Goal: Task Accomplishment & Management: Manage account settings

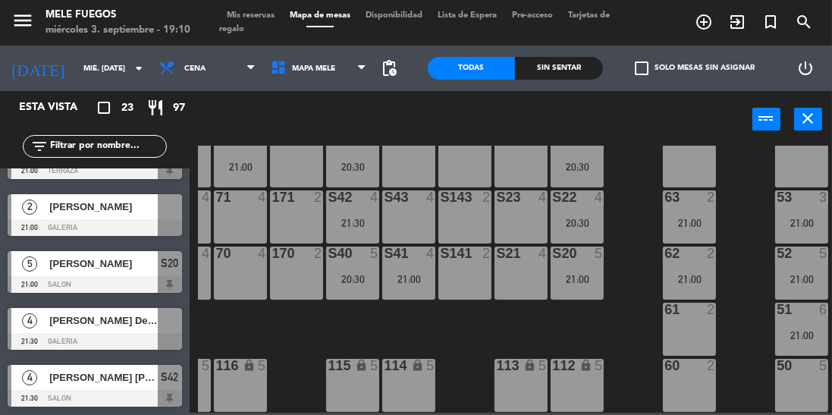
scroll to position [326, 50]
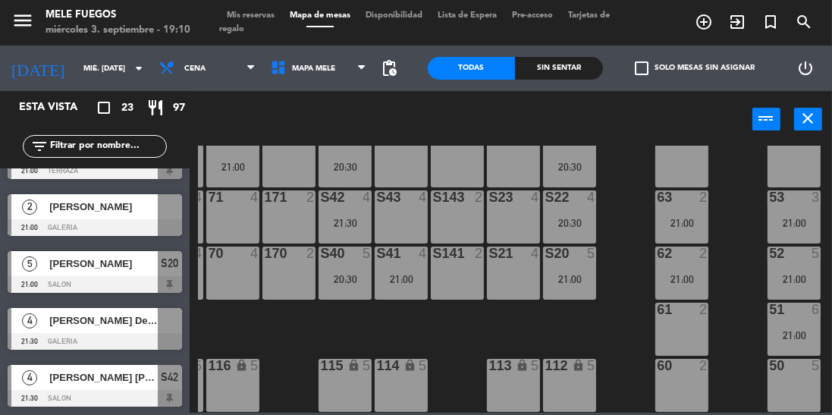
click at [458, 103] on div "power_input close" at bounding box center [471, 120] width 563 height 58
click at [394, 65] on span "pending_actions" at bounding box center [390, 68] width 18 height 18
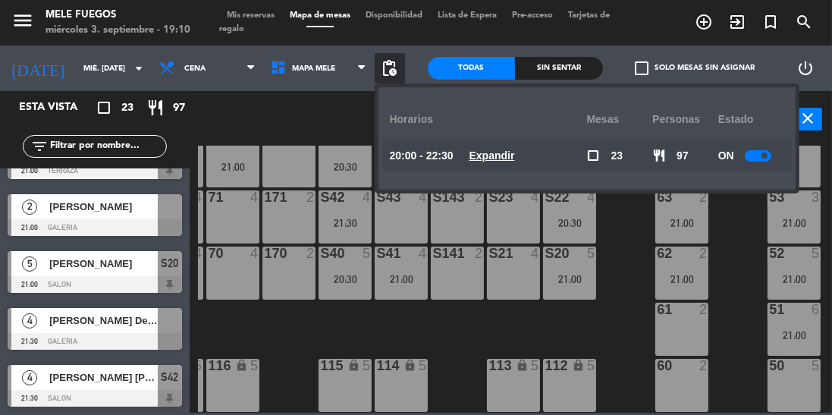
click at [761, 155] on span at bounding box center [764, 155] width 6 height 6
click at [730, 277] on div "100 8 101 7 21:00 102 8 103 8 104 8 S32 7 20:30 S33 14 S34 8 75 8 20:30 85 8 20…" at bounding box center [515, 279] width 634 height 267
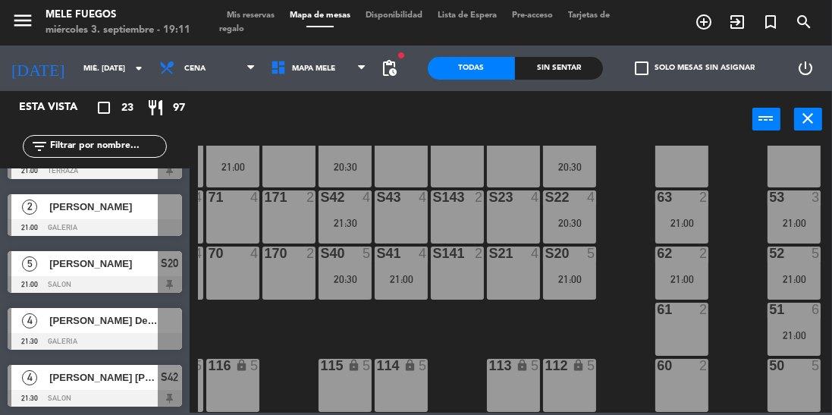
scroll to position [326, 0]
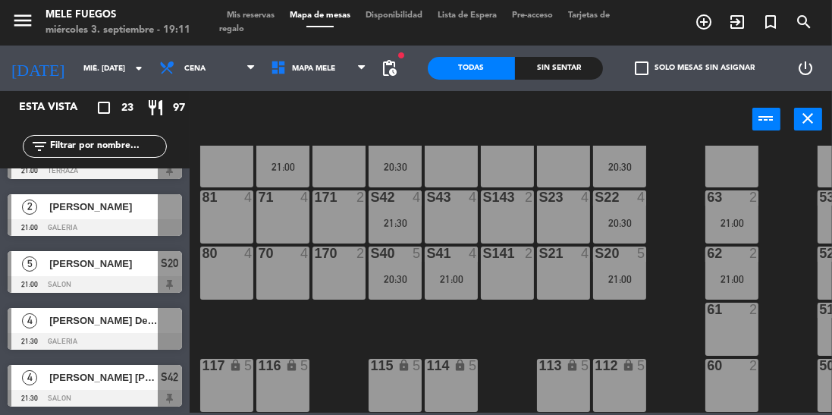
click at [165, 329] on div at bounding box center [170, 320] width 24 height 25
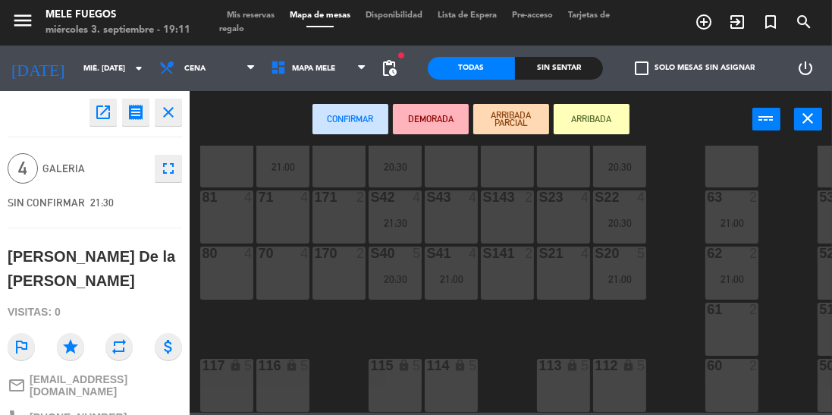
click at [202, 272] on div "80 4" at bounding box center [226, 272] width 53 height 53
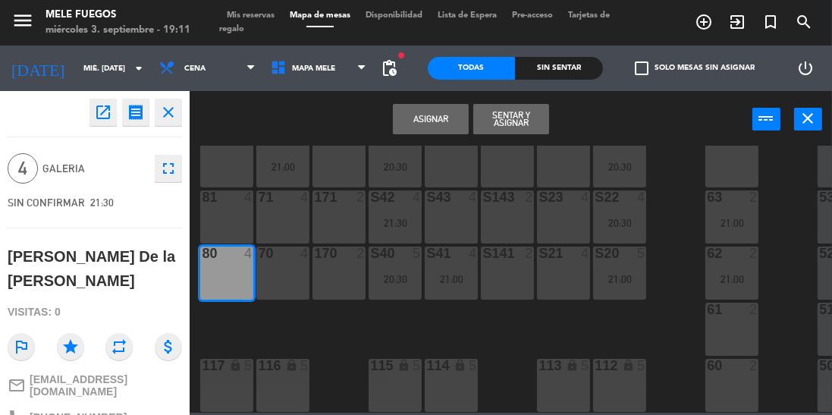
click at [436, 125] on button "Asignar" at bounding box center [431, 119] width 76 height 30
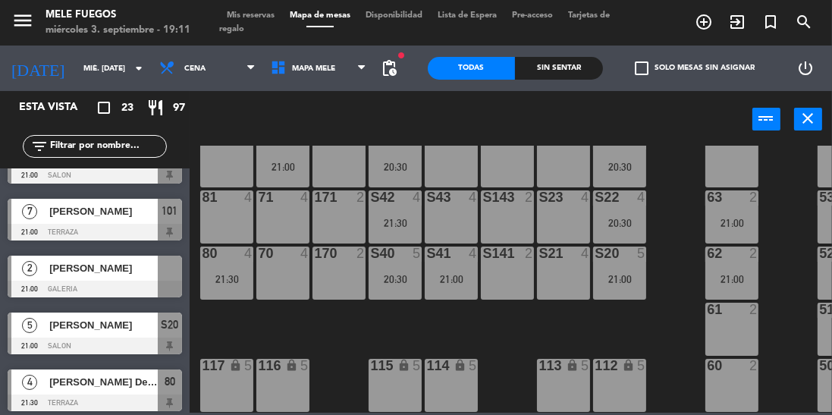
click at [159, 288] on div at bounding box center [95, 289] width 174 height 17
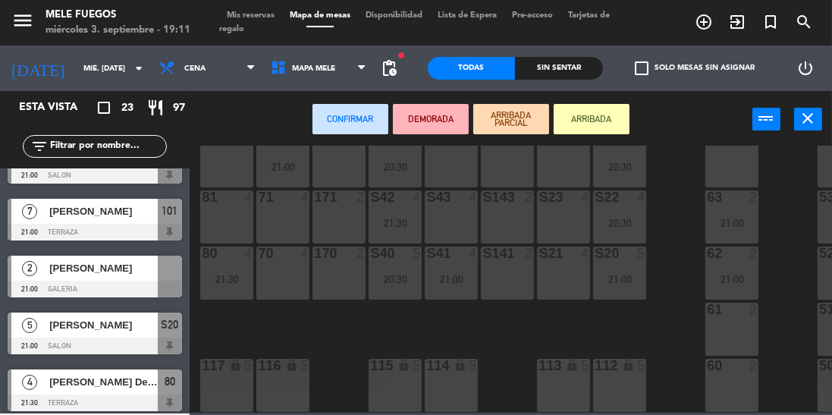
click at [340, 168] on div "172 2" at bounding box center [338, 160] width 53 height 53
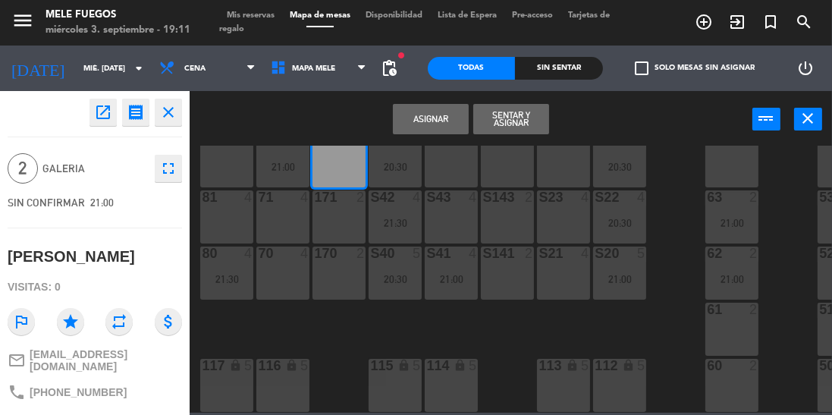
click at [428, 126] on button "Asignar" at bounding box center [431, 119] width 76 height 30
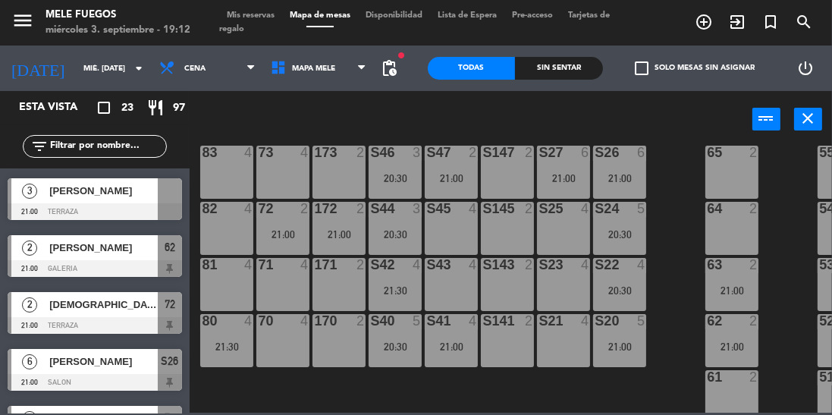
scroll to position [249, 0]
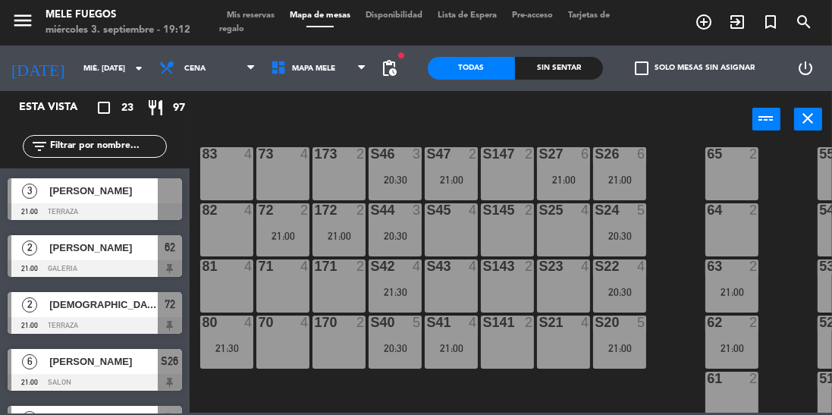
click at [168, 202] on div at bounding box center [170, 190] width 24 height 25
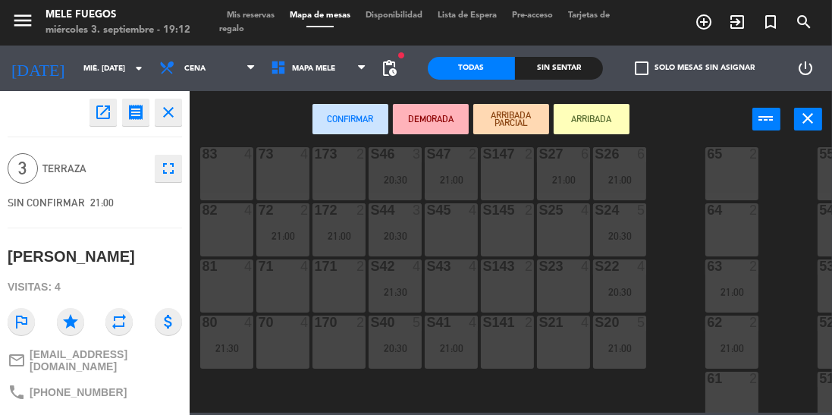
click at [222, 293] on div "81 4" at bounding box center [226, 285] width 53 height 53
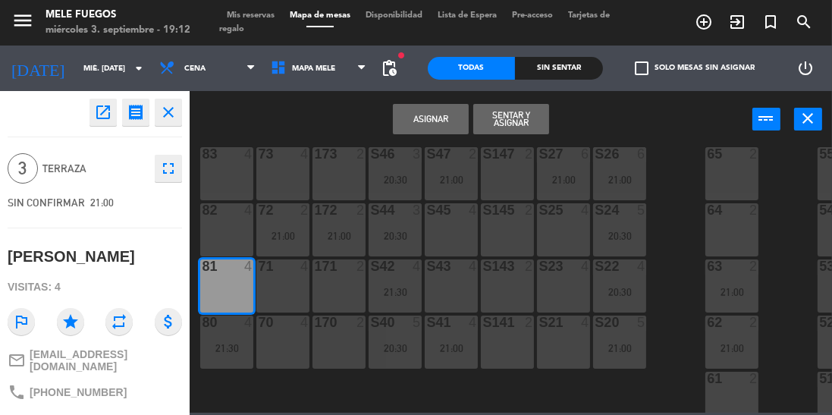
click at [430, 117] on button "Asignar" at bounding box center [431, 119] width 76 height 30
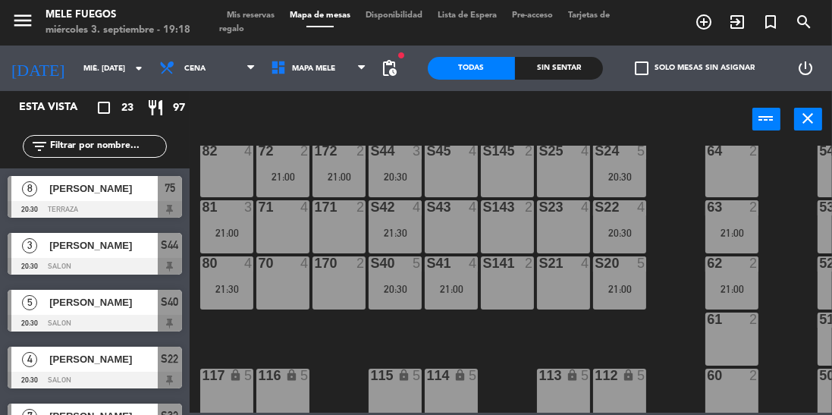
scroll to position [297, 0]
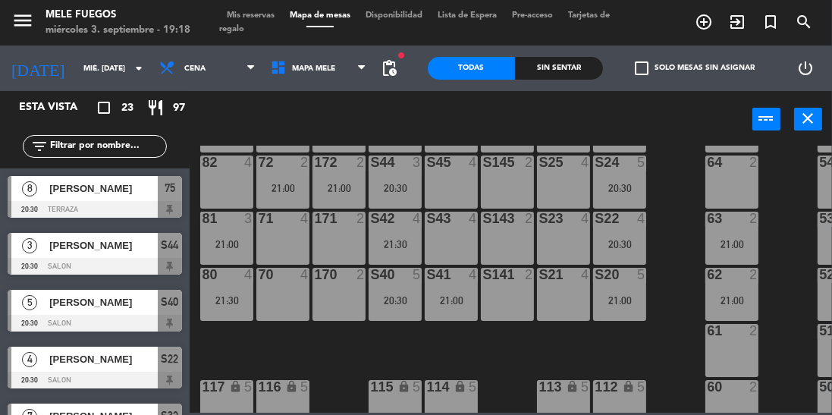
click at [669, 251] on div "100 8 101 7 21:00 102 8 103 8 104 8 S32 7 20:30 S33 14 S34 8 75 8 20:30 85 8 20…" at bounding box center [515, 279] width 634 height 267
click at [672, 184] on div "100 8 101 7 21:00 102 8 103 8 104 8 S32 7 20:30 S33 14 S34 8 75 8 20:30 85 8 20…" at bounding box center [515, 279] width 634 height 267
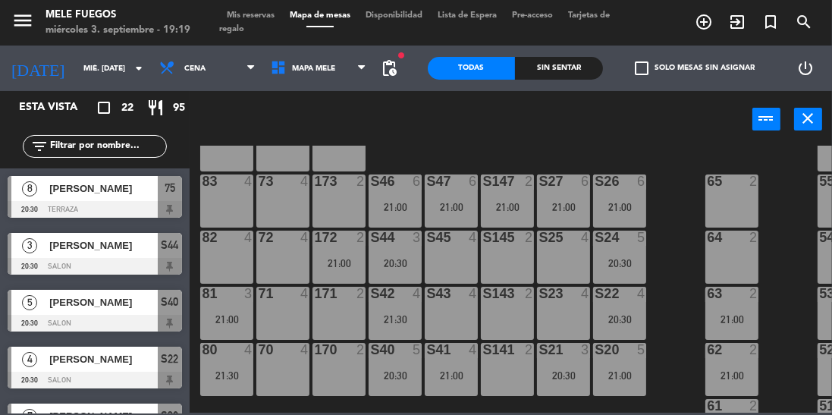
scroll to position [220, 0]
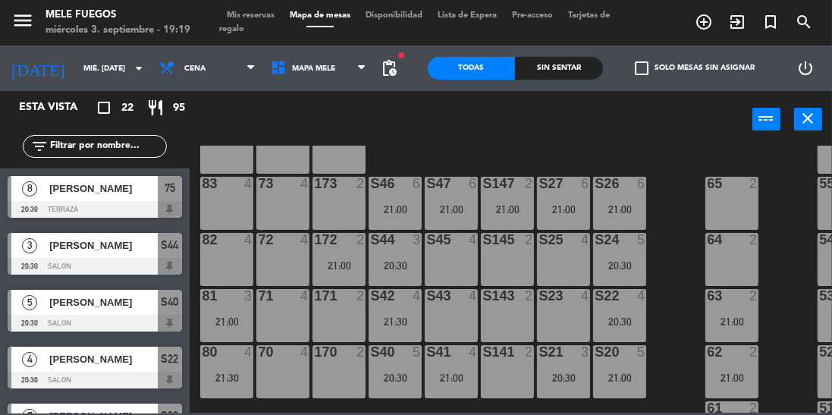
click at [698, 187] on div "65" at bounding box center [706, 184] width 25 height 14
click at [673, 173] on div "100 8 101 7 21:00 102 8 103 8 104 8 S32 7 20:30 S33 14 S34 8 75 8 20:30 85 8 20…" at bounding box center [515, 279] width 634 height 267
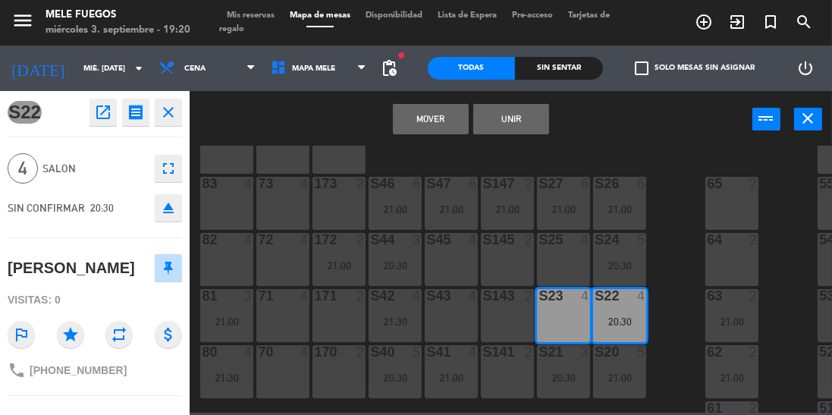
click at [429, 115] on button "Mover" at bounding box center [431, 119] width 76 height 30
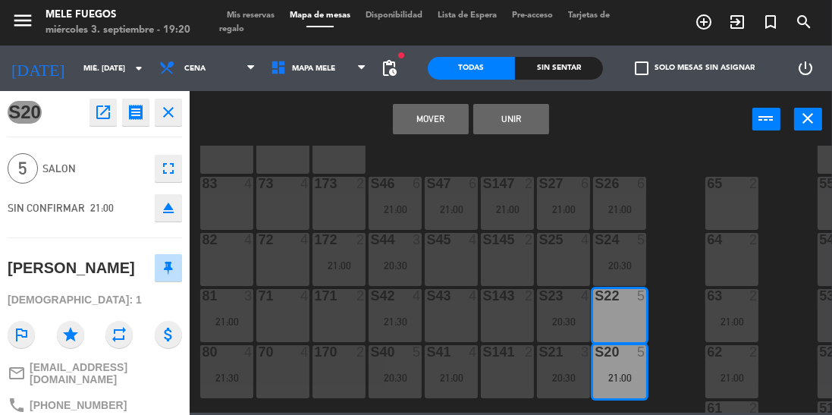
click at [446, 130] on button "Mover" at bounding box center [431, 119] width 76 height 30
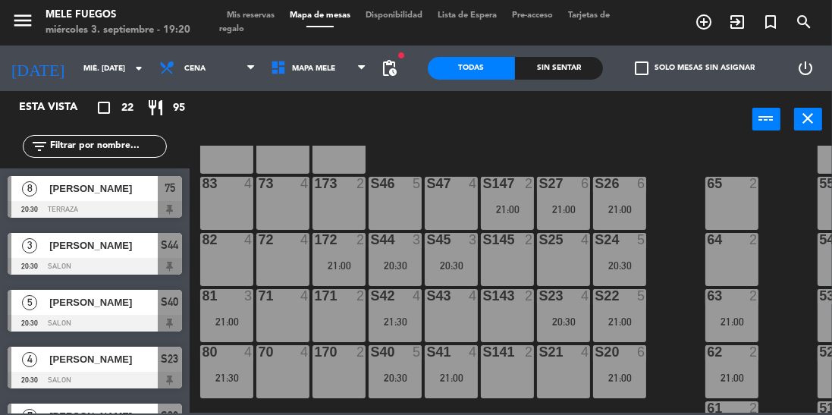
scroll to position [0, 0]
click at [620, 372] on div "21:00" at bounding box center [619, 377] width 53 height 11
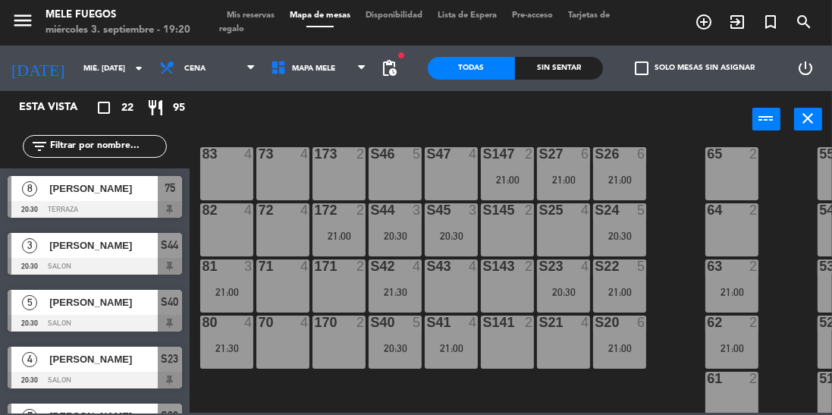
scroll to position [253, 0]
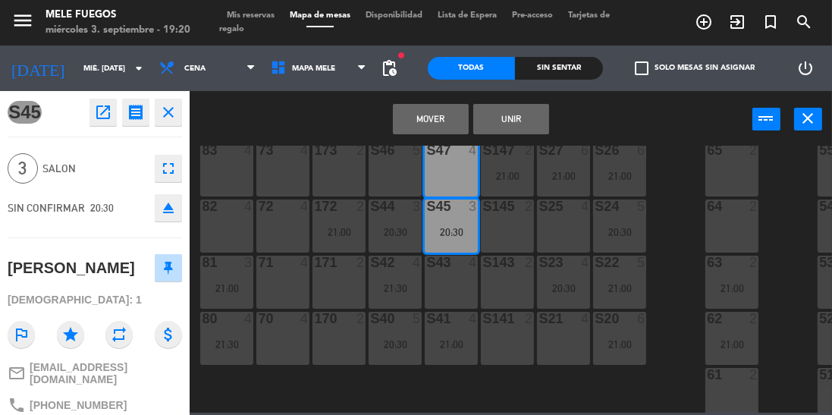
click at [444, 113] on button "Mover" at bounding box center [431, 119] width 76 height 30
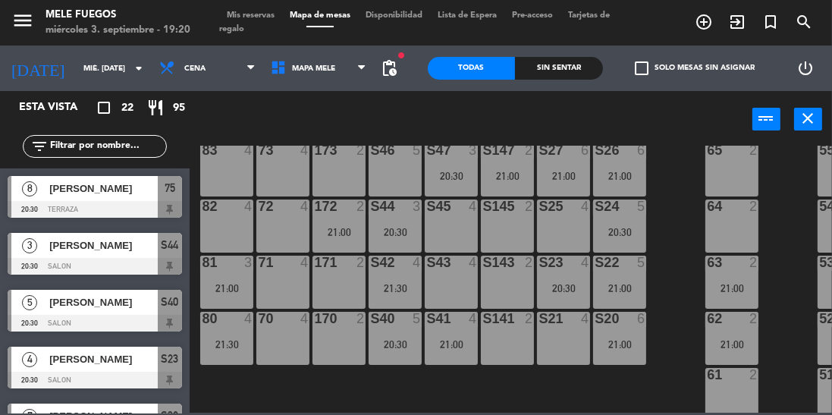
scroll to position [0, 0]
click at [595, 325] on div "S20" at bounding box center [595, 319] width 1 height 14
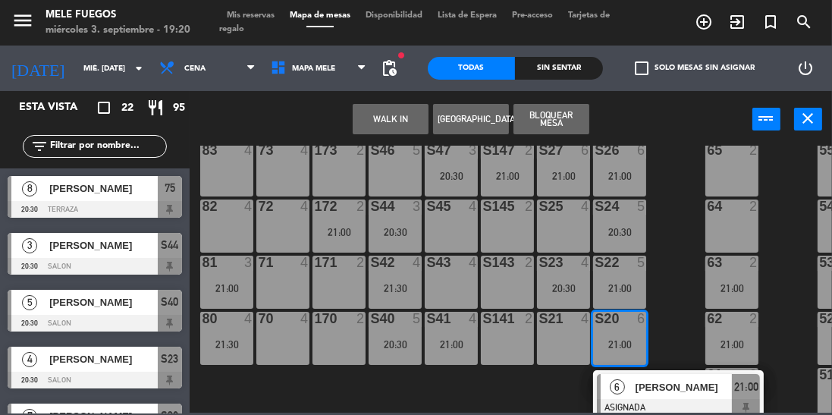
click at [645, 384] on span "[PERSON_NAME]" at bounding box center [683, 387] width 97 height 16
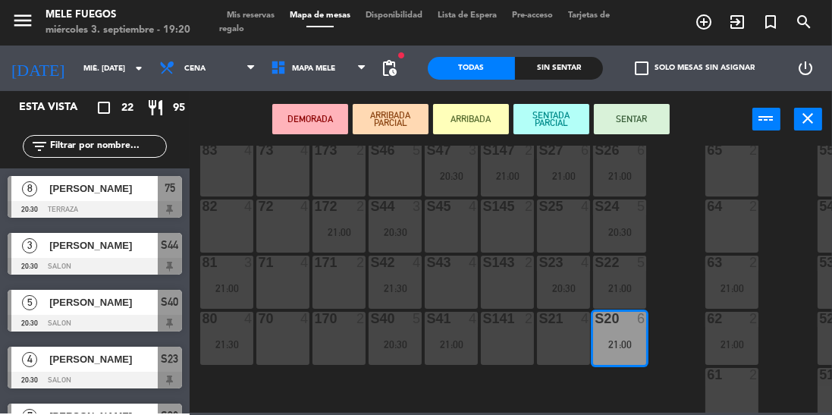
click at [571, 334] on div "S21 4" at bounding box center [563, 338] width 53 height 53
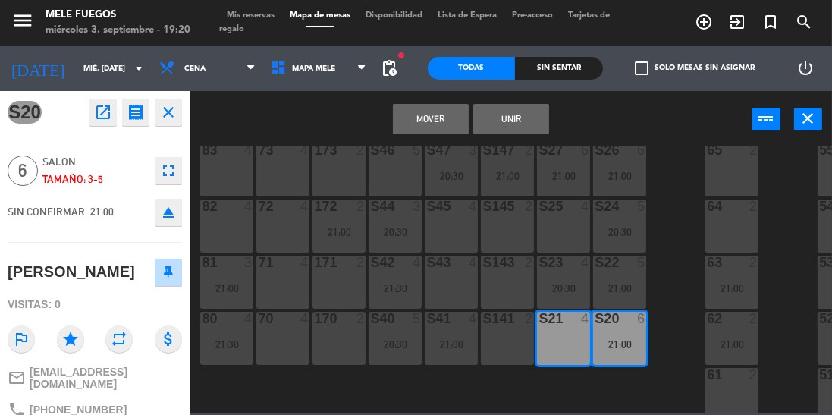
click at [535, 127] on button "Unir" at bounding box center [511, 119] width 76 height 30
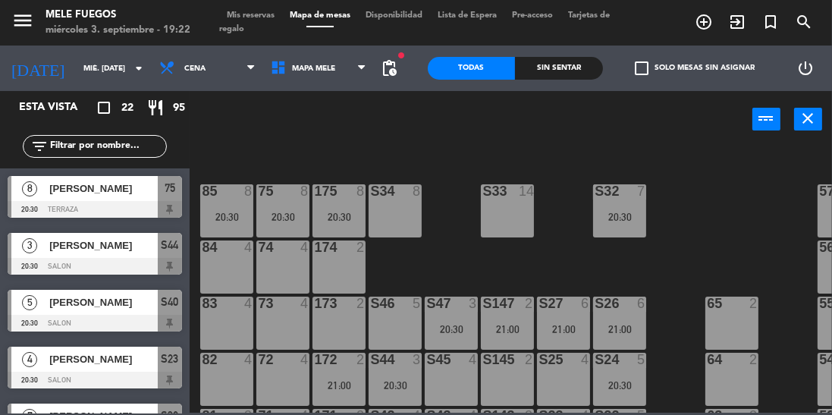
scroll to position [97, 0]
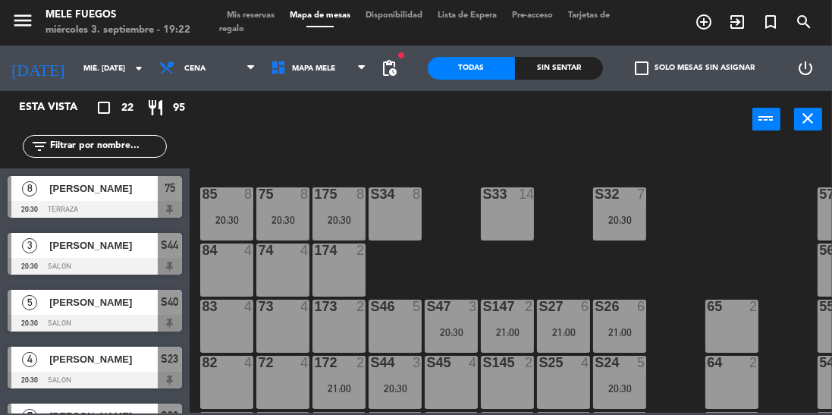
click at [686, 274] on div "100 8 101 7 21:00 102 8 103 8 104 8 S32 7 20:30 S33 14 S34 8 75 8 20:30 85 8 20…" at bounding box center [515, 279] width 634 height 267
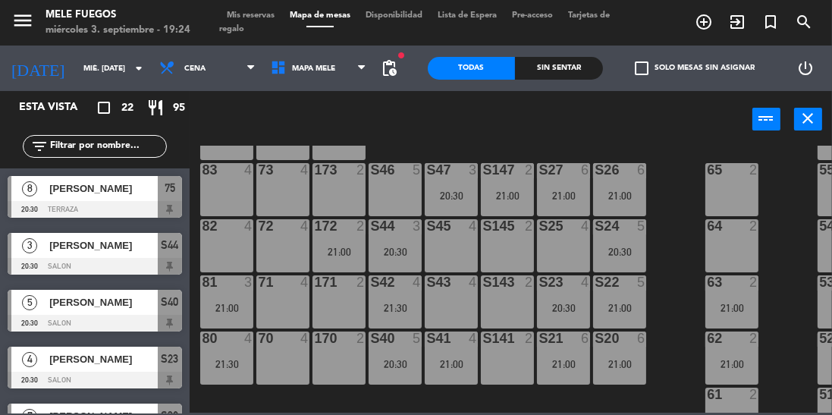
scroll to position [234, 0]
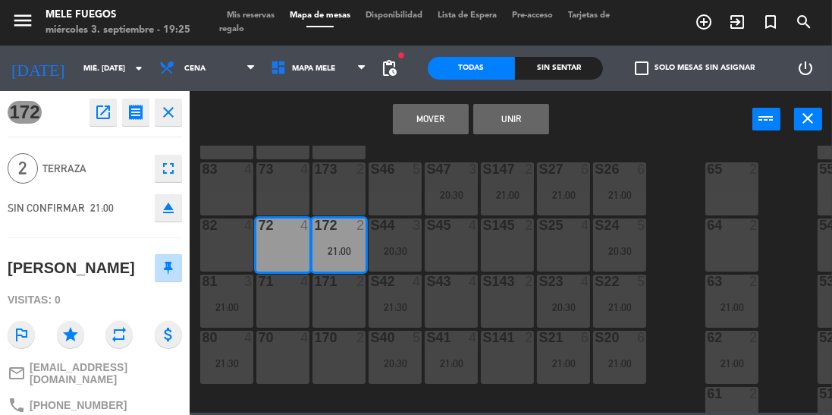
click at [437, 123] on button "Mover" at bounding box center [431, 119] width 76 height 30
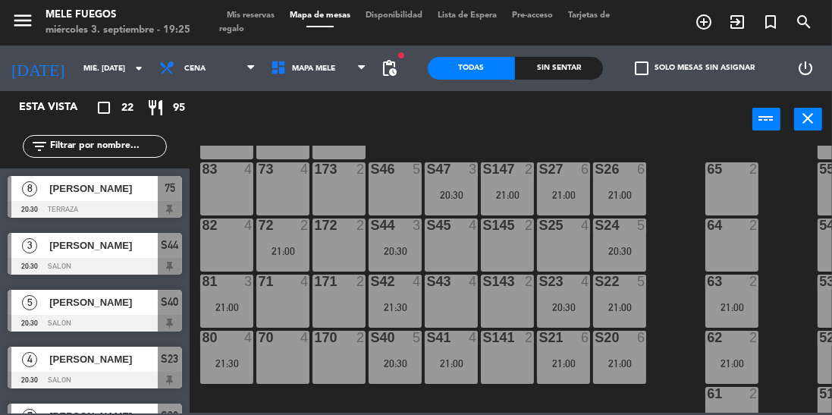
scroll to position [217, 0]
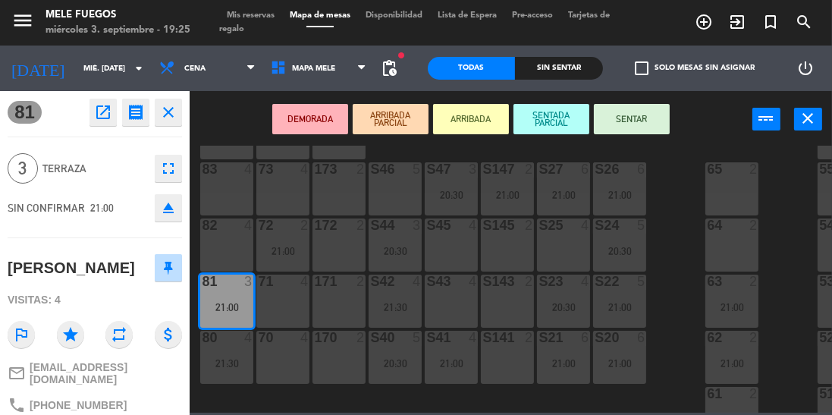
click at [672, 246] on div "menu Mele Fuegos miércoles 3. septiembre - 19:25 Mis reservas Mapa de mesas Dis…" at bounding box center [416, 207] width 832 height 415
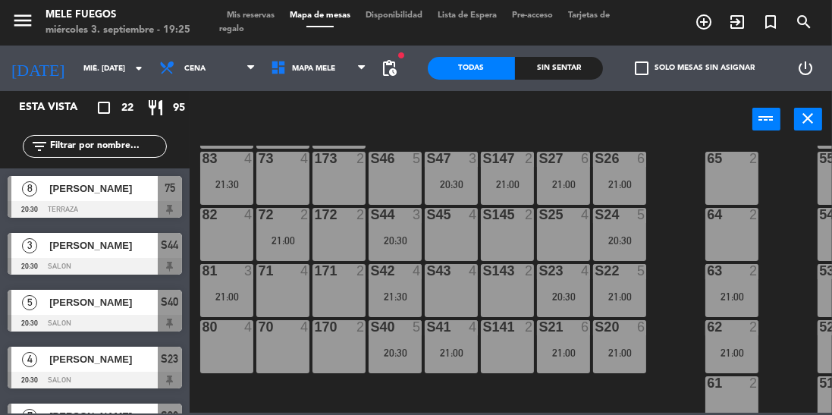
scroll to position [331, 0]
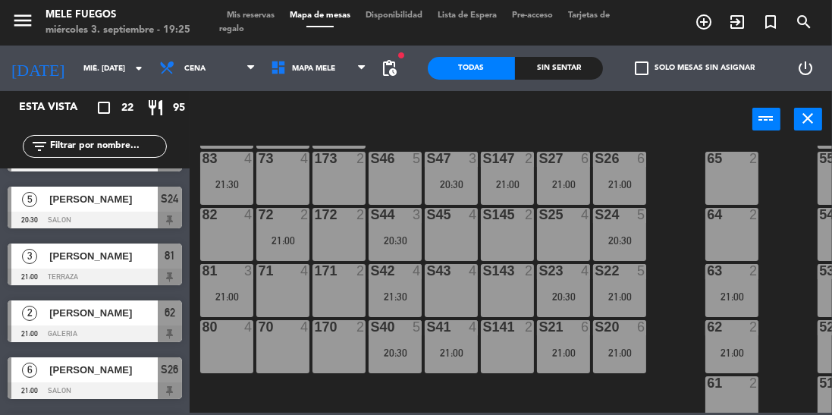
click at [571, 285] on div "S23 4 20:30" at bounding box center [563, 290] width 53 height 53
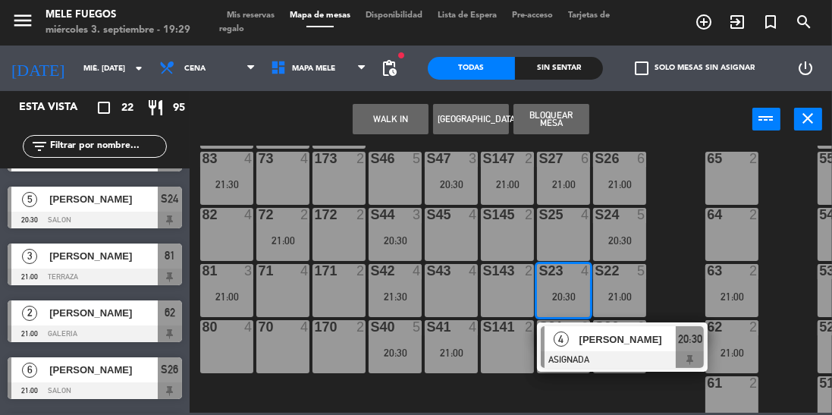
click at [682, 199] on div "100 8 101 7 21:00 102 8 103 8 104 8 S32 7 20:30 S33 14 S34 8 75 8 20:30 85 8 20…" at bounding box center [515, 279] width 634 height 267
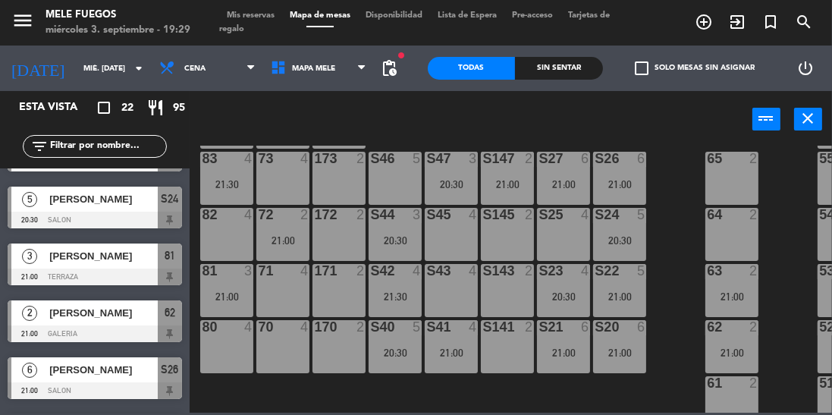
click at [438, 190] on div "S47 3 20:30" at bounding box center [451, 178] width 53 height 53
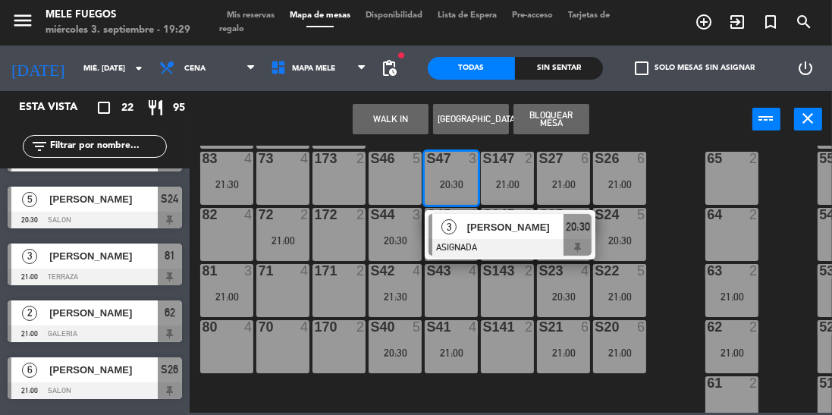
click at [652, 219] on div "5" at bounding box center [644, 215] width 25 height 14
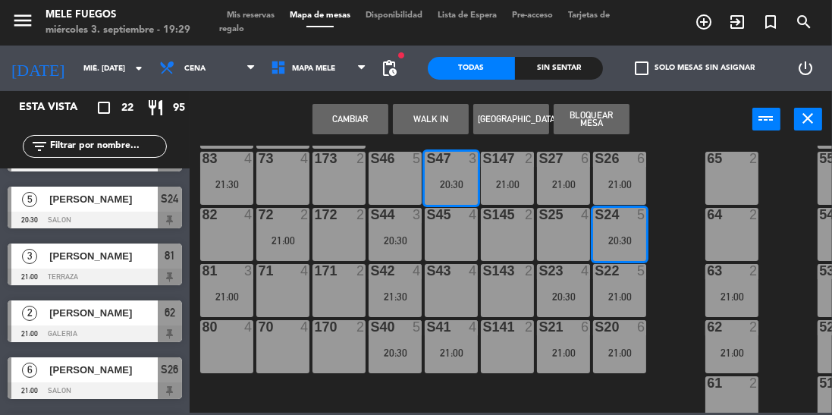
click at [682, 268] on div "100 8 101 7 21:00 102 8 103 8 104 8 S32 7 20:30 S33 14 S34 8 75 8 20:30 85 8 20…" at bounding box center [515, 279] width 634 height 267
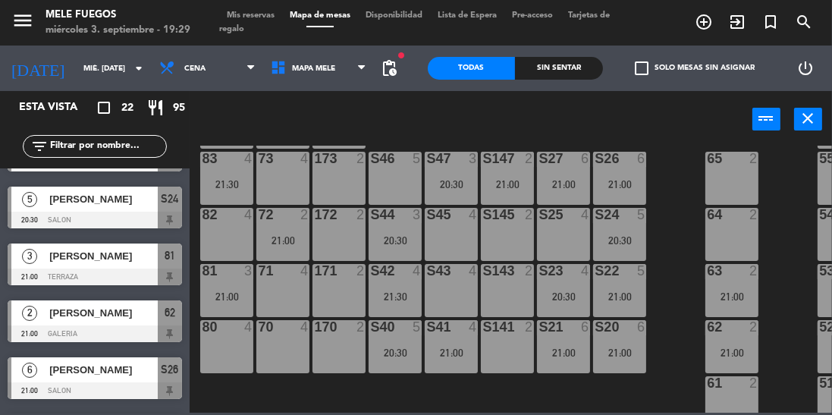
click at [634, 347] on div "21:00" at bounding box center [619, 352] width 53 height 11
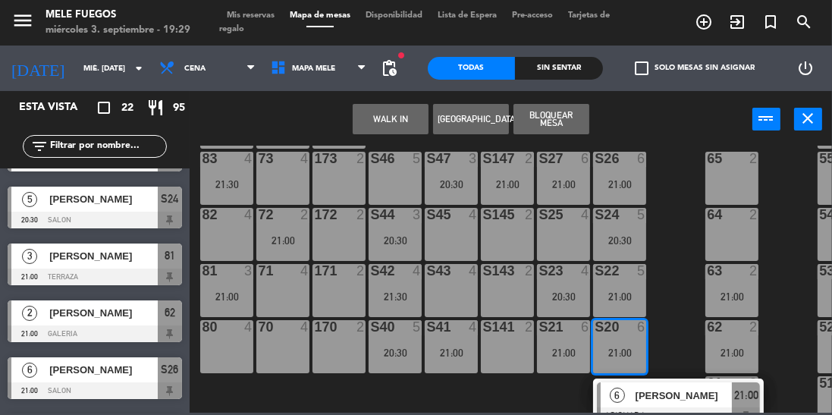
click at [578, 179] on div "21:00" at bounding box center [563, 184] width 53 height 11
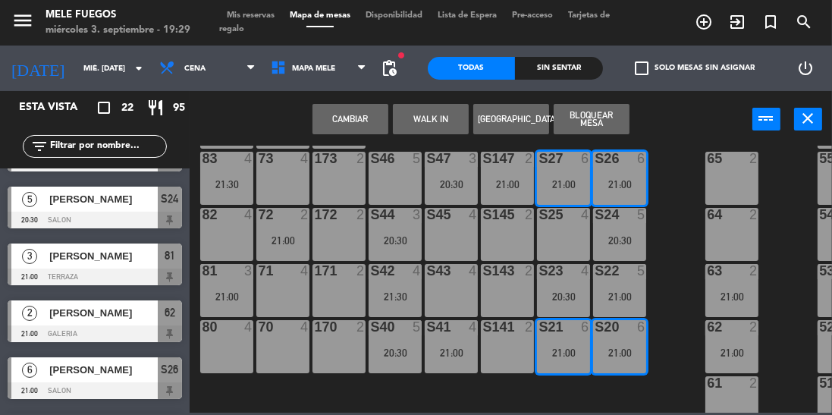
click at [673, 313] on div "100 8 101 7 21:00 102 8 103 8 104 8 S32 7 20:30 S33 14 S34 8 75 8 20:30 85 8 20…" at bounding box center [515, 279] width 634 height 267
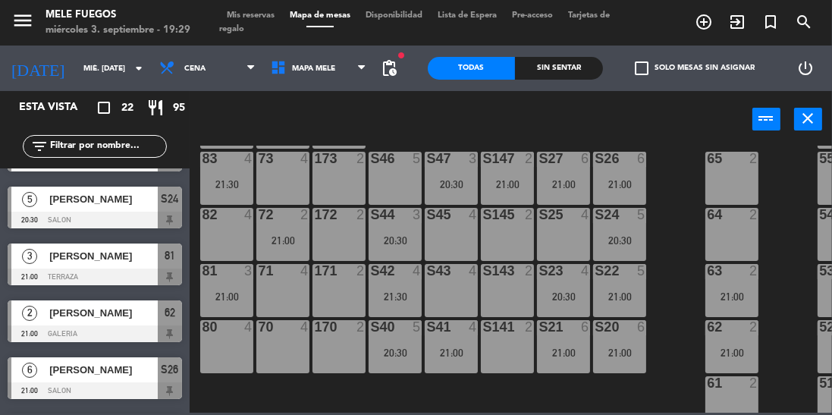
click at [590, 340] on div "S21 6 21:00" at bounding box center [563, 346] width 53 height 53
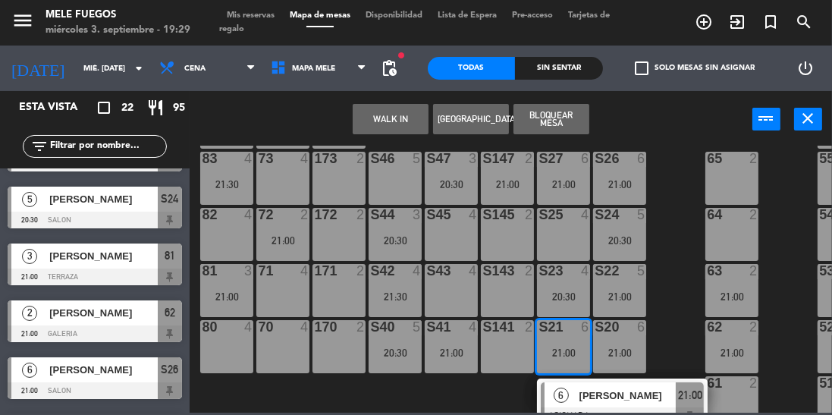
click at [678, 341] on div "100 8 101 7 21:00 102 8 103 8 104 8 S32 7 20:30 S33 14 S34 8 75 8 20:30 85 8 20…" at bounding box center [515, 279] width 634 height 267
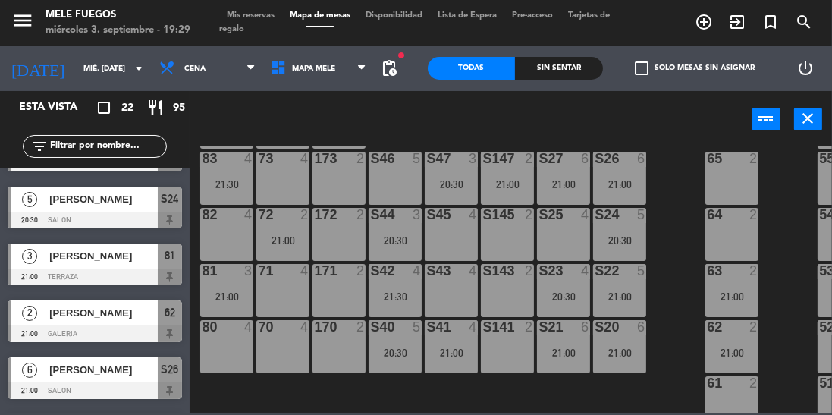
click at [246, 14] on span "Mis reservas" at bounding box center [250, 15] width 63 height 8
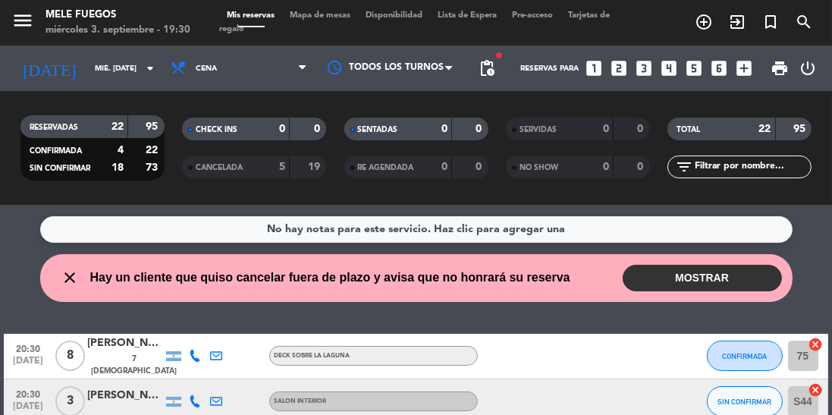
click at [722, 282] on button "MOSTRAR" at bounding box center [702, 278] width 159 height 27
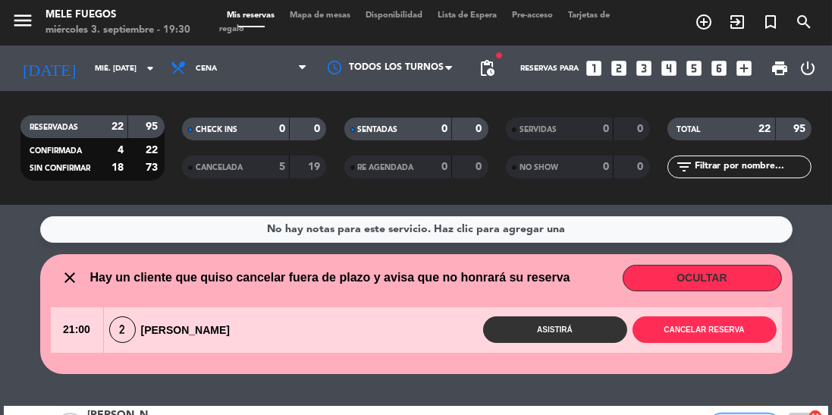
click at [686, 365] on div "close Hay un cliente que quiso cancelar fuera de plazo y avisa que no honrará s…" at bounding box center [416, 314] width 752 height 120
click at [717, 332] on button "Cancelar reserva" at bounding box center [704, 329] width 144 height 27
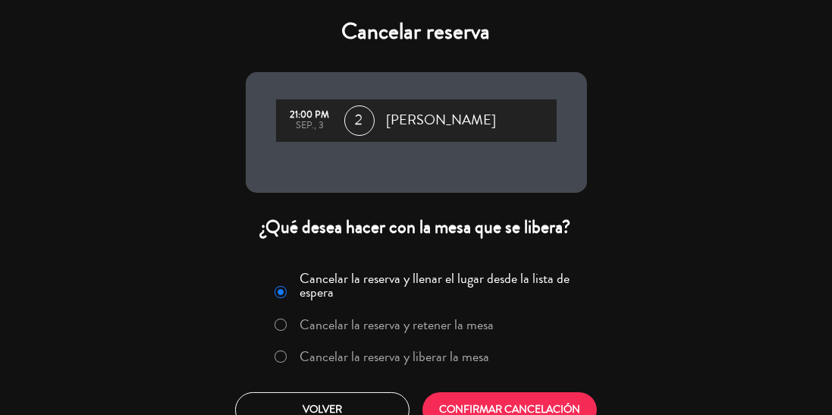
click at [284, 355] on input "Cancelar la reserva y liberar la mesa" at bounding box center [280, 355] width 10 height 10
radio input "true"
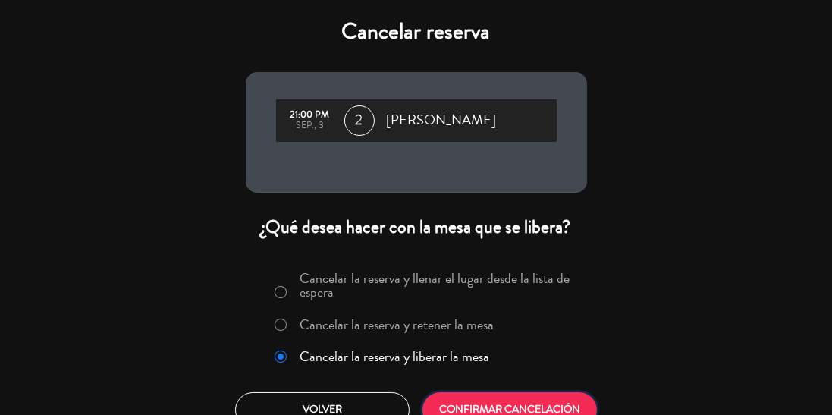
click at [477, 397] on button "CONFIRMAR CANCELACIÓN" at bounding box center [509, 410] width 174 height 36
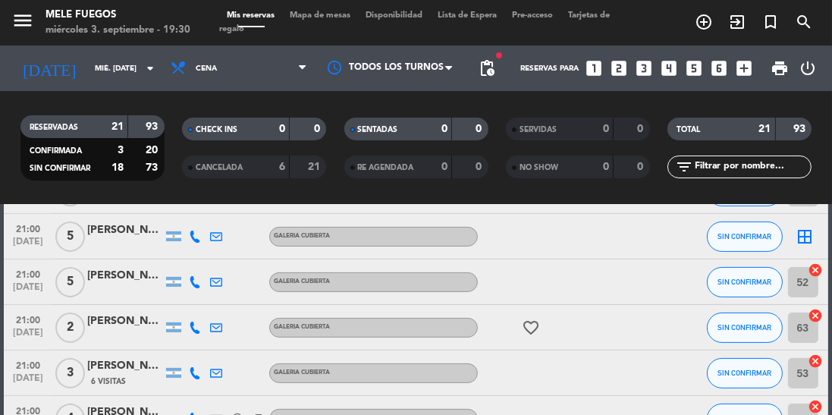
scroll to position [581, 0]
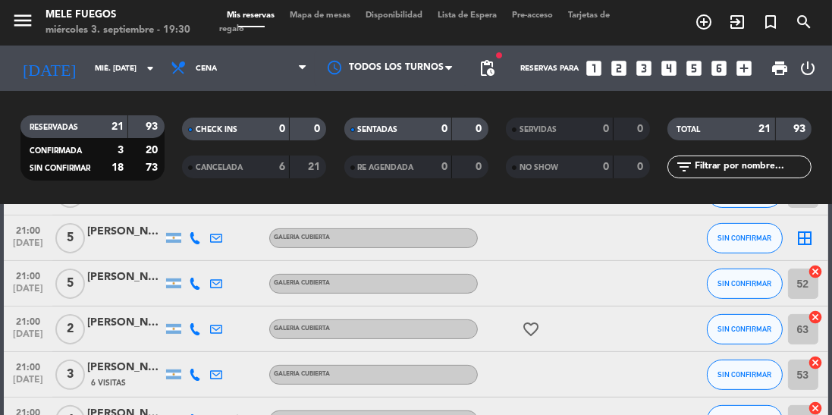
click at [804, 240] on icon "border_all" at bounding box center [805, 238] width 18 height 18
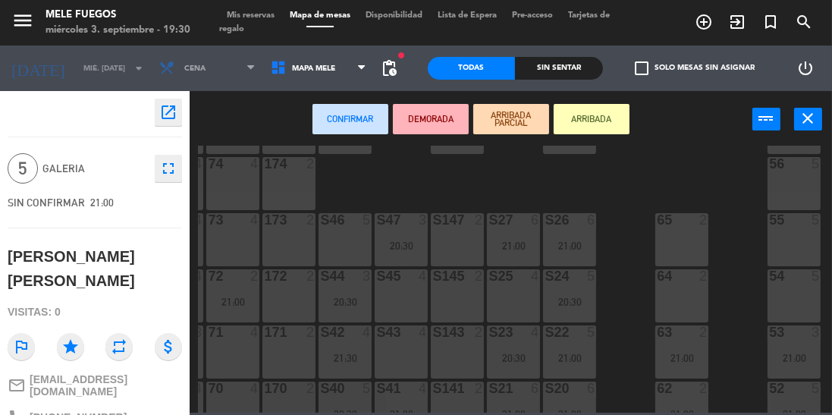
scroll to position [326, 50]
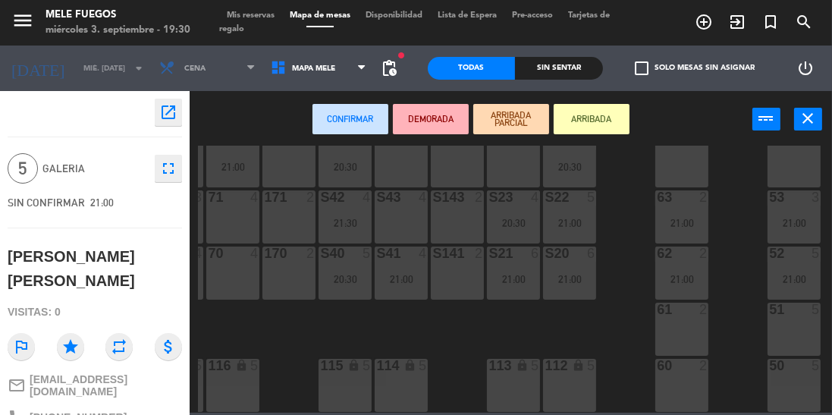
click at [789, 324] on div "51 5" at bounding box center [793, 329] width 53 height 53
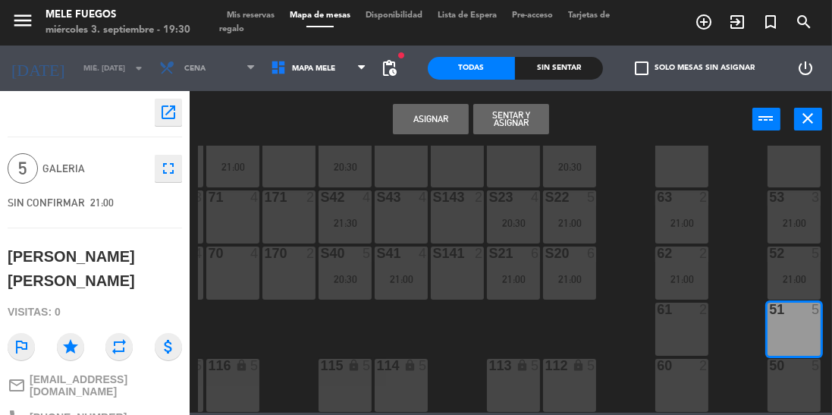
click at [439, 124] on button "Asignar" at bounding box center [431, 119] width 76 height 30
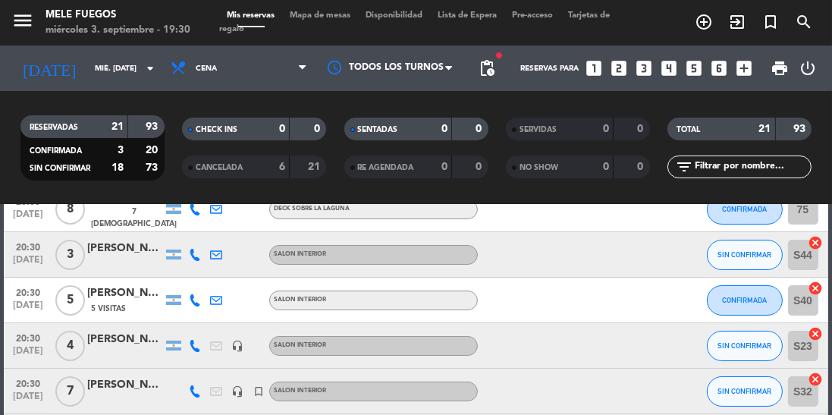
scroll to position [86, 0]
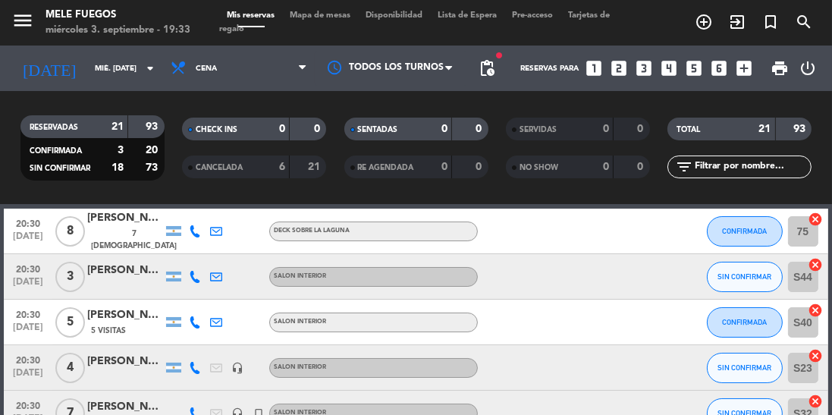
click at [687, 254] on div "20:30 [DATE] 8 [PERSON_NAME] 7 Visitas DECK SOBRE LA LAGUNA CONFIRMADA 75 cancel" at bounding box center [416, 231] width 824 height 45
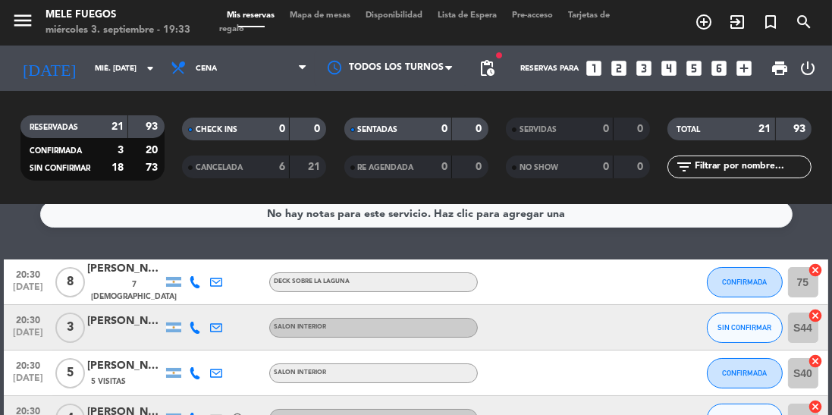
click at [328, 19] on span "Mapa de mesas" at bounding box center [320, 15] width 76 height 8
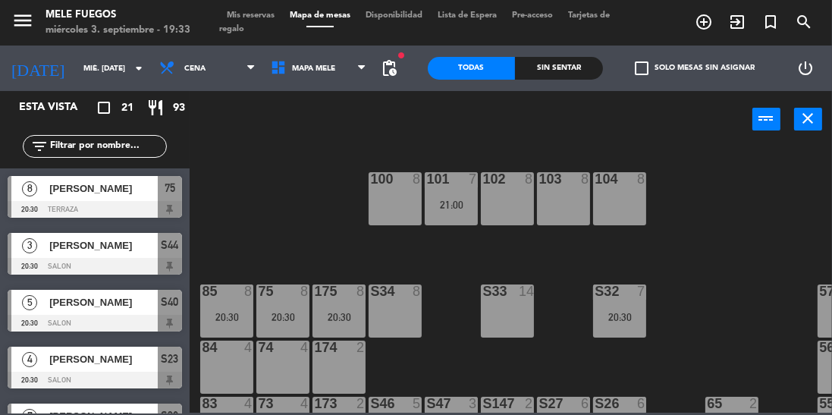
click at [253, 25] on span "Tarjetas de regalo" at bounding box center [414, 22] width 391 height 22
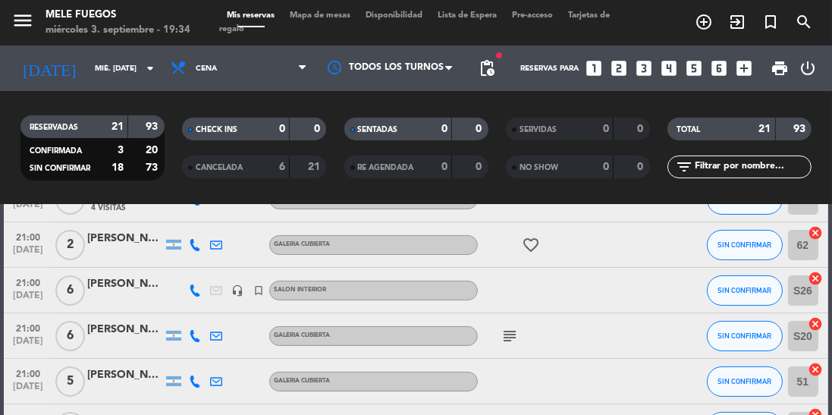
scroll to position [444, 0]
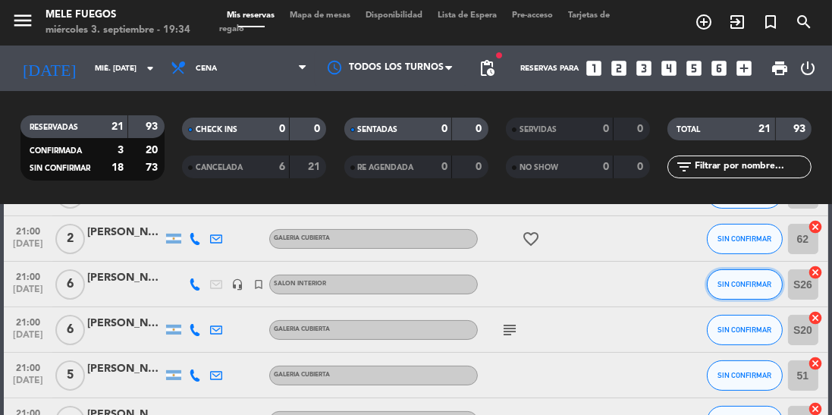
click at [745, 287] on span "SIN CONFIRMAR" at bounding box center [744, 284] width 54 height 8
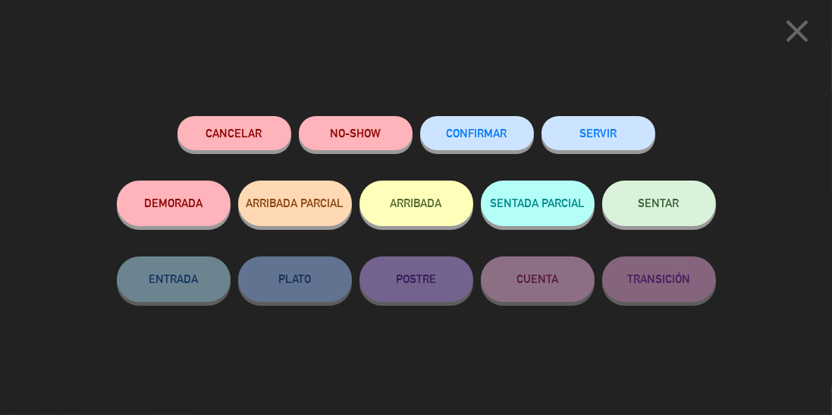
click at [232, 121] on button "Cancelar" at bounding box center [234, 133] width 114 height 34
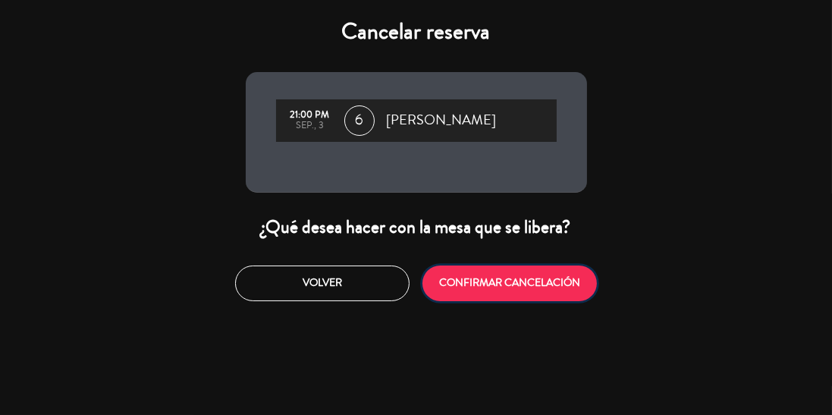
click at [474, 281] on button "CONFIRMAR CANCELACIÓN" at bounding box center [509, 283] width 174 height 36
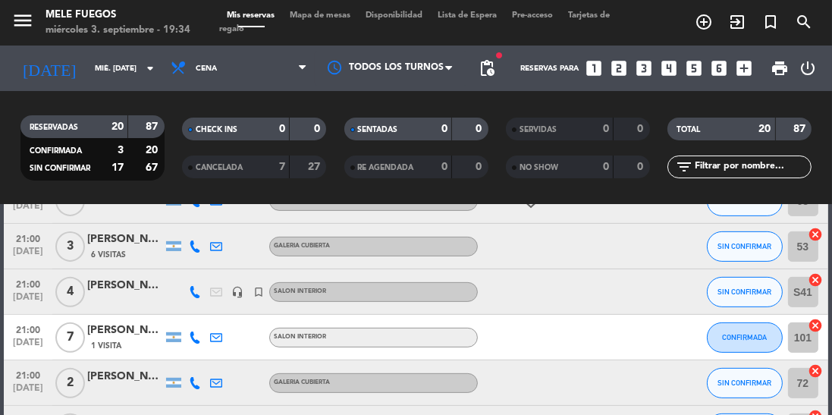
scroll to position [664, 0]
click at [312, 17] on span "Mapa de mesas" at bounding box center [320, 15] width 76 height 8
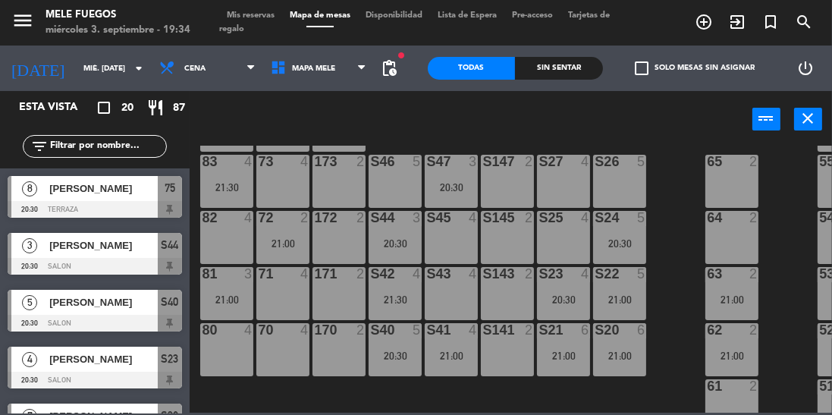
scroll to position [243, 0]
click at [670, 261] on div "100 8 101 7 21:00 102 8 103 8 104 8 S32 7 20:30 S33 14 S34 8 75 8 20:30 85 8 20…" at bounding box center [515, 279] width 634 height 267
click at [676, 255] on div "100 8 101 7 21:00 102 8 103 8 104 8 S32 7 20:30 S33 14 S34 8 75 8 20:30 85 8 20…" at bounding box center [515, 279] width 634 height 267
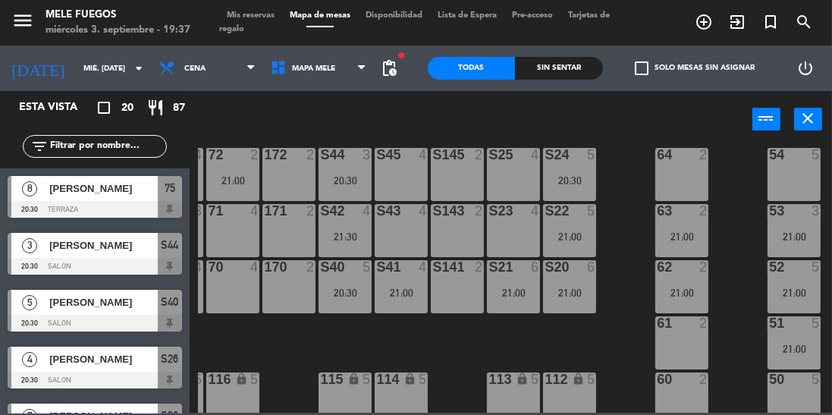
scroll to position [326, 50]
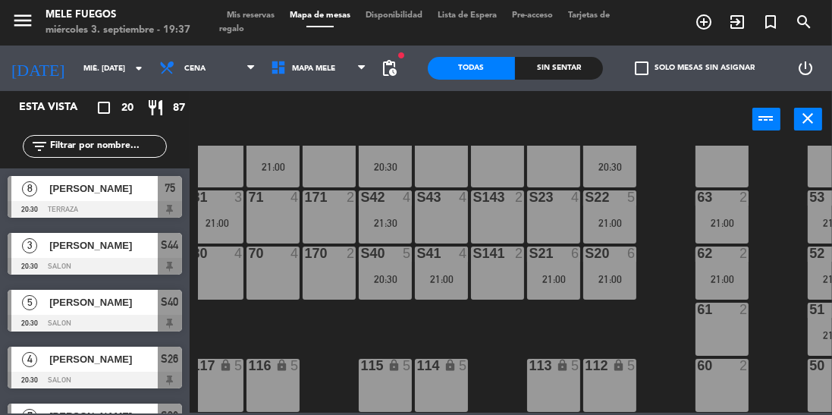
click at [653, 281] on div "100 8 101 7 21:00 102 8 103 8 104 8 S32 7 20:30 S33 14 S34 8 75 8 20:30 85 8 20…" at bounding box center [515, 279] width 634 height 267
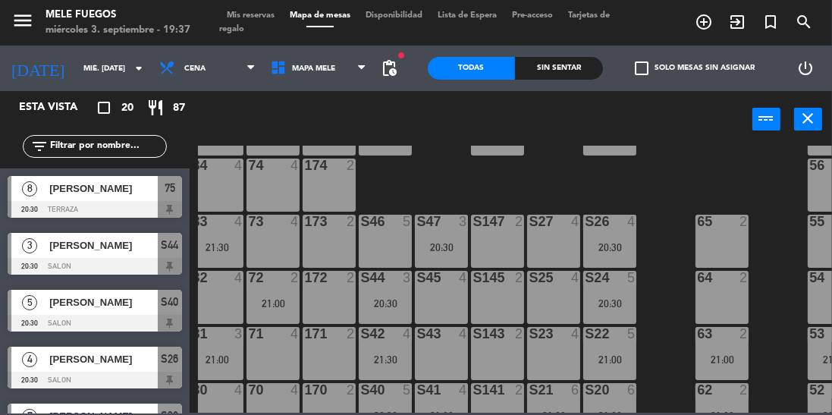
scroll to position [183, 10]
click at [635, 177] on div "100 8 101 7 21:00 102 8 103 8 104 8 S32 7 20:30 S33 14 S34 8 75 8 20:30 85 8 20…" at bounding box center [515, 279] width 634 height 267
click at [453, 243] on div "20:30" at bounding box center [441, 246] width 53 height 11
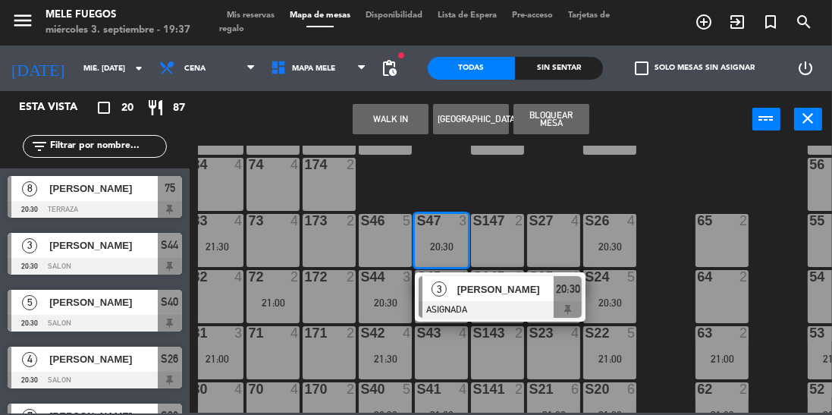
click at [480, 309] on div at bounding box center [500, 309] width 163 height 17
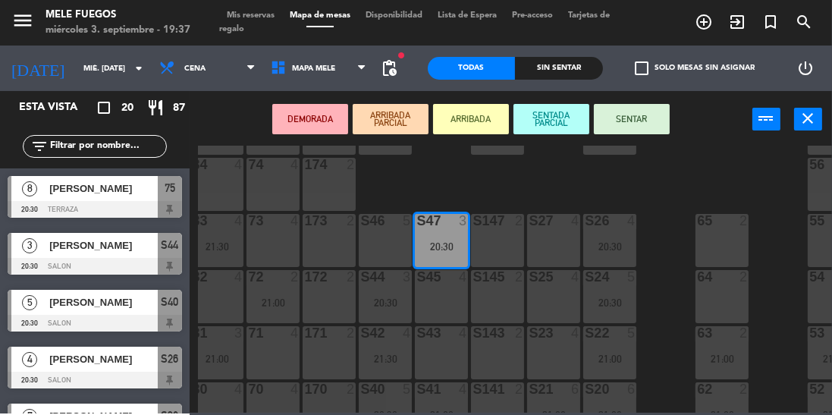
click at [499, 243] on div "S147 2" at bounding box center [497, 240] width 53 height 53
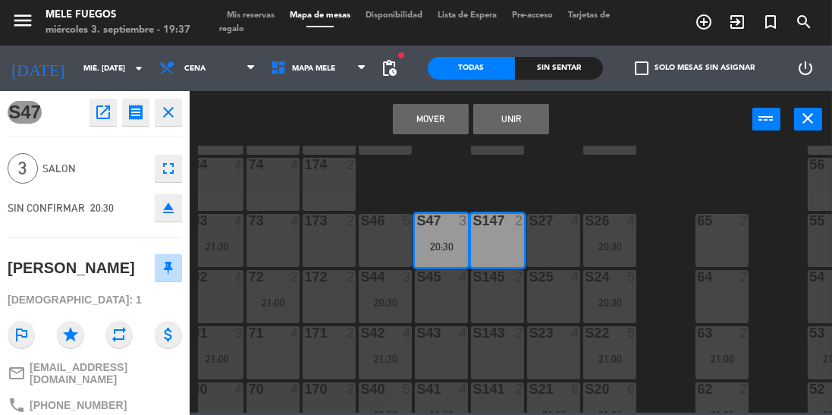
click at [513, 129] on button "Unir" at bounding box center [511, 119] width 76 height 30
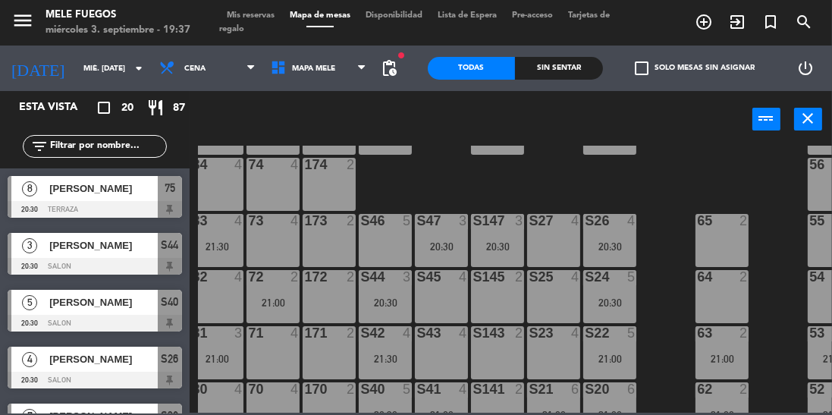
scroll to position [0, 0]
click at [394, 218] on div at bounding box center [385, 221] width 25 height 14
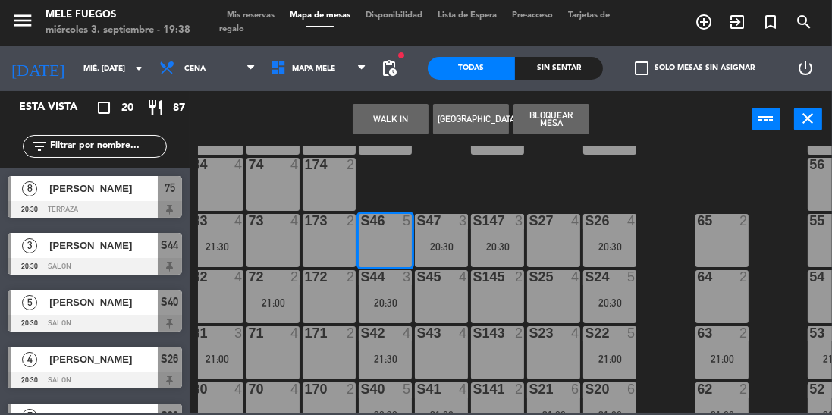
click at [559, 121] on button "Bloquear Mesa" at bounding box center [551, 119] width 76 height 30
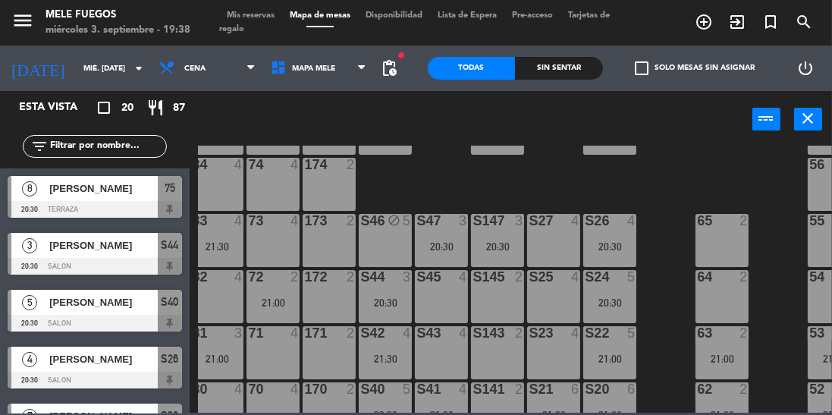
click at [438, 313] on div "S45 4" at bounding box center [441, 296] width 53 height 53
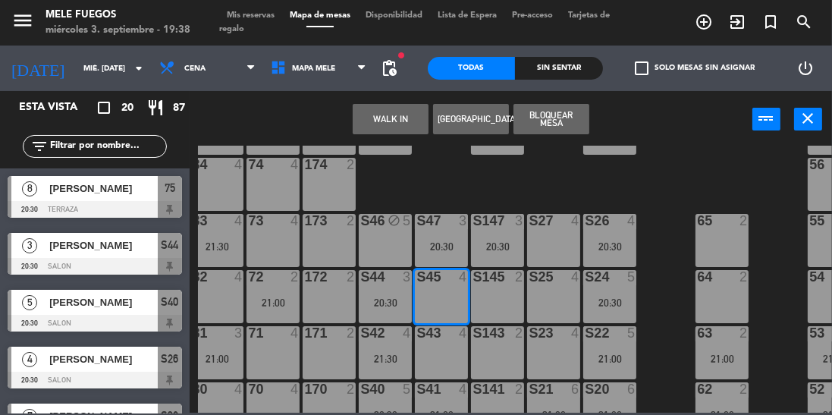
click at [516, 299] on div "S145 2" at bounding box center [497, 296] width 53 height 53
click at [555, 131] on button "Bloquear Mesa" at bounding box center [551, 119] width 76 height 30
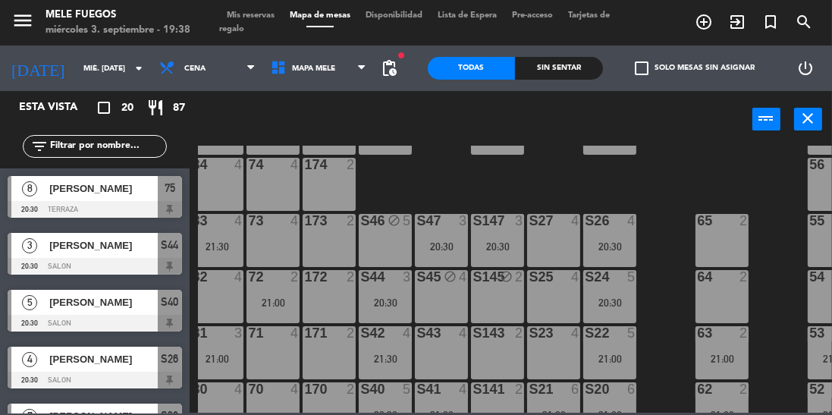
click at [443, 356] on div "S43 4" at bounding box center [441, 352] width 53 height 53
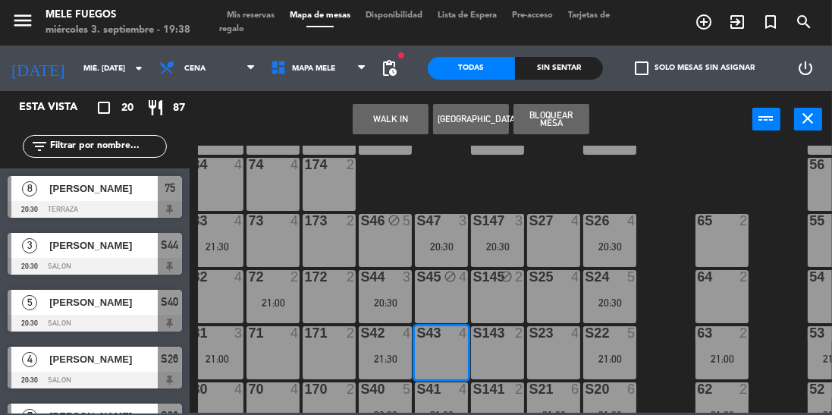
click at [491, 347] on div "S143 2" at bounding box center [497, 352] width 53 height 53
click at [560, 119] on button "Bloquear Mesa" at bounding box center [551, 119] width 76 height 30
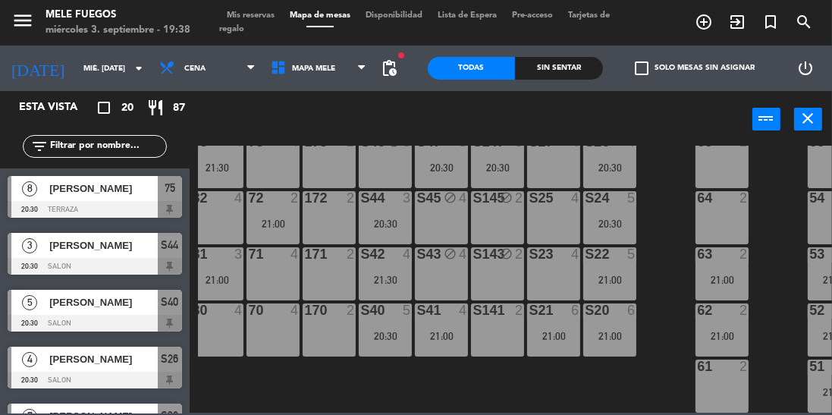
scroll to position [261, 10]
click at [457, 328] on div "S41 4 21:00" at bounding box center [441, 330] width 53 height 53
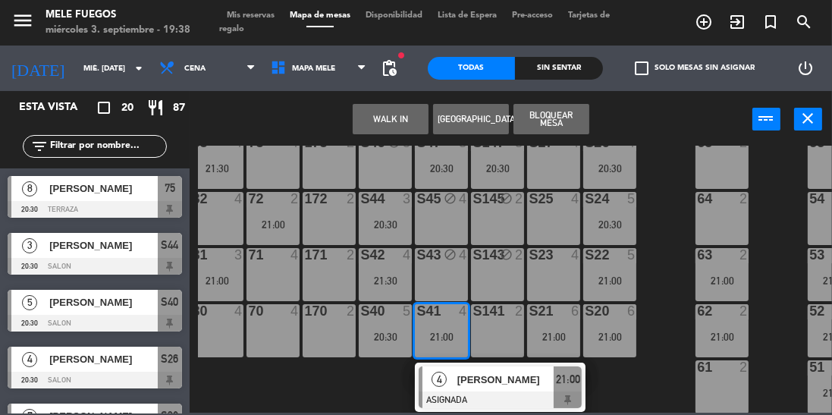
click at [476, 387] on div "[PERSON_NAME]" at bounding box center [505, 379] width 99 height 25
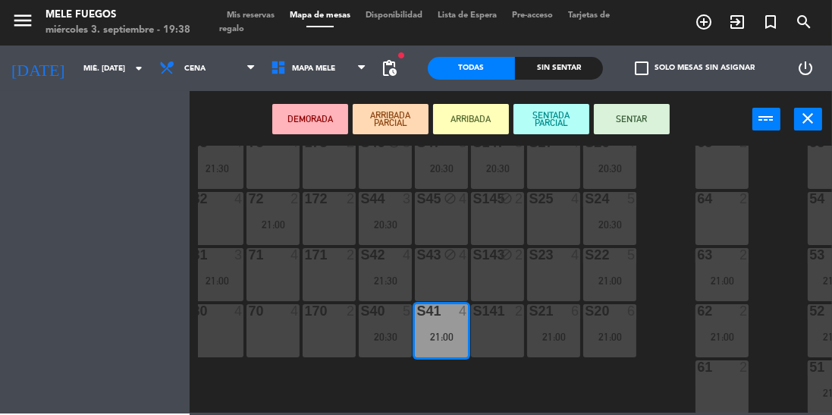
click at [500, 331] on div "S141 2" at bounding box center [497, 330] width 53 height 53
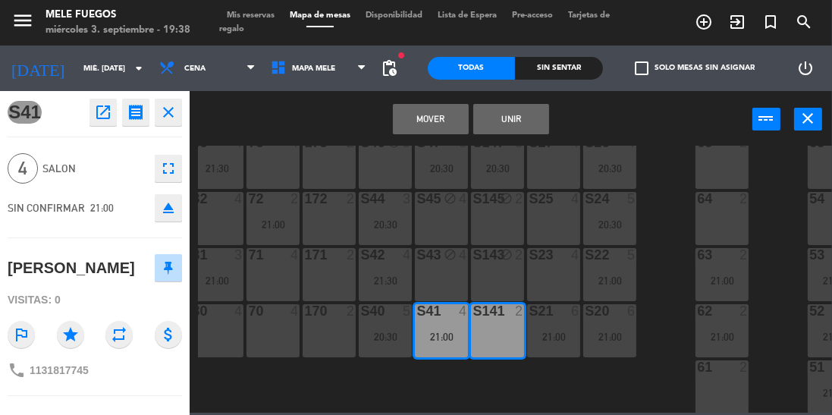
click at [516, 125] on button "Unir" at bounding box center [511, 119] width 76 height 30
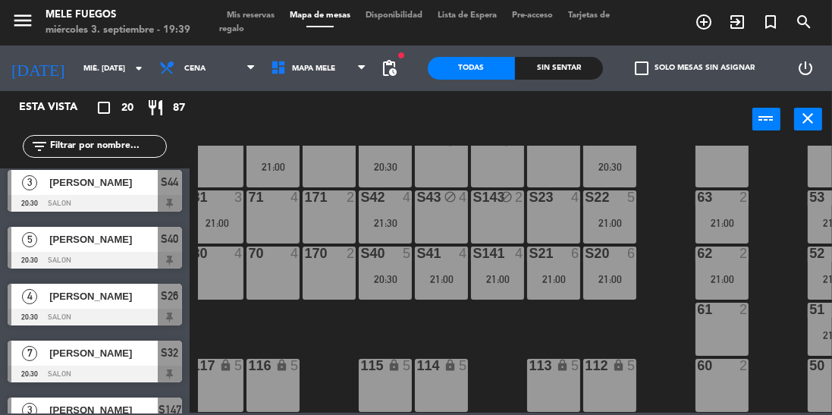
scroll to position [326, 0]
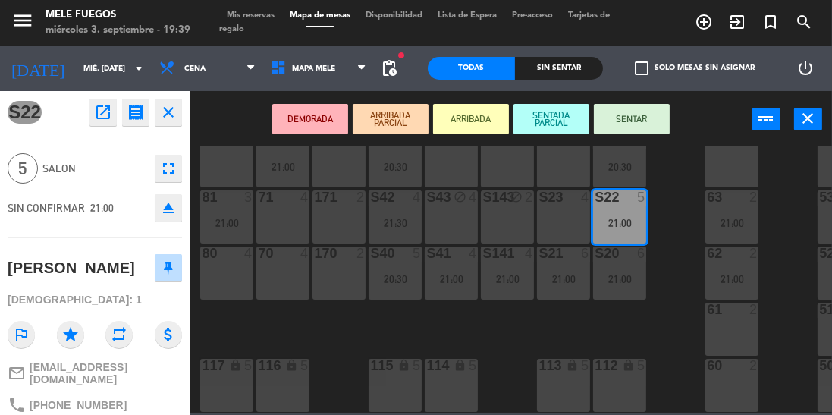
click at [696, 191] on div "63" at bounding box center [706, 197] width 25 height 14
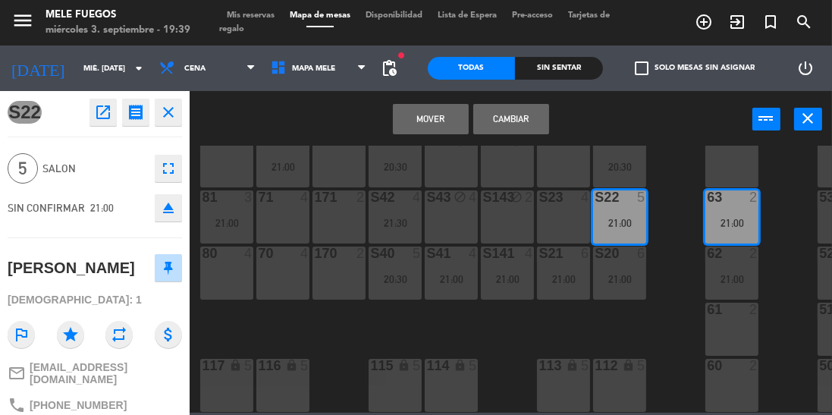
click at [667, 201] on div "100 8 101 7 21:00 102 8 103 8 104 8 S32 7 20:30 S33 14 S34 8 75 8 20:30 85 8 20…" at bounding box center [515, 279] width 634 height 267
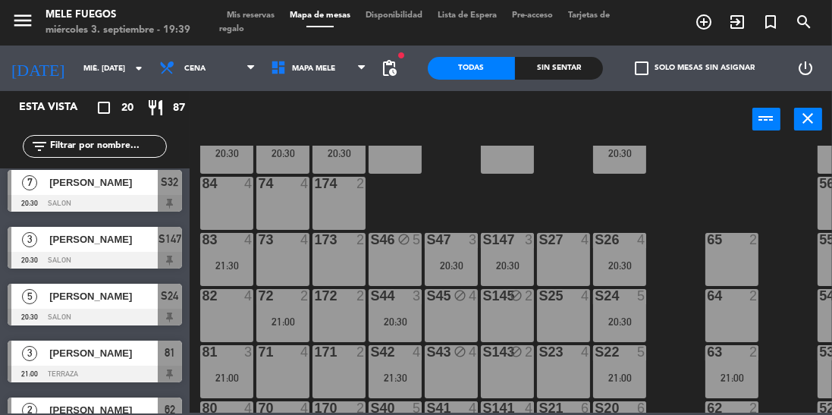
scroll to position [154, 0]
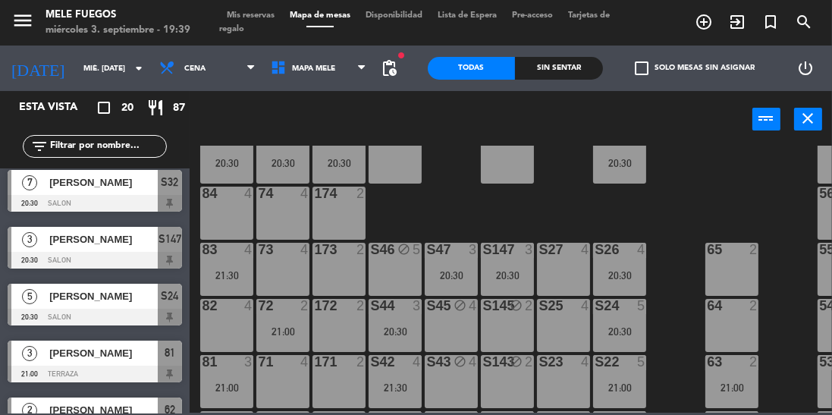
click at [526, 230] on div "100 8 101 7 21:00 102 8 103 8 104 8 S32 7 20:30 S33 14 S34 8 75 8 20:30 85 8 20…" at bounding box center [515, 279] width 634 height 267
click at [457, 191] on div "100 8 101 7 21:00 102 8 103 8 104 8 S32 7 20:30 S33 14 S34 8 75 8 20:30 85 8 20…" at bounding box center [515, 279] width 634 height 267
click at [222, 328] on div "82 4" at bounding box center [226, 325] width 53 height 53
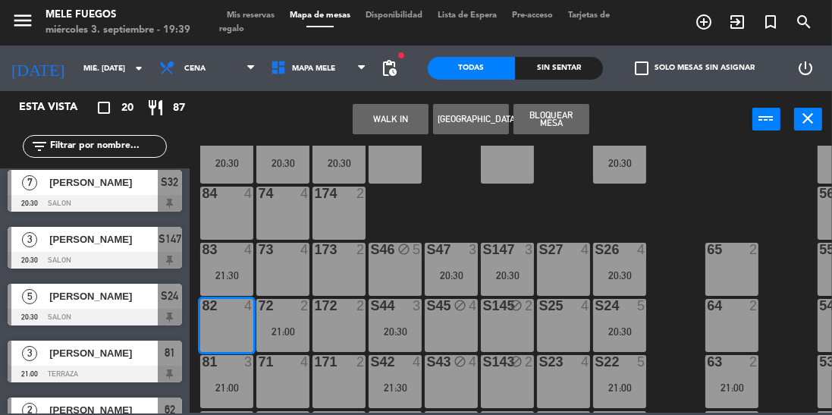
click at [570, 119] on button "Bloquear Mesa" at bounding box center [551, 119] width 76 height 30
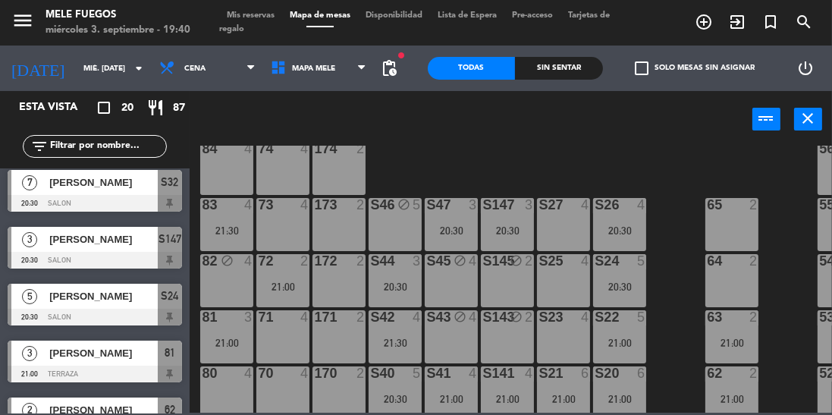
scroll to position [202, 0]
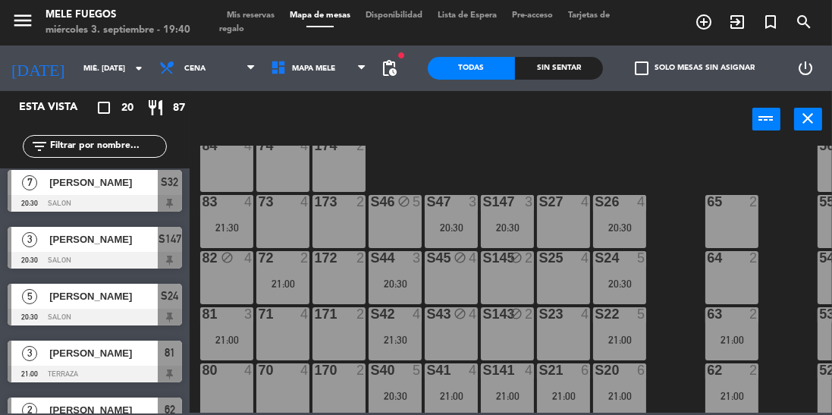
click at [695, 261] on div "64" at bounding box center [706, 258] width 25 height 14
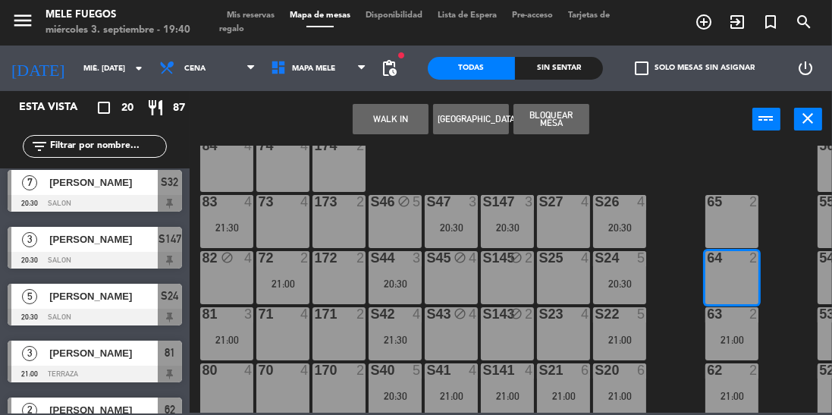
click at [680, 318] on div "100 8 101 7 21:00 102 8 103 8 104 8 S32 7 20:30 S33 14 S34 8 75 8 20:30 85 8 20…" at bounding box center [515, 279] width 634 height 267
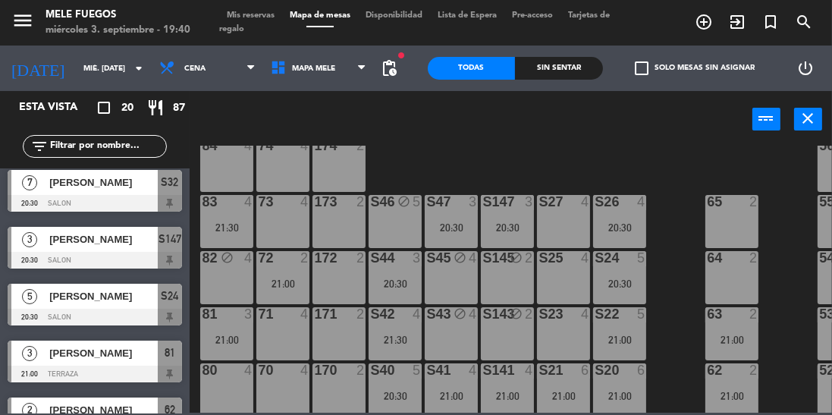
click at [566, 226] on div "S27 4" at bounding box center [563, 221] width 53 height 53
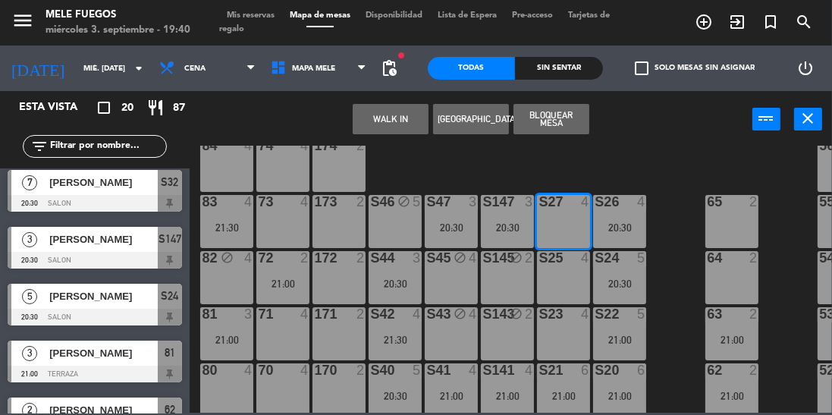
click at [561, 124] on button "Bloquear Mesa" at bounding box center [551, 119] width 76 height 30
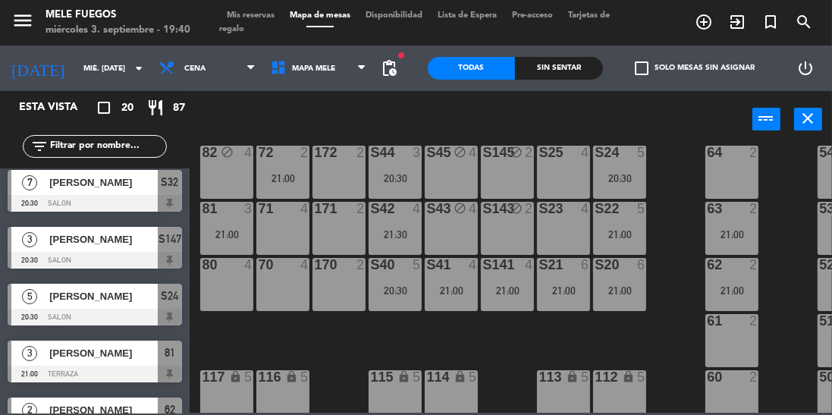
scroll to position [326, 0]
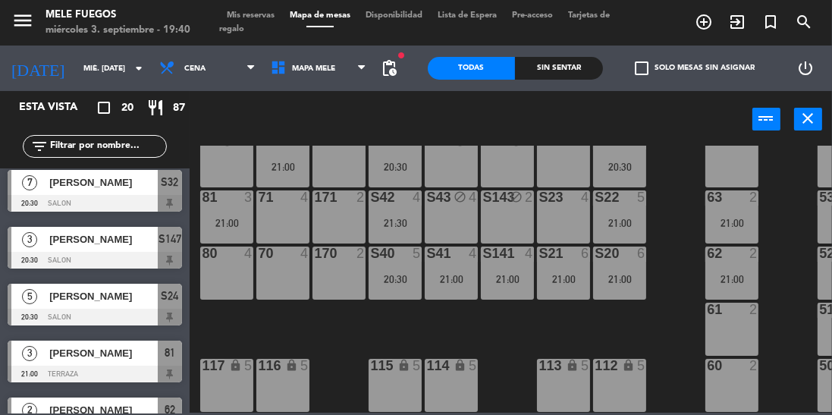
click at [722, 323] on div "61 2" at bounding box center [731, 329] width 53 height 53
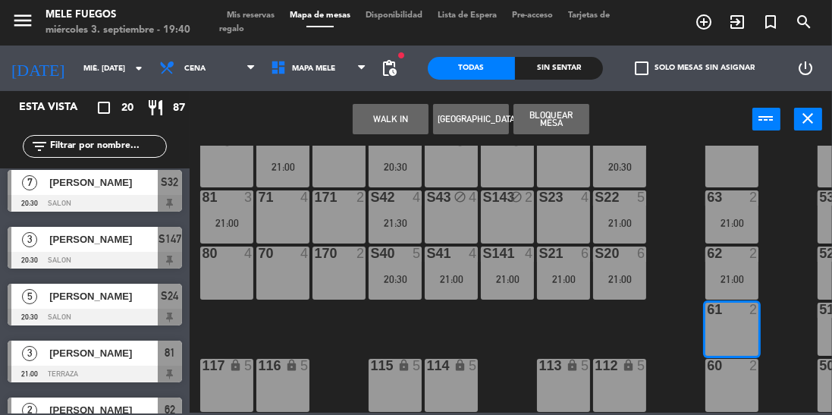
click at [551, 116] on button "Bloquear Mesa" at bounding box center [551, 119] width 76 height 30
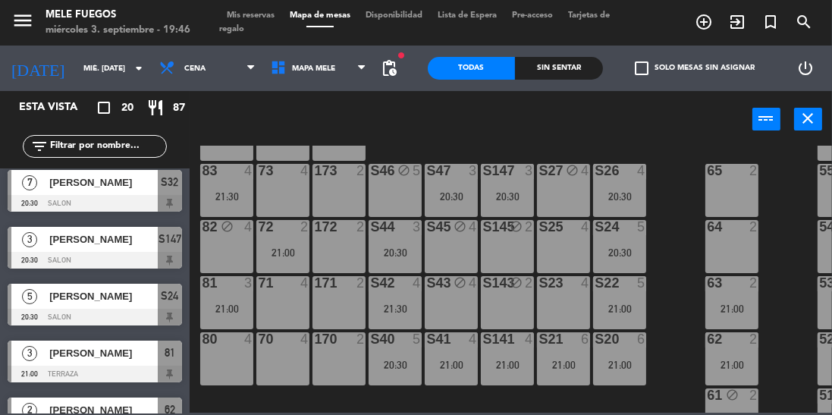
scroll to position [224, 0]
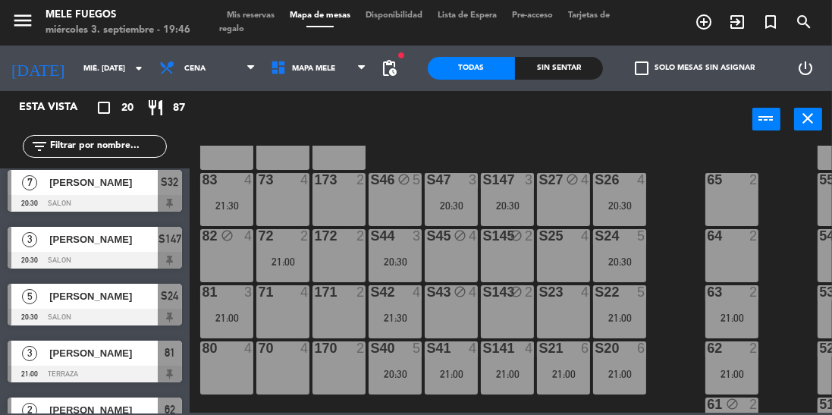
click at [563, 246] on div "S25 4" at bounding box center [563, 255] width 53 height 53
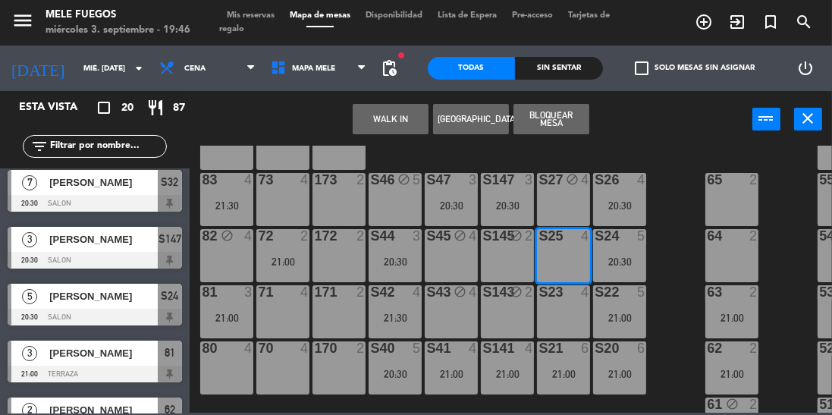
click at [558, 115] on button "Bloquear Mesa" at bounding box center [551, 119] width 76 height 30
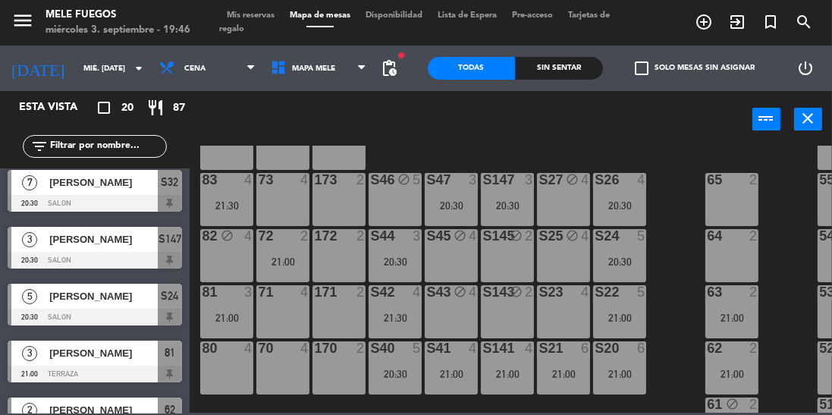
click at [565, 198] on div "S27 block 4" at bounding box center [563, 199] width 53 height 53
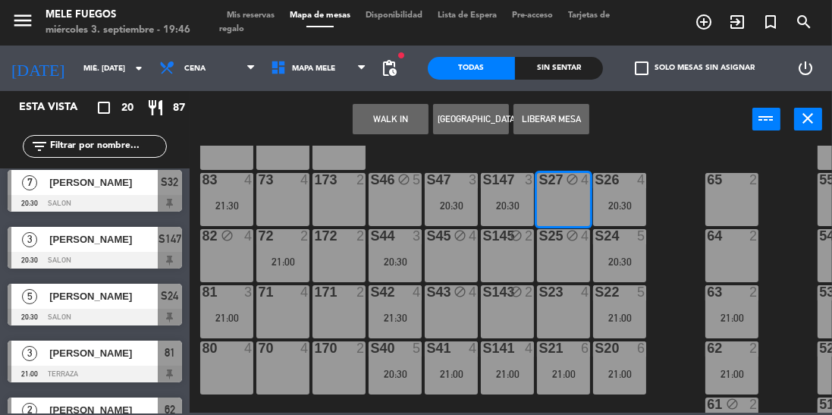
click at [560, 115] on button "Liberar Mesa" at bounding box center [551, 119] width 76 height 30
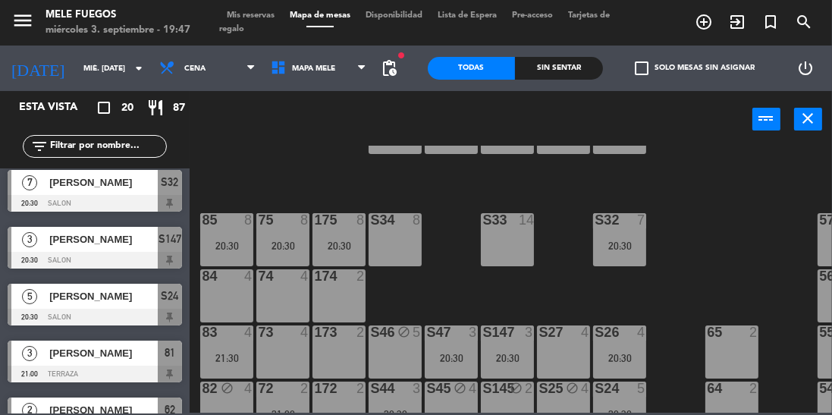
scroll to position [55, 0]
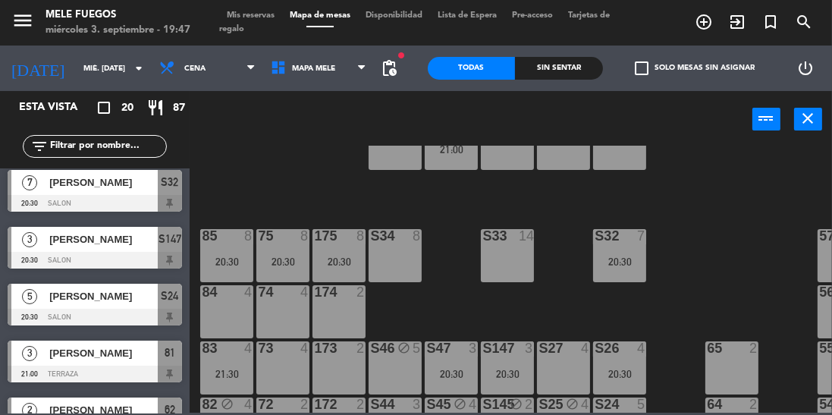
click at [632, 262] on div "20:30" at bounding box center [619, 261] width 53 height 11
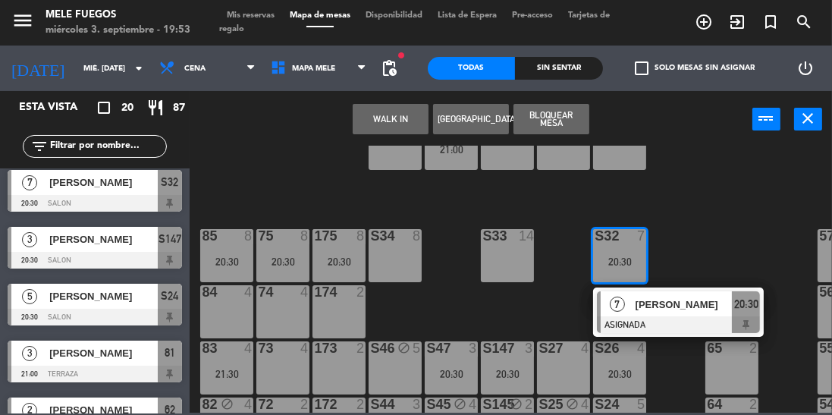
click at [519, 321] on div "100 8 101 7 21:00 102 8 103 8 104 8 S32 7 20:30 7 [PERSON_NAME] ASIGNADA 20:30 …" at bounding box center [515, 279] width 634 height 267
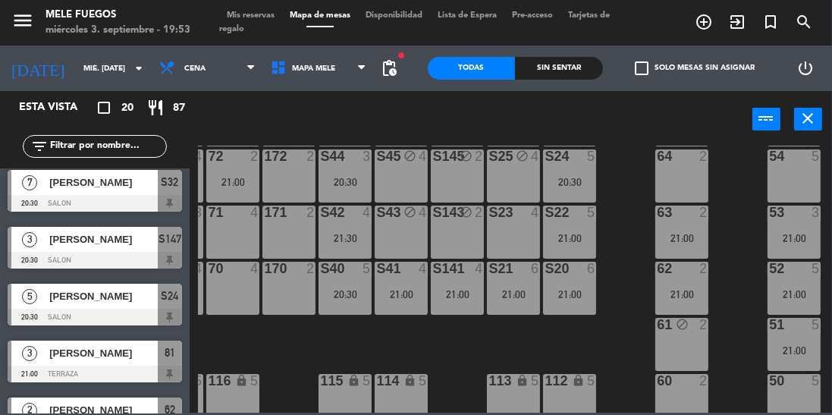
scroll to position [326, 50]
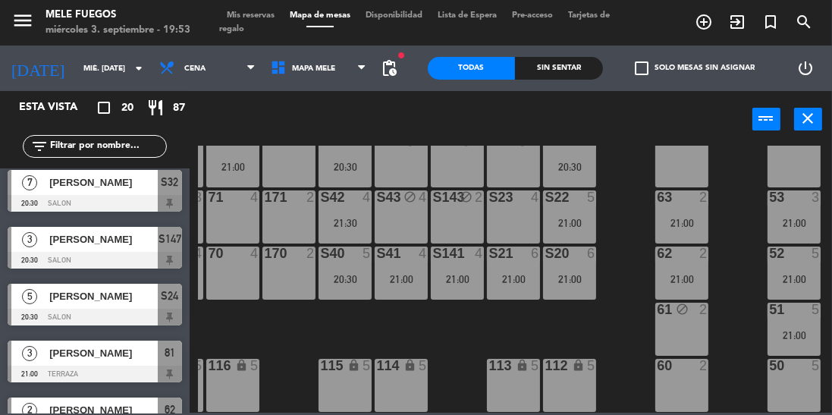
click at [736, 315] on div "100 8 101 7 21:00 102 8 103 8 104 8 S32 7 20:30 S33 14 S34 8 75 8 20:30 85 8 20…" at bounding box center [515, 279] width 634 height 267
click at [686, 373] on div "60 2" at bounding box center [681, 385] width 53 height 53
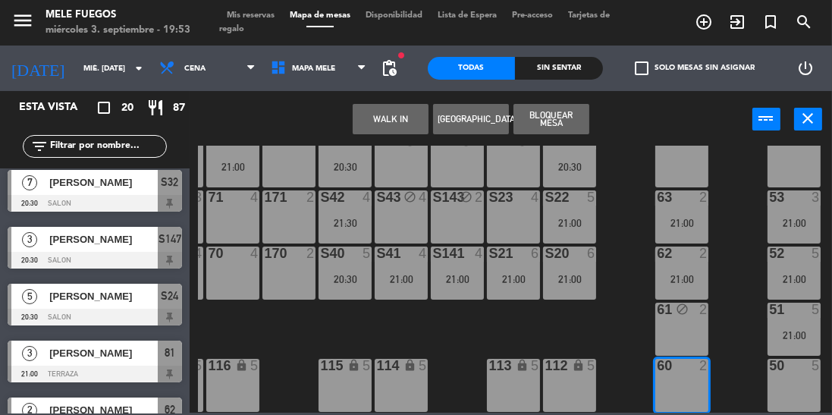
click at [746, 307] on div "100 8 101 7 21:00 102 8 103 8 104 8 S32 7 20:30 S33 14 S34 8 75 8 20:30 85 8 20…" at bounding box center [515, 279] width 634 height 267
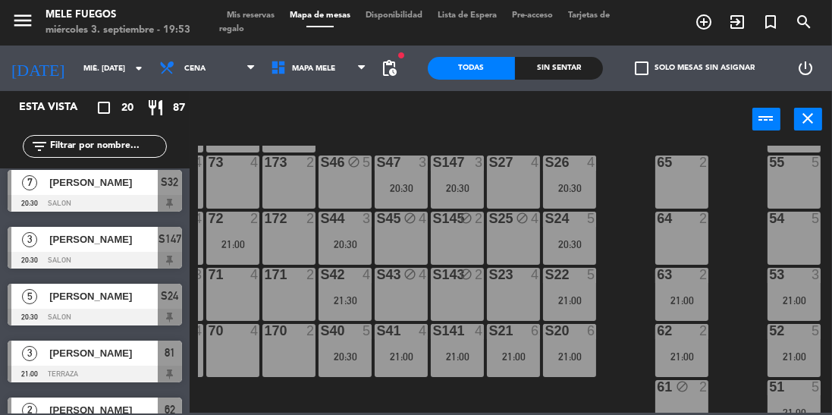
scroll to position [284, 50]
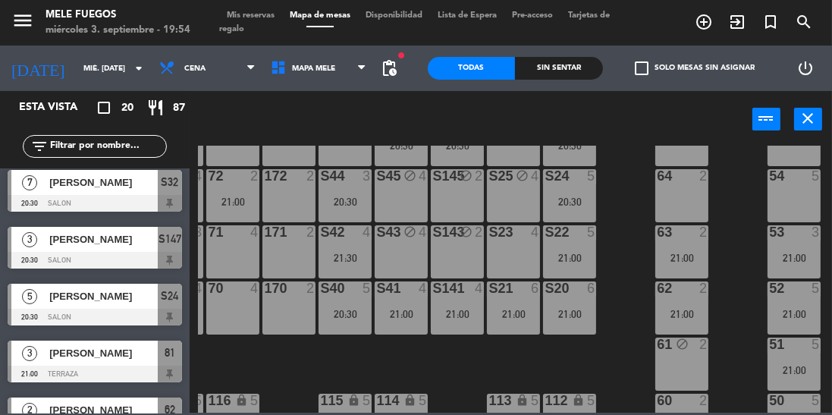
click at [730, 259] on div "100 8 101 7 21:00 102 8 103 8 104 8 S32 7 20:30 S33 14 S34 8 75 8 20:30 85 8 20…" at bounding box center [515, 279] width 634 height 267
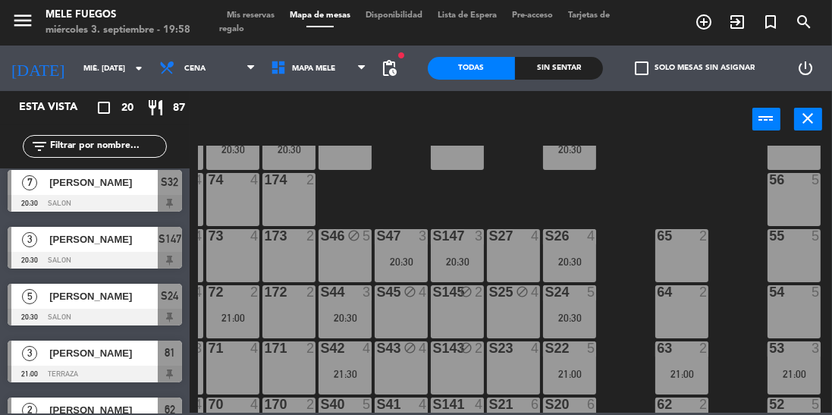
scroll to position [0, 50]
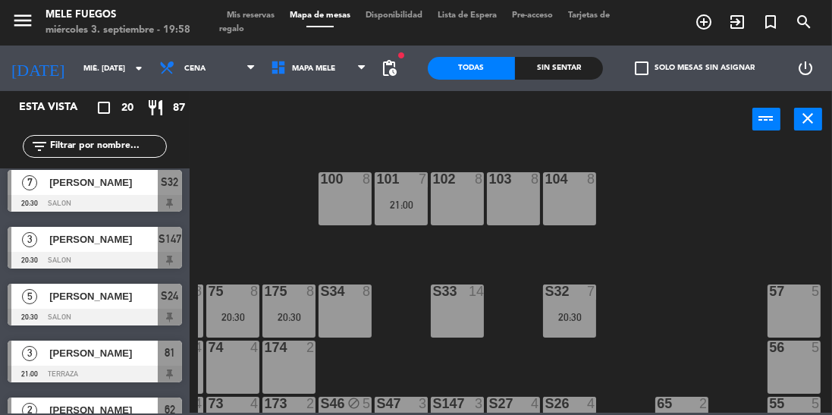
click at [399, 187] on div "101 7" at bounding box center [401, 179] width 53 height 15
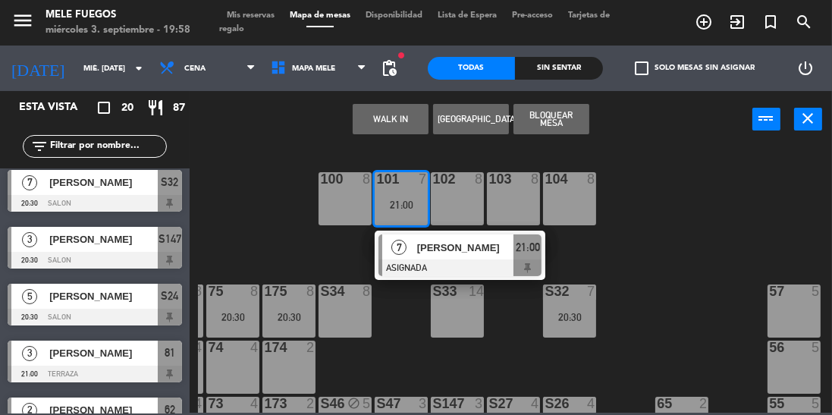
click at [476, 263] on div at bounding box center [459, 267] width 163 height 17
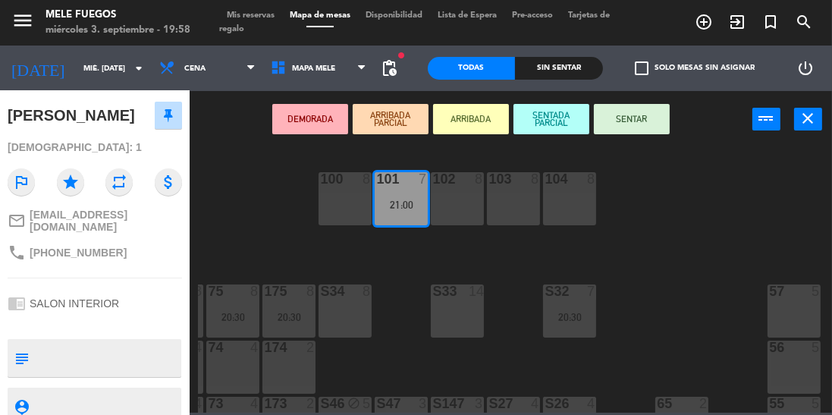
scroll to position [159, 0]
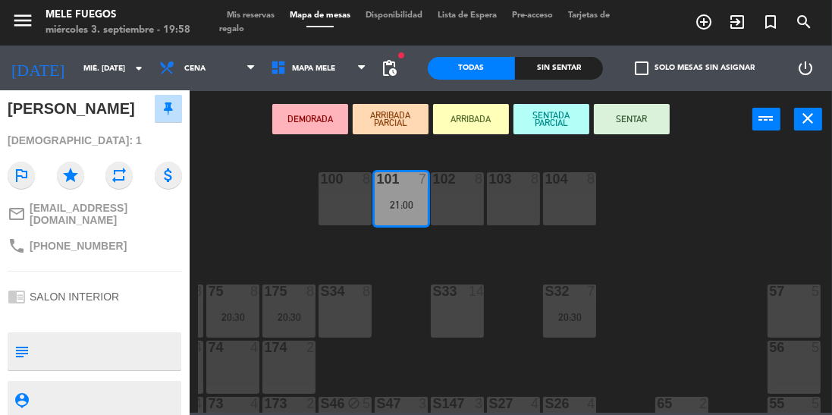
click at [661, 246] on div "100 8 101 7 21:00 102 8 103 8 104 8 S32 7 20:30 S33 14 S34 8 75 8 20:30 85 8 20…" at bounding box center [515, 279] width 634 height 267
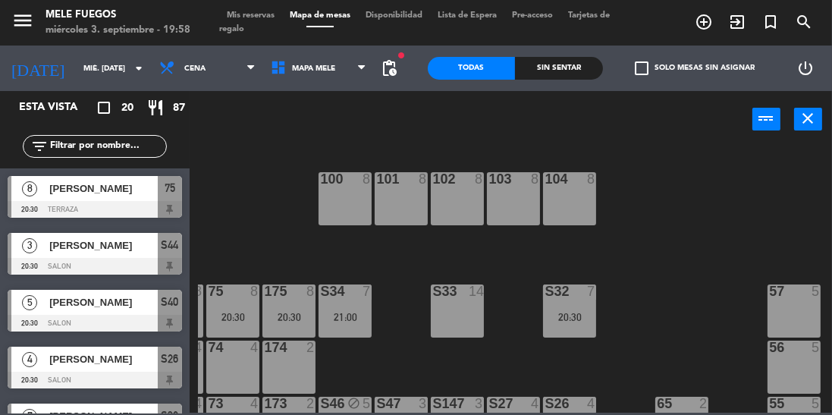
scroll to position [120, 0]
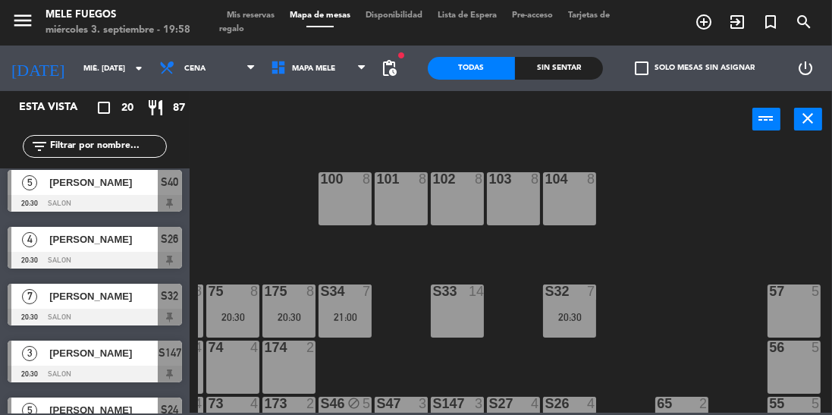
click at [347, 320] on div "21:00" at bounding box center [344, 317] width 53 height 11
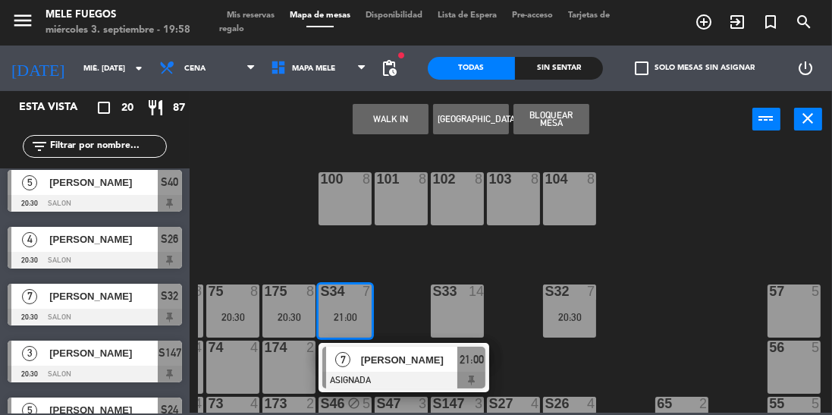
click at [388, 367] on span "[PERSON_NAME]" at bounding box center [409, 360] width 97 height 16
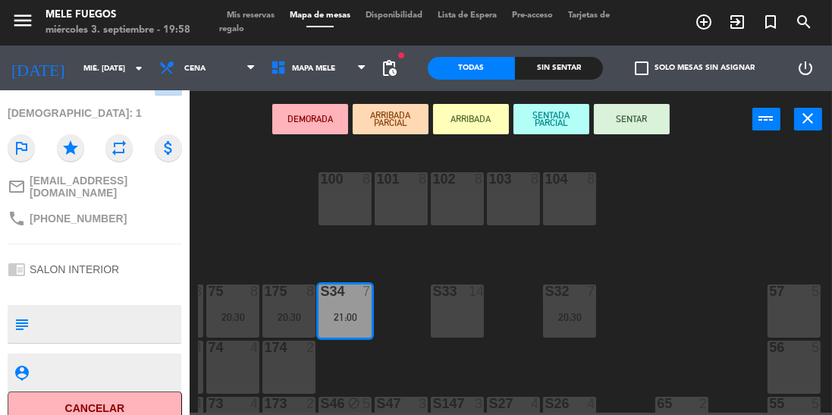
scroll to position [219, 0]
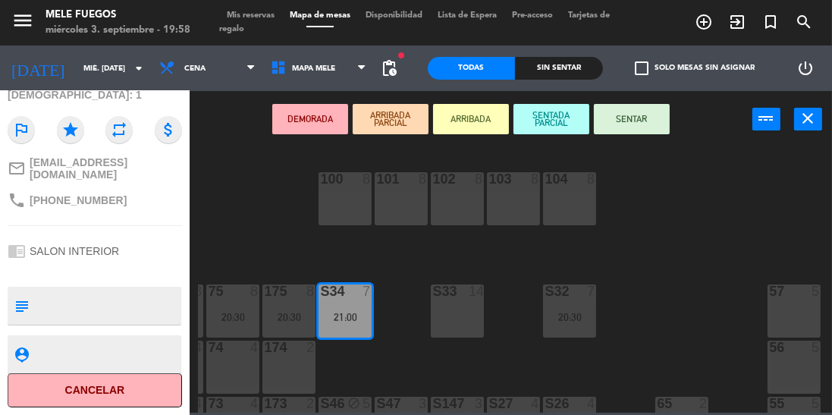
click at [300, 218] on div "100 8 101 8 102 8 103 8 104 8 S32 7 20:30 S33 14 S34 7 21:00 75 8 20:30 85 8 20…" at bounding box center [515, 279] width 634 height 267
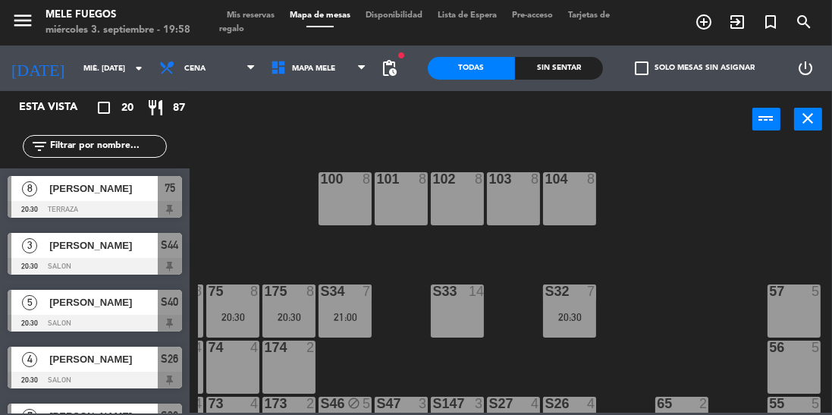
scroll to position [120, 0]
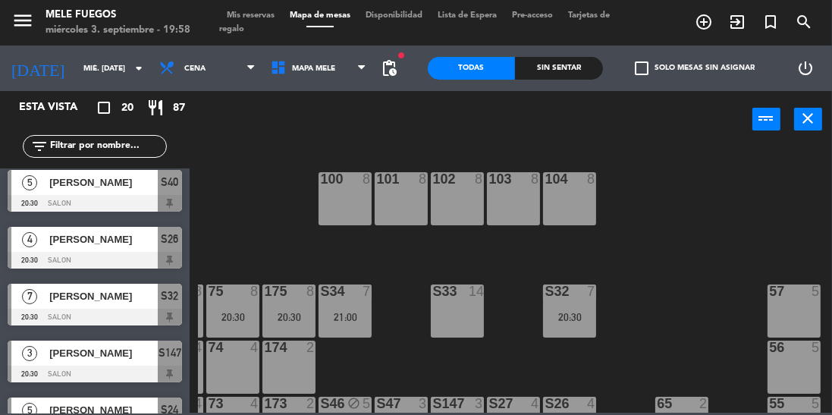
click at [350, 197] on div "100 8" at bounding box center [344, 198] width 53 height 53
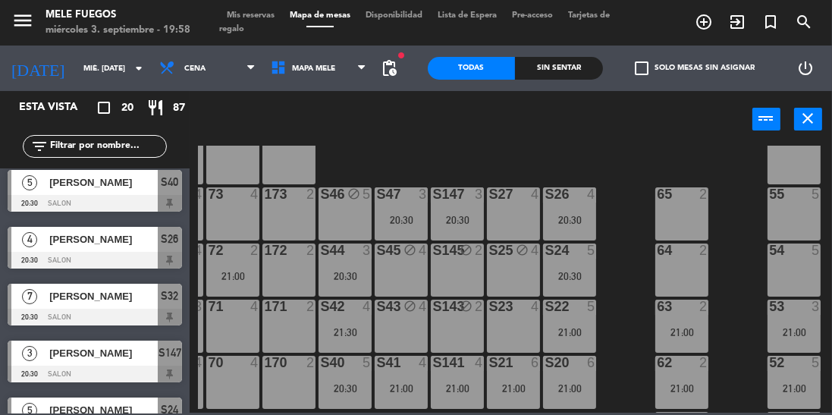
scroll to position [326, 50]
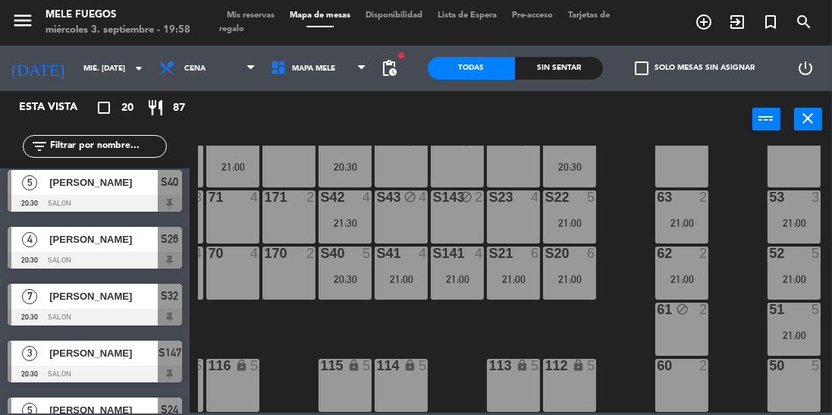
click at [617, 180] on div "100 8 101 8 102 8 103 8 104 8 S32 7 20:30 S33 14 S34 7 21:00 75 8 20:30 85 8 20…" at bounding box center [515, 279] width 634 height 267
click at [494, 203] on div "S23 4" at bounding box center [513, 216] width 53 height 53
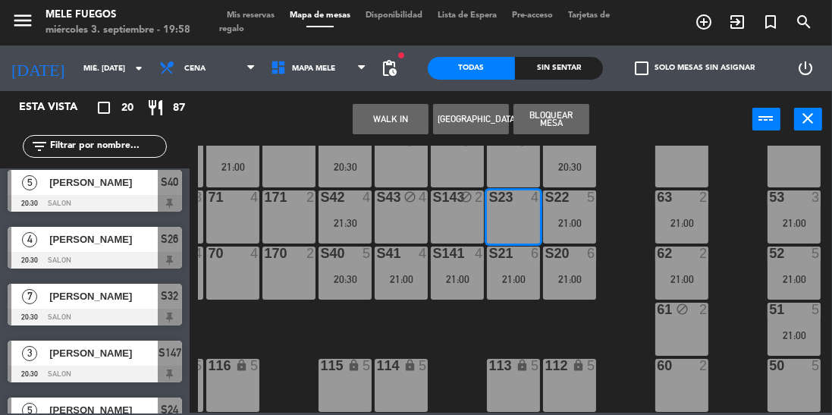
click at [605, 190] on div "5" at bounding box center [594, 197] width 25 height 14
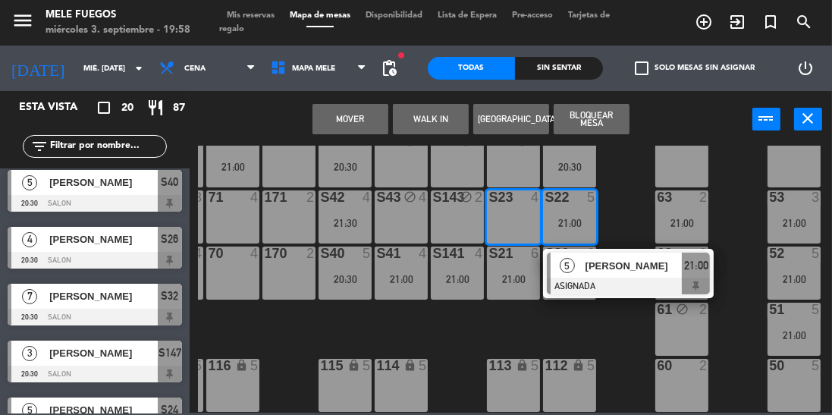
click at [638, 171] on div "100 8 101 8 102 8 103 8 104 8 S32 7 20:30 S33 14 S34 7 21:00 75 8 20:30 85 8 20…" at bounding box center [515, 279] width 634 height 267
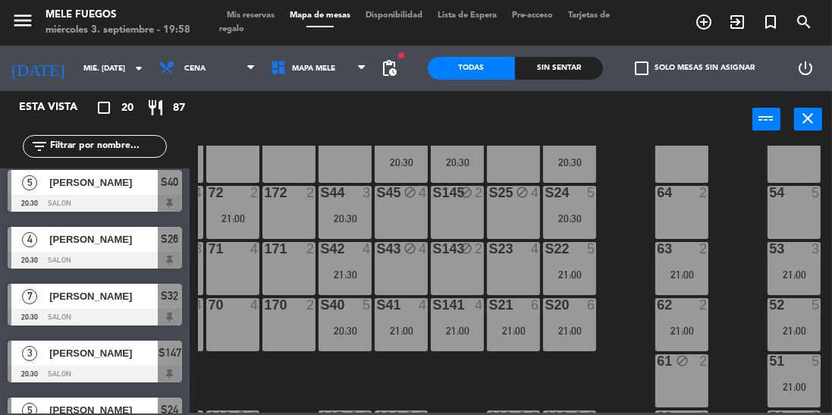
scroll to position [262, 50]
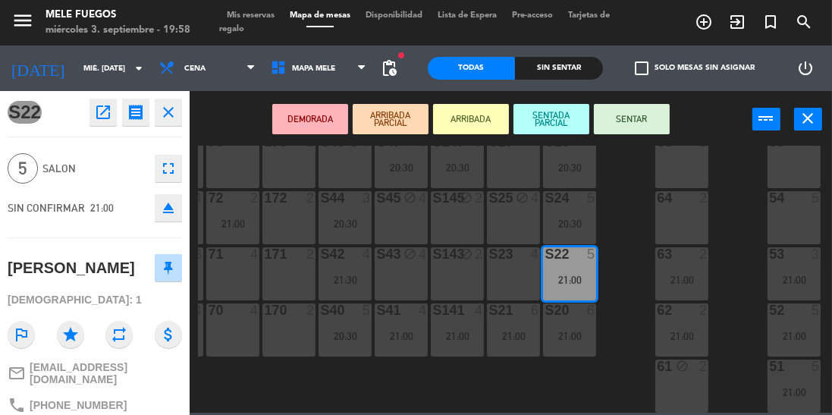
click at [635, 275] on div "100 8 101 8 102 8 103 8 104 8 S32 7 20:30 S33 14 S34 7 21:00 75 8 20:30 85 8 20…" at bounding box center [515, 279] width 634 height 267
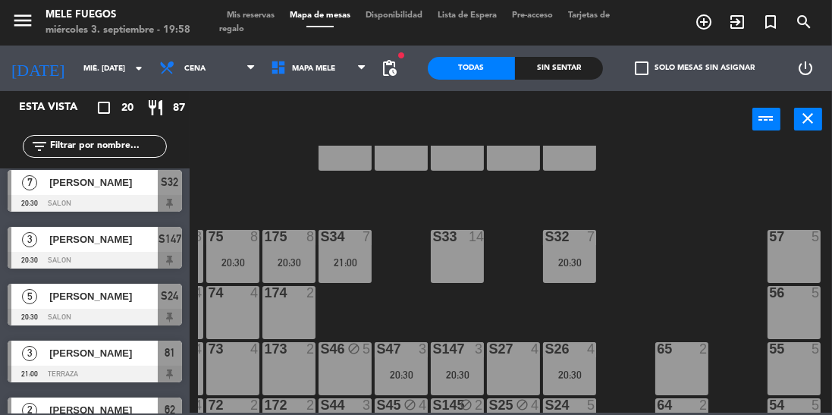
scroll to position [41, 50]
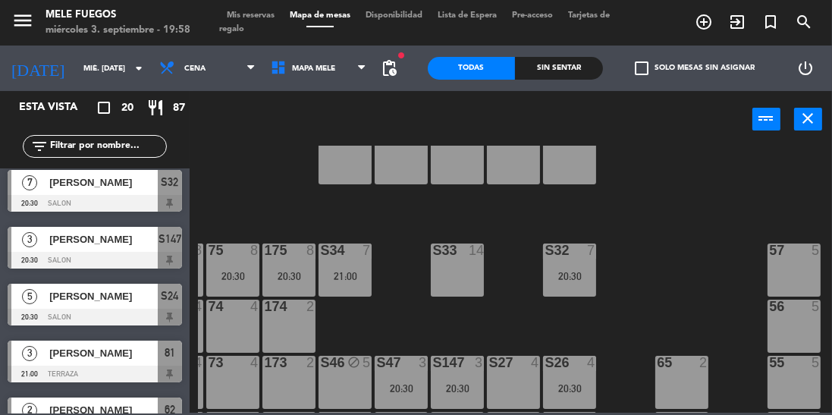
click at [679, 238] on div "100 8 101 8 102 8 103 8 104 8 S32 7 20:30 S33 14 S34 7 21:00 75 8 20:30 85 8 20…" at bounding box center [515, 279] width 634 height 267
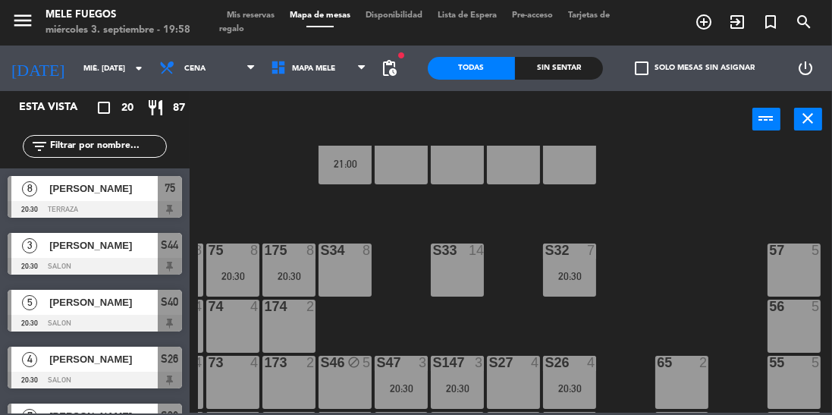
scroll to position [120, 0]
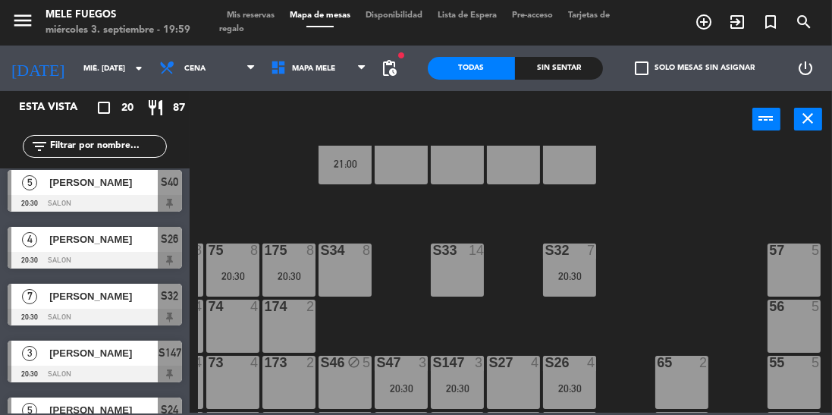
click at [350, 165] on div "21:00" at bounding box center [344, 163] width 53 height 11
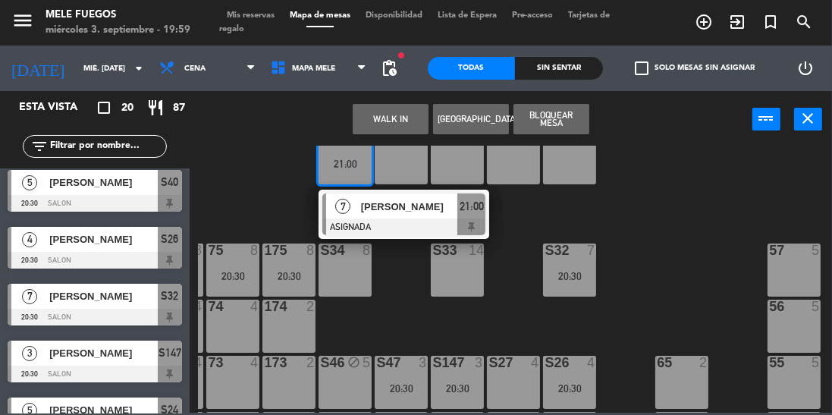
click at [359, 201] on div "[PERSON_NAME]" at bounding box center [408, 206] width 99 height 25
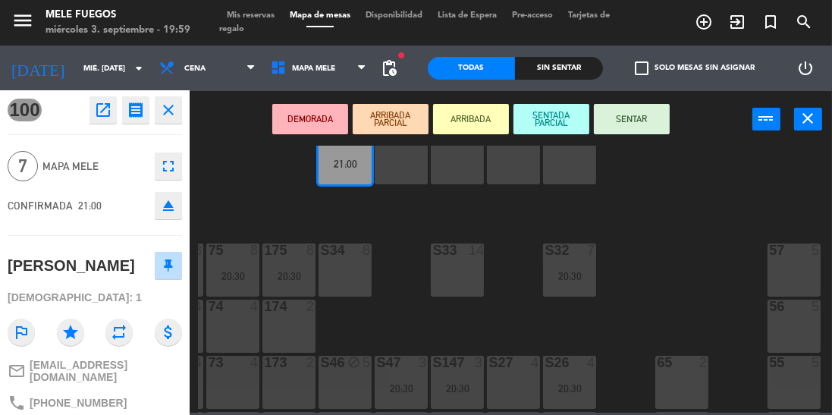
scroll to position [0, 0]
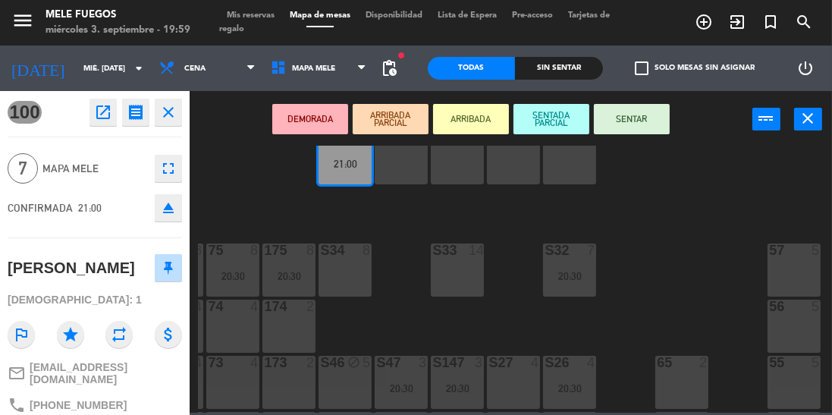
click at [265, 198] on div "100 7 21:00 101 8 102 8 103 8 104 8 S32 7 20:30 S33 14 S34 8 75 8 20:30 85 8 20…" at bounding box center [515, 279] width 634 height 267
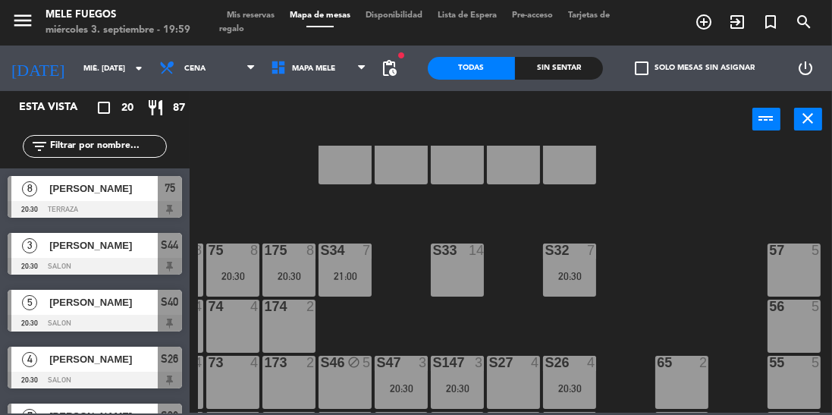
scroll to position [120, 0]
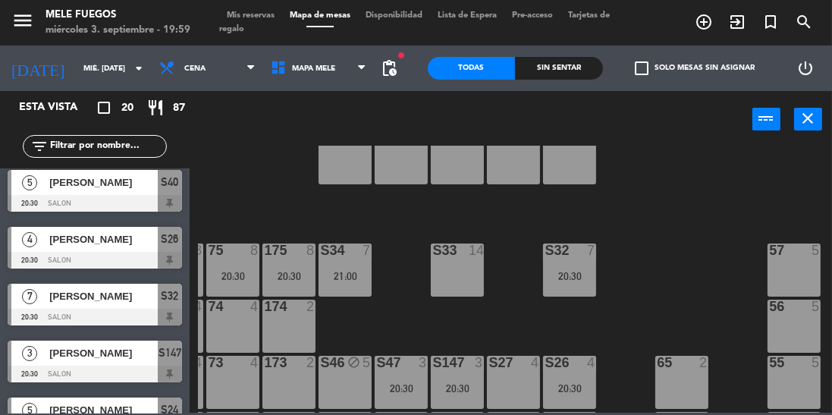
click at [689, 193] on div "100 8 101 8 102 8 103 8 104 8 S32 7 20:30 S33 14 S34 7 21:00 75 8 20:30 85 8 20…" at bounding box center [515, 279] width 634 height 267
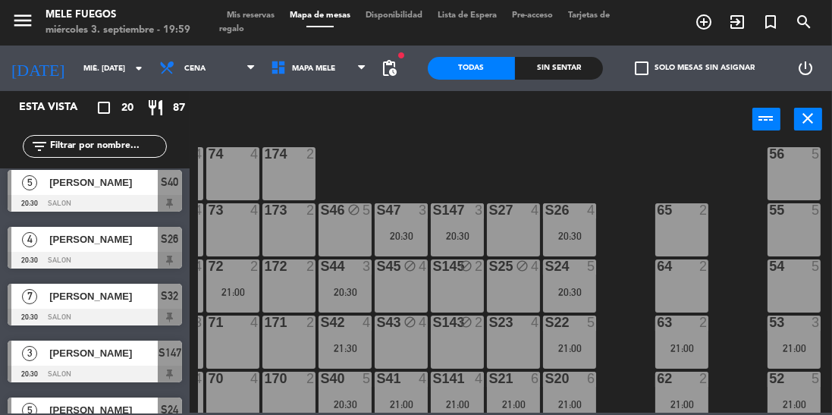
scroll to position [195, 50]
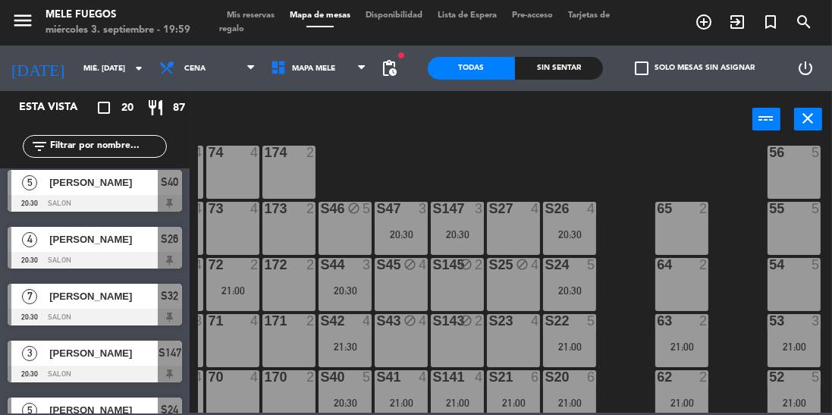
click at [391, 292] on div "S45 block 4" at bounding box center [401, 284] width 53 height 53
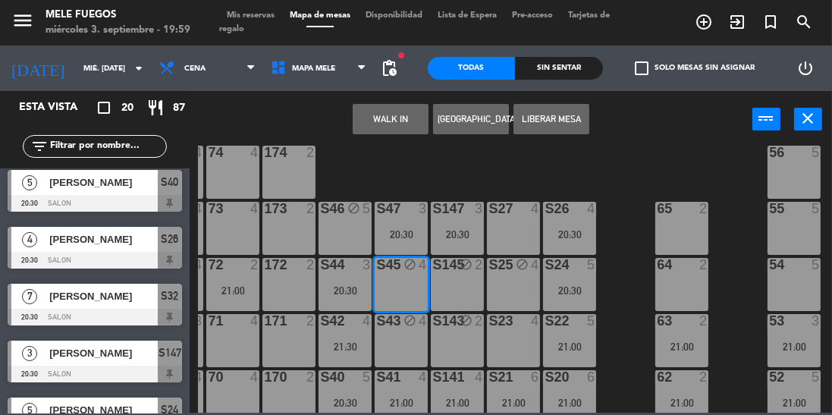
click at [462, 297] on div "S145 block 2" at bounding box center [457, 284] width 53 height 53
click at [557, 126] on button "Liberar Mesa" at bounding box center [551, 119] width 76 height 30
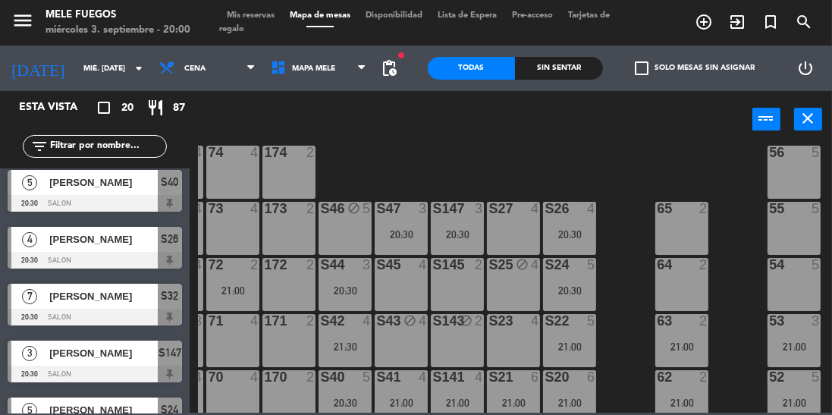
click at [76, 68] on input "mié. [DATE]" at bounding box center [131, 69] width 111 height 24
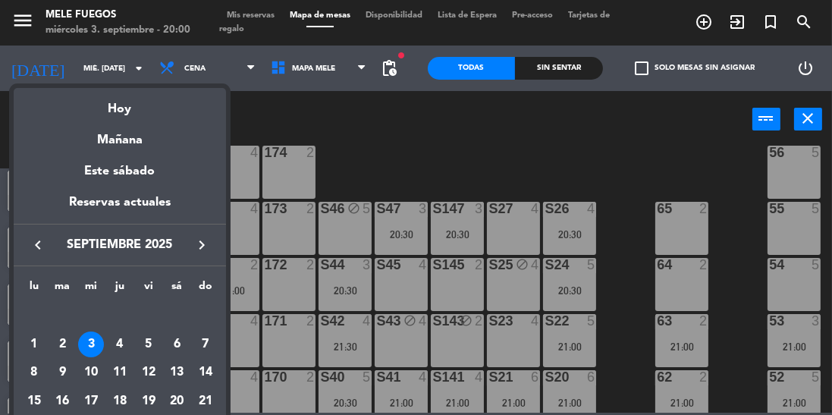
click at [304, 130] on div at bounding box center [416, 207] width 832 height 415
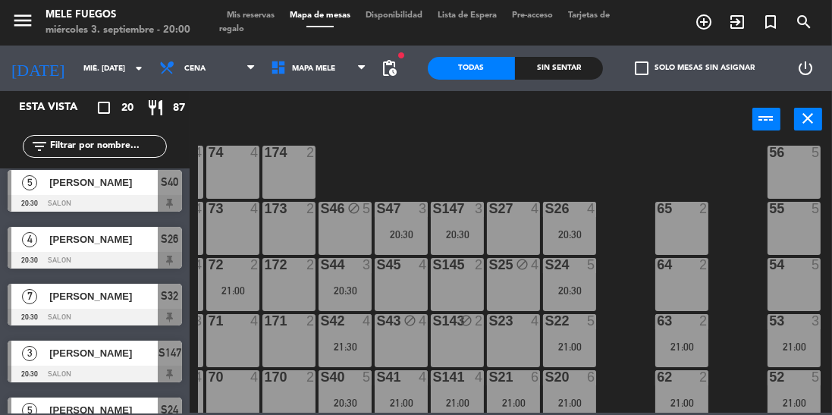
click at [77, 76] on input "mié. [DATE]" at bounding box center [131, 69] width 111 height 24
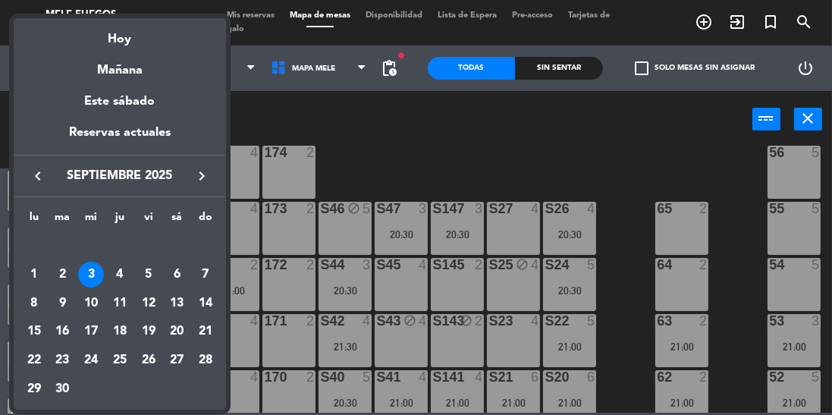
click at [116, 276] on div "4" at bounding box center [120, 275] width 26 height 26
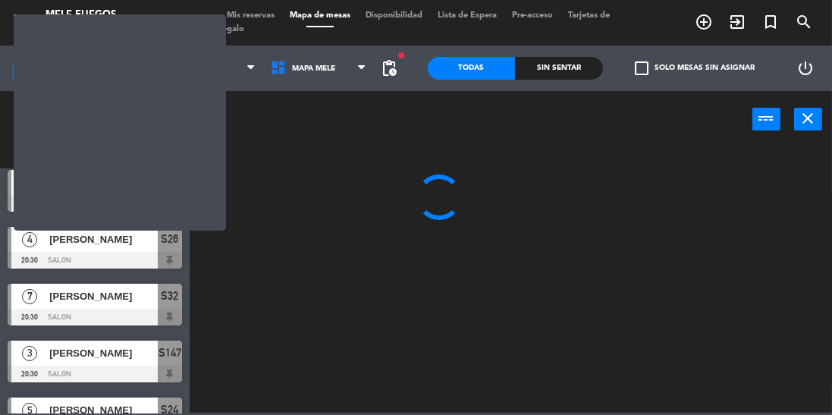
scroll to position [0, 0]
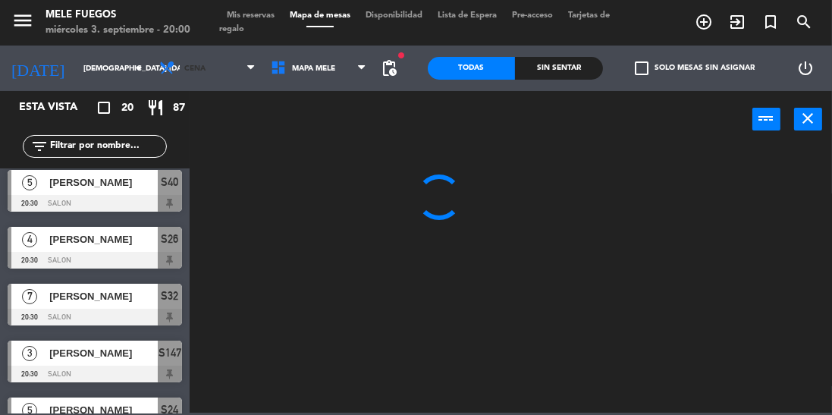
click at [203, 72] on span "Cena" at bounding box center [207, 68] width 111 height 33
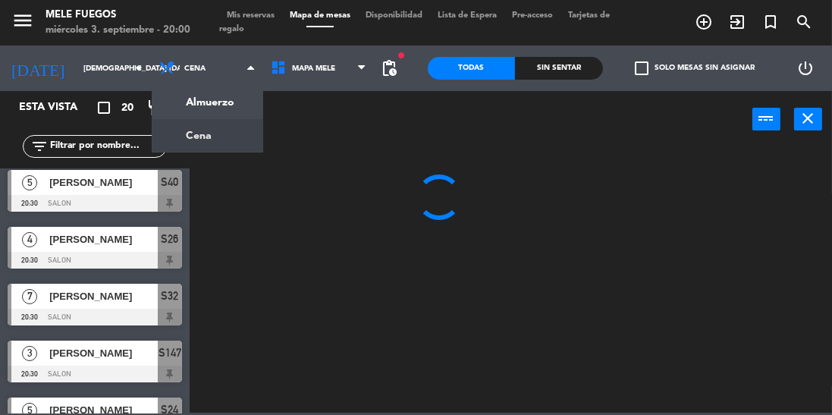
click at [219, 114] on ng-component "menu Mele Fuegos miércoles 3. septiembre - 20:00 Mis reservas Mapa de mesas Dis…" at bounding box center [416, 206] width 832 height 413
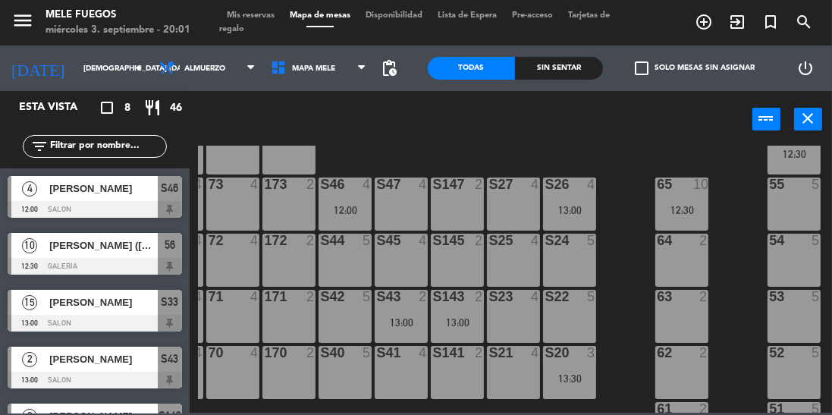
scroll to position [218, 50]
click at [623, 147] on div "100 8 101 8 102 8 103 8 104 8 S32 8 S33 15 13:00 S34 8 75 4 85 5 175 2 57 10 12…" at bounding box center [515, 279] width 634 height 267
click at [626, 162] on div "100 8 101 8 102 8 103 8 104 8 S32 8 S33 15 13:00 S34 8 75 4 85 5 175 2 57 10 12…" at bounding box center [515, 279] width 634 height 267
click at [76, 66] on input "[DEMOGRAPHIC_DATA] [DATE]" at bounding box center [131, 69] width 111 height 24
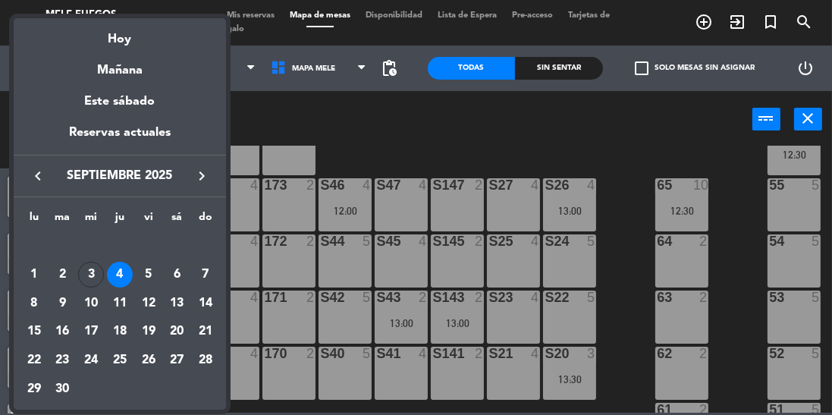
click at [94, 286] on div "3" at bounding box center [91, 275] width 26 height 26
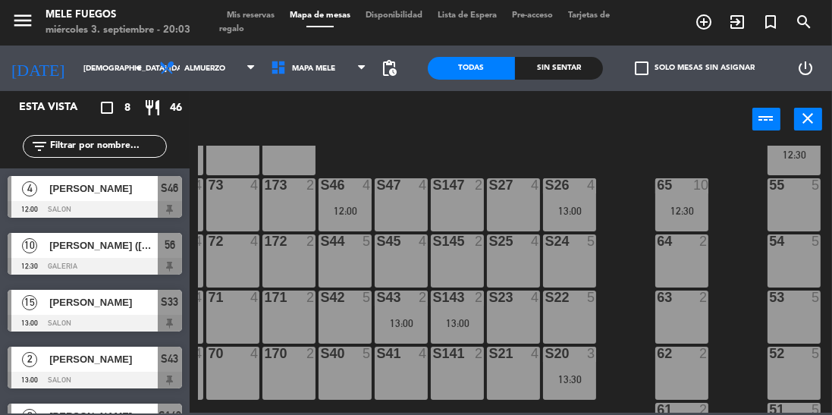
type input "mié. [DATE]"
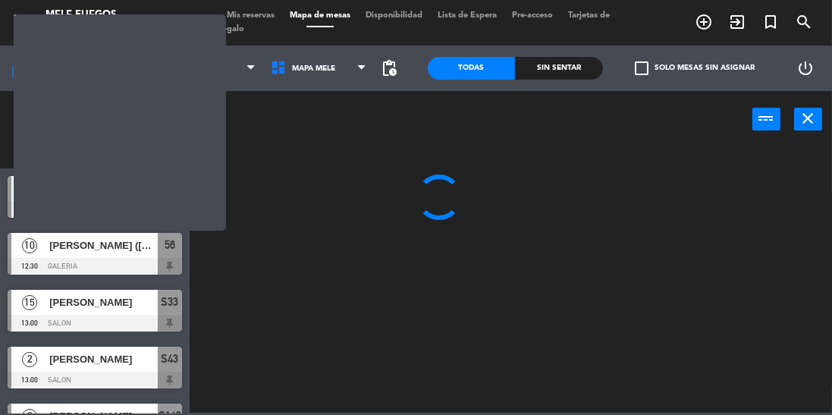
scroll to position [0, 0]
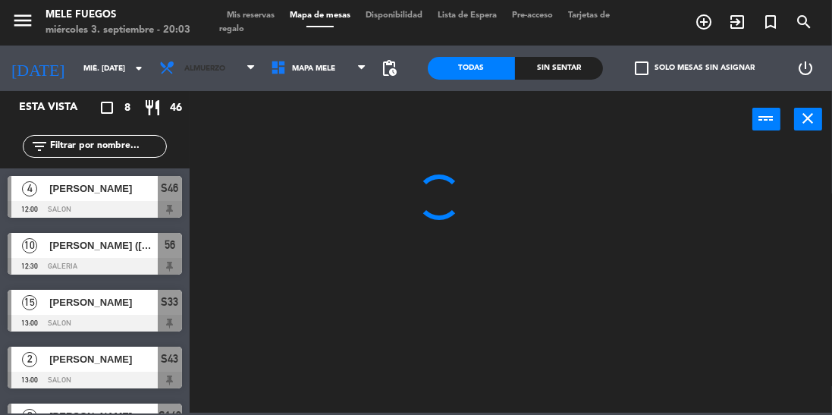
click at [185, 70] on span "Almuerzo" at bounding box center [204, 68] width 41 height 8
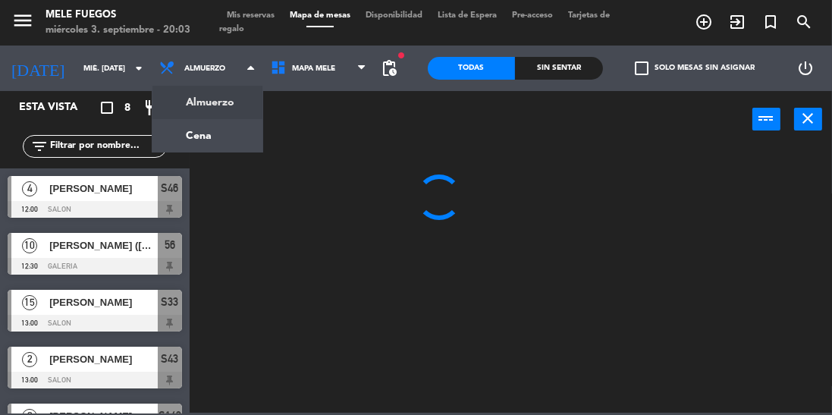
click at [196, 146] on ng-component "menu Mele Fuegos miércoles 3. septiembre - 20:03 Mis reservas Mapa de mesas Dis…" at bounding box center [416, 206] width 832 height 413
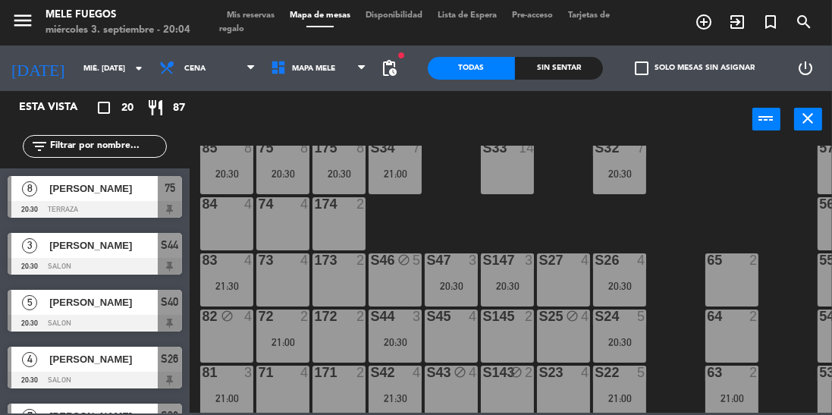
scroll to position [168, 0]
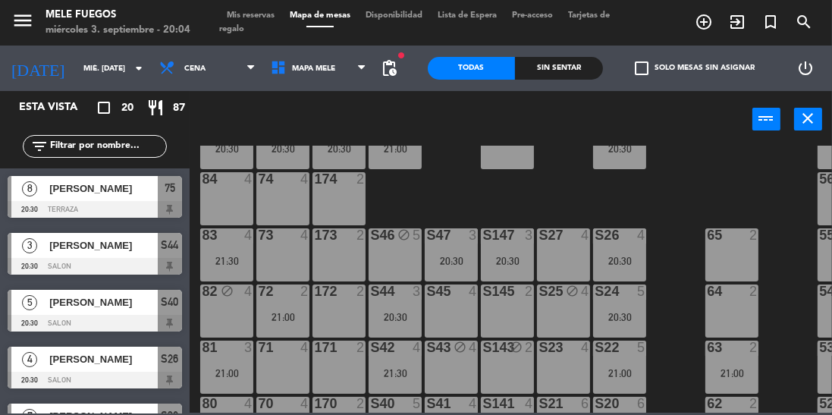
click at [517, 322] on div "S145 2" at bounding box center [507, 310] width 53 height 53
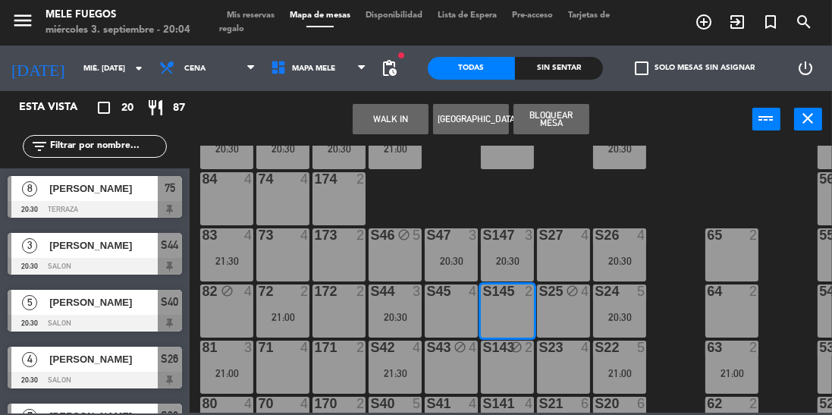
click at [569, 124] on button "Bloquear Mesa" at bounding box center [551, 119] width 76 height 30
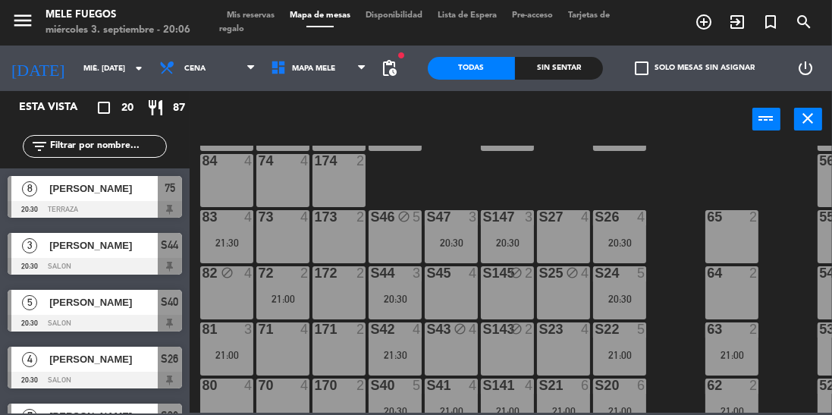
scroll to position [196, 0]
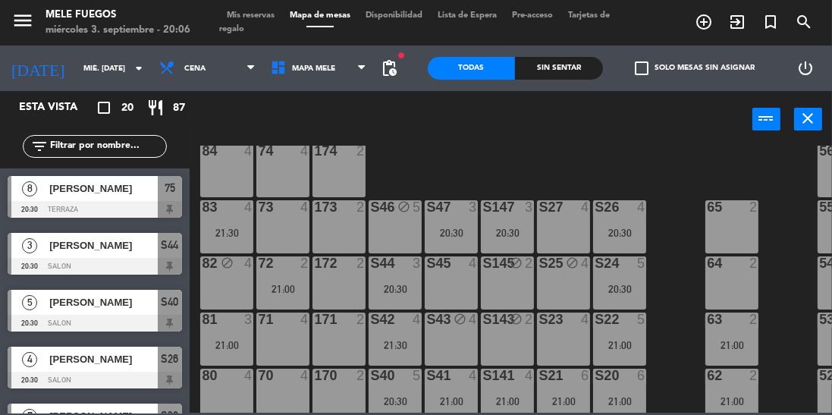
click at [97, 144] on input "text" at bounding box center [108, 146] width 118 height 17
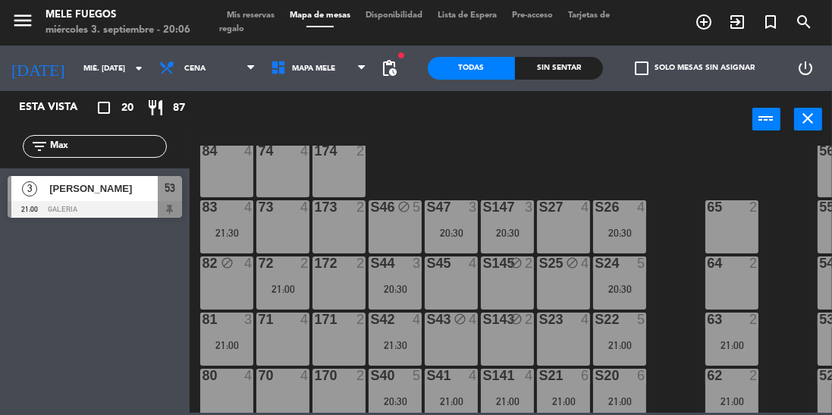
click at [97, 152] on input "Max" at bounding box center [108, 146] width 118 height 17
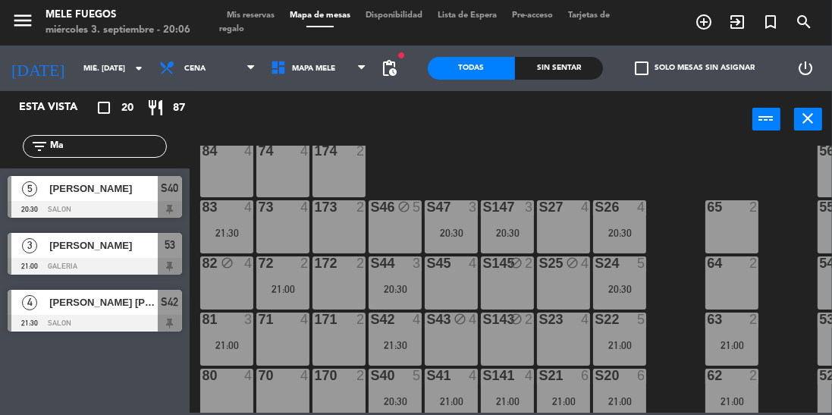
click at [110, 150] on input "Ma" at bounding box center [108, 146] width 118 height 17
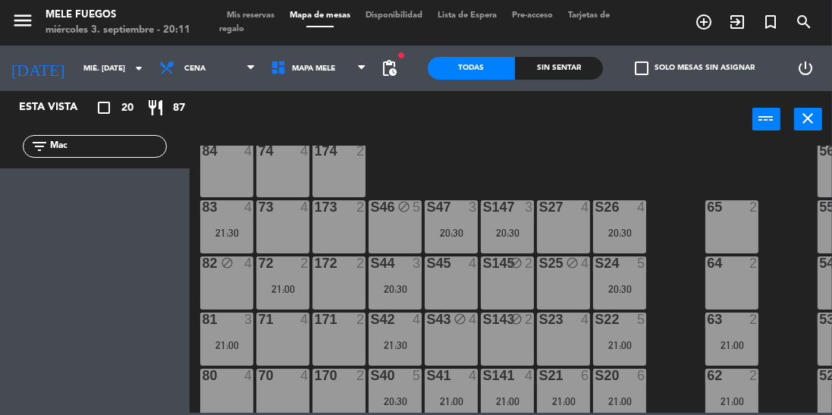
click at [684, 185] on div "100 8 101 8 102 8 103 8 104 8 S32 7 20:30 S33 14 S34 7 21:00 75 8 20:30 85 8 20…" at bounding box center [515, 279] width 634 height 267
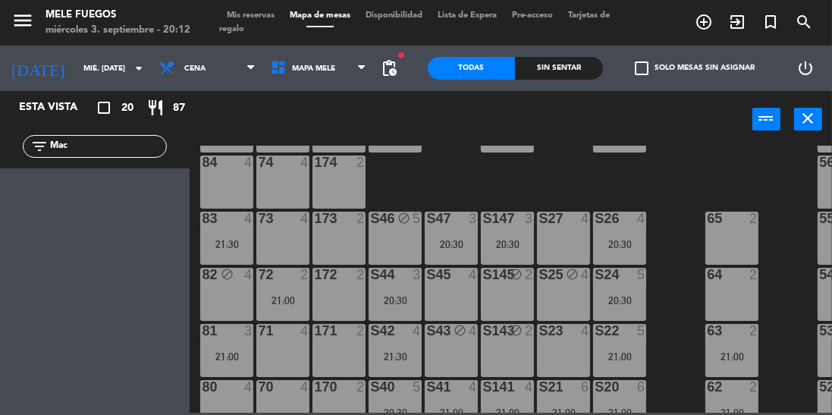
scroll to position [177, 0]
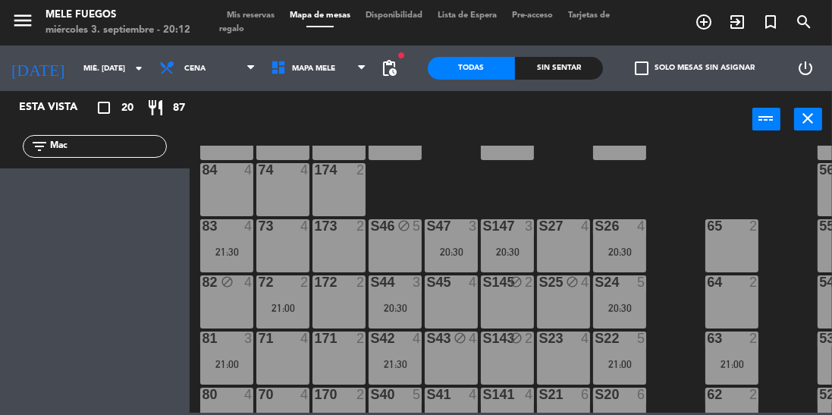
click at [112, 152] on input "Mac" at bounding box center [108, 146] width 118 height 17
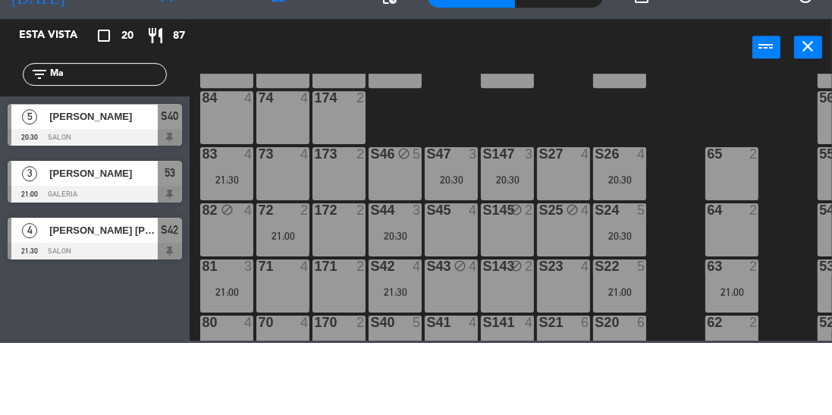
type input "M"
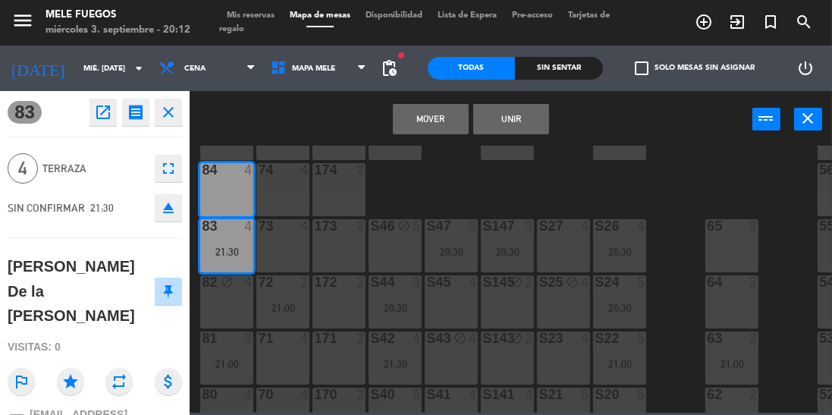
click at [423, 128] on button "Mover" at bounding box center [431, 119] width 76 height 30
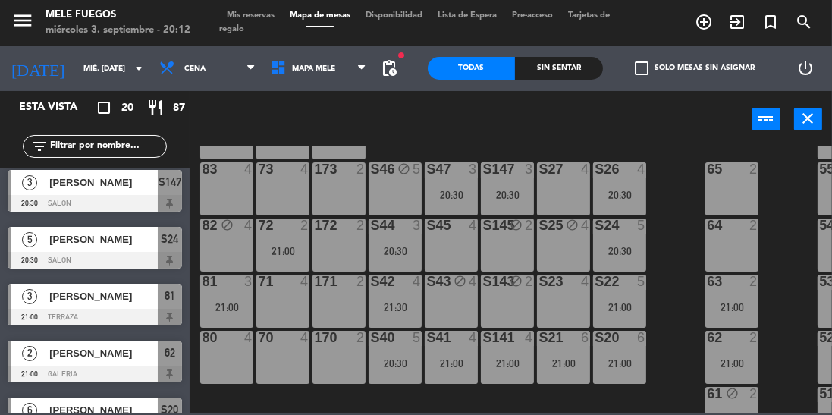
scroll to position [247, 0]
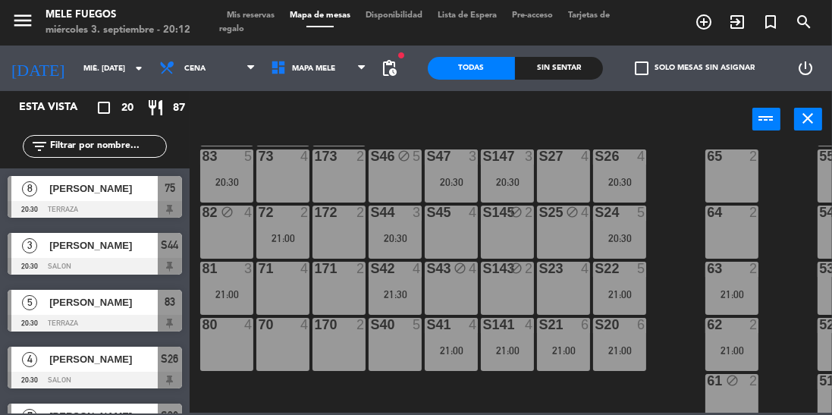
click at [231, 179] on div "20:30" at bounding box center [226, 182] width 53 height 11
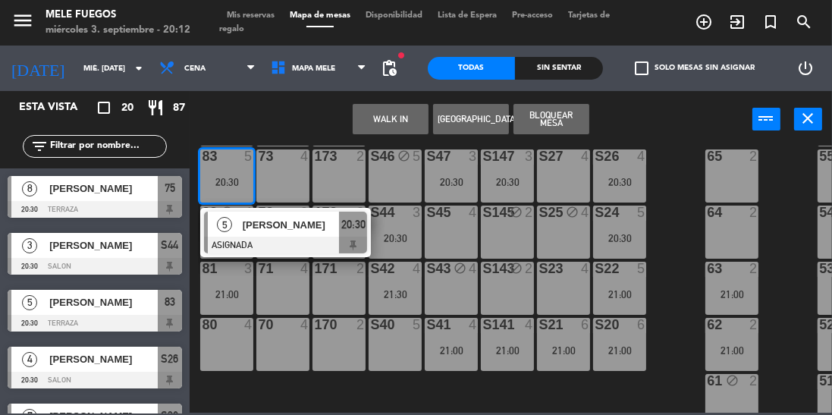
click at [300, 244] on div at bounding box center [285, 245] width 163 height 17
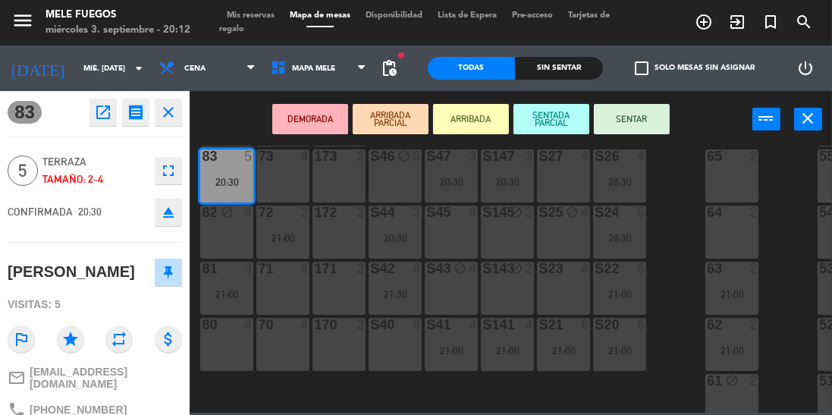
click at [620, 115] on button "SENTAR" at bounding box center [632, 119] width 76 height 30
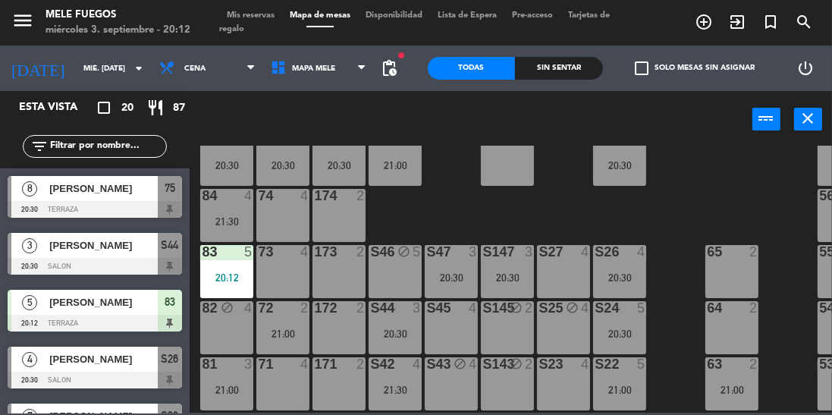
scroll to position [146, 0]
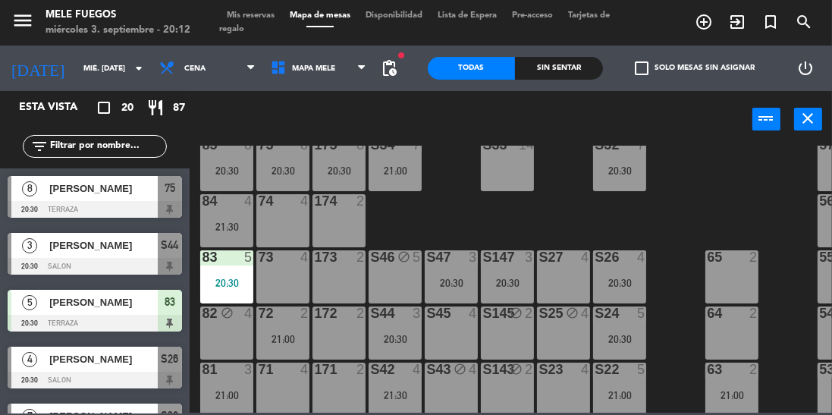
click at [246, 203] on div "4" at bounding box center [248, 201] width 9 height 14
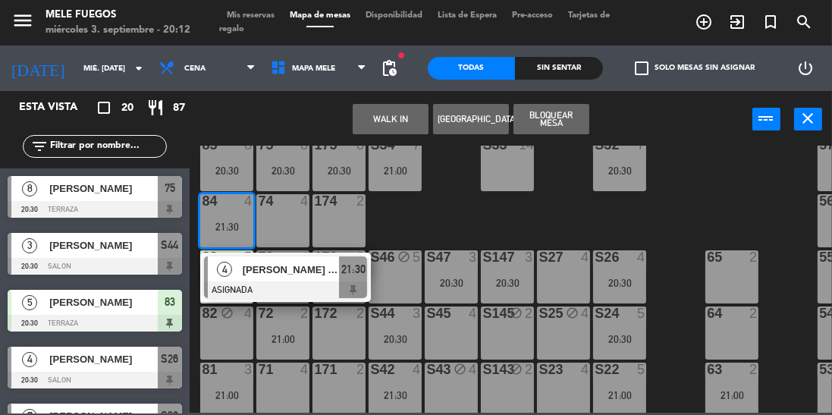
click at [491, 237] on div "100 8 101 8 102 8 103 8 104 8 S32 7 20:30 S33 14 S34 7 21:00 75 8 20:30 85 8 20…" at bounding box center [515, 279] width 634 height 267
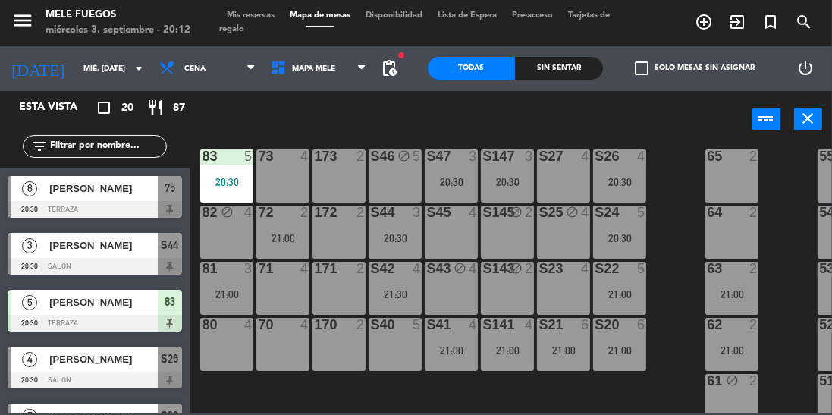
scroll to position [248, 0]
click at [668, 226] on div "100 8 101 8 102 8 103 8 104 8 S32 7 20:30 S33 14 S34 7 21:00 75 8 20:30 85 8 20…" at bounding box center [515, 279] width 634 height 267
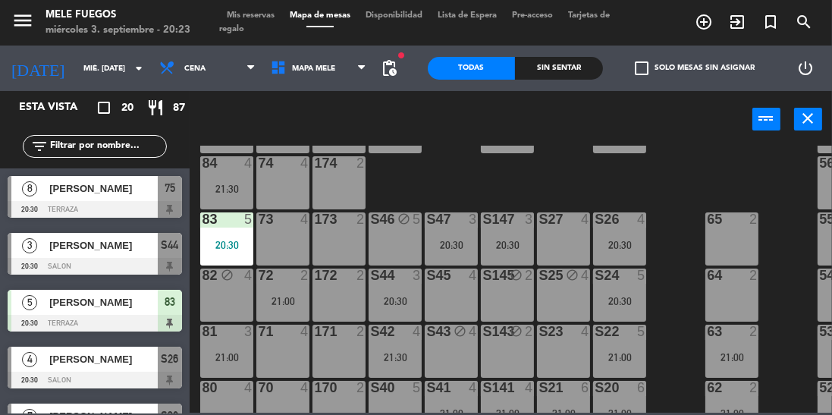
scroll to position [240, 0]
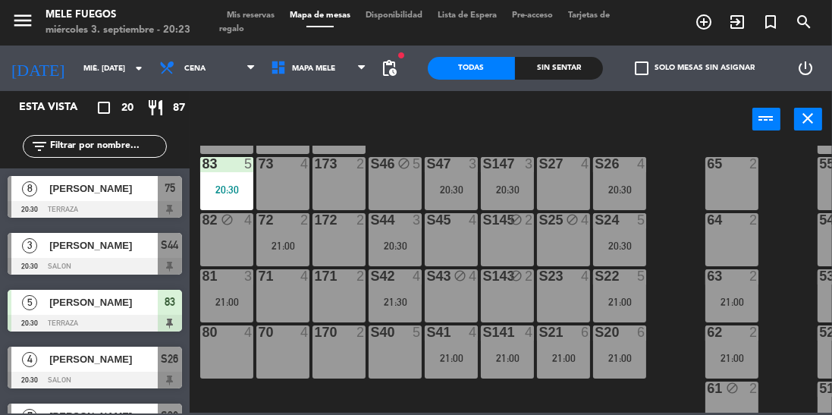
click at [566, 299] on div "S23 4" at bounding box center [563, 295] width 53 height 53
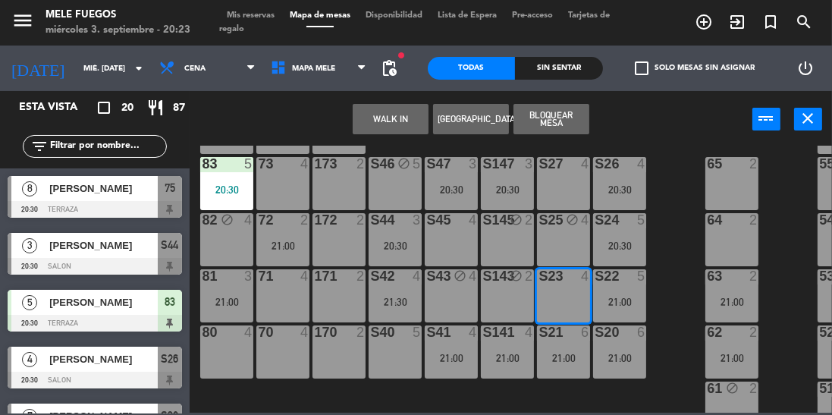
click at [559, 123] on button "Bloquear Mesa" at bounding box center [551, 119] width 76 height 30
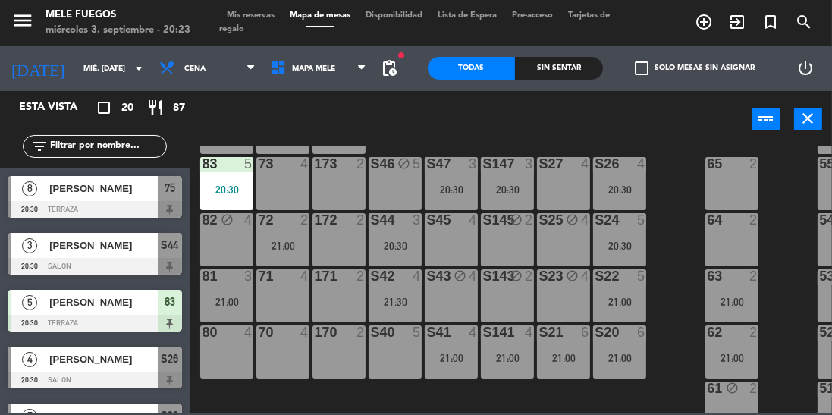
click at [660, 246] on div "100 8 101 8 102 8 103 8 104 8 S32 7 20:30 S33 14 S34 7 21:00 75 8 20:30 85 8 20…" at bounding box center [515, 279] width 634 height 267
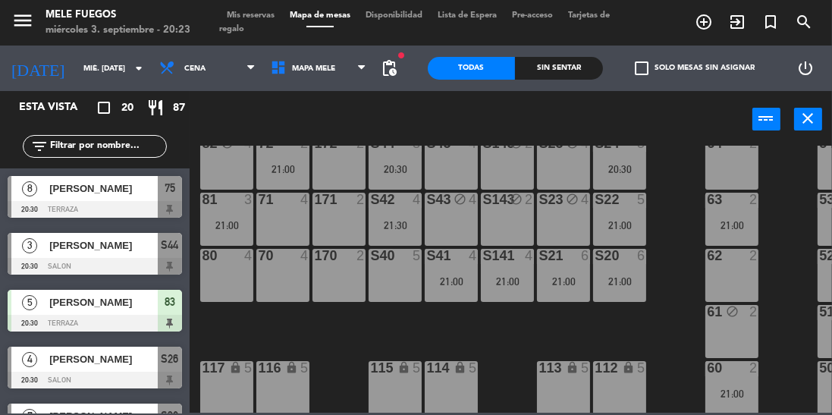
scroll to position [0, 0]
click at [787, 244] on div "100 8 101 8 102 8 103 8 104 8 S32 7 20:30 S33 14 S34 7 21:00 75 8 20:30 85 8 20…" at bounding box center [515, 279] width 634 height 267
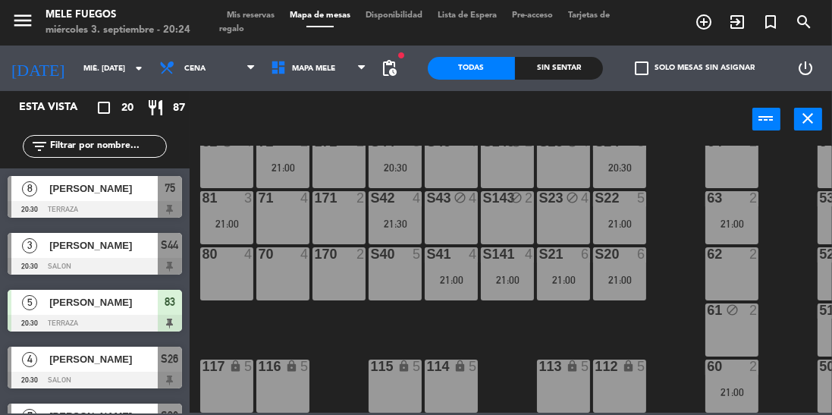
scroll to position [326, 0]
click at [784, 266] on div "100 8 101 8 102 8 103 8 104 8 S32 7 20:30 S33 14 S34 7 21:00 75 8 20:30 85 8 20…" at bounding box center [515, 279] width 634 height 267
click at [728, 218] on div "21:00" at bounding box center [731, 223] width 53 height 11
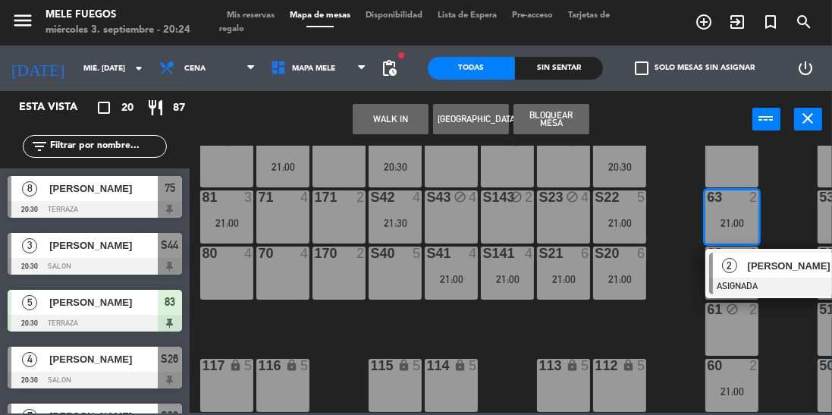
click at [782, 204] on div "100 8 101 8 102 8 103 8 104 8 S32 7 20:30 S33 14 S34 7 21:00 75 8 20:30 85 8 20…" at bounding box center [515, 279] width 634 height 267
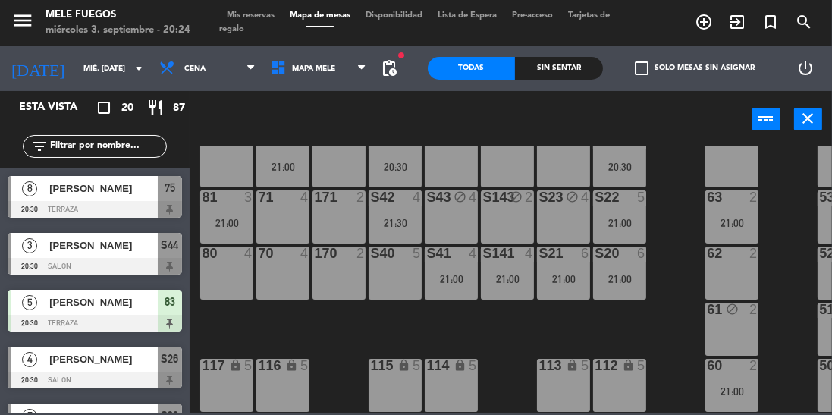
click at [786, 253] on div "100 8 101 8 102 8 103 8 104 8 S32 7 20:30 S33 14 S34 7 21:00 75 8 20:30 85 8 20…" at bounding box center [515, 279] width 634 height 267
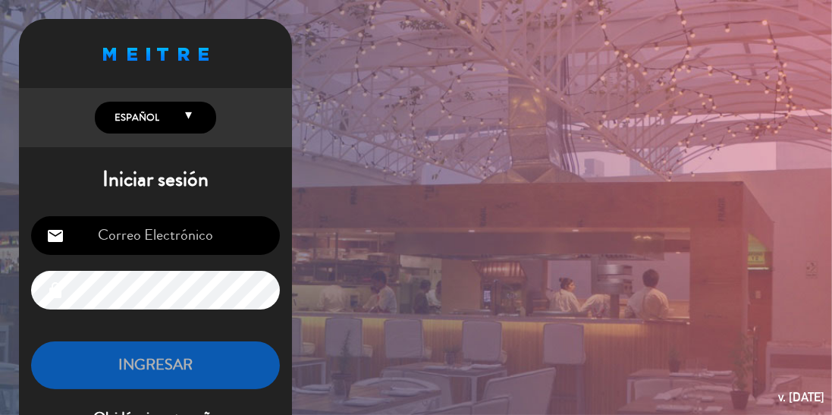
click at [123, 242] on input "email" at bounding box center [155, 235] width 249 height 39
type input "melerestoba@gmail.com"
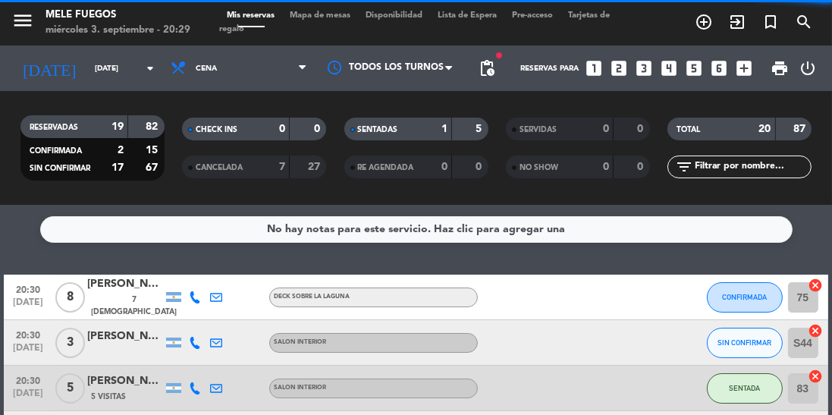
click at [312, 13] on span "Mapa de mesas" at bounding box center [320, 15] width 76 height 8
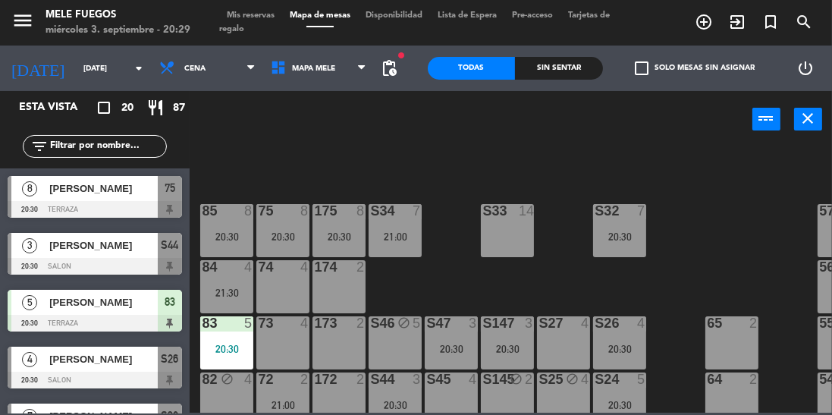
scroll to position [85, 0]
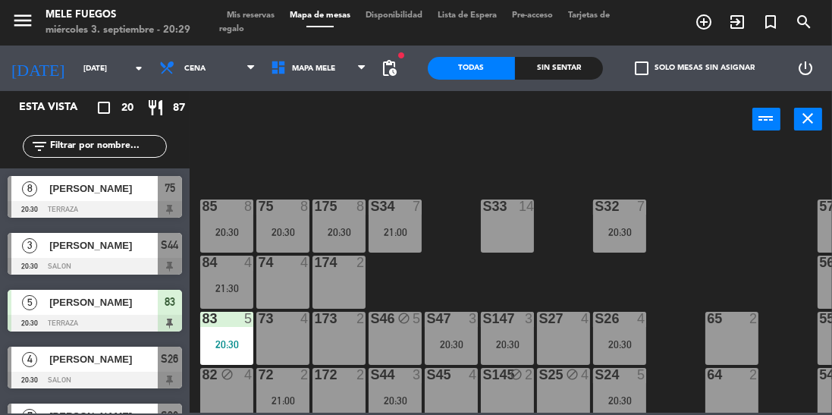
click at [513, 230] on div "S33 14" at bounding box center [507, 225] width 53 height 53
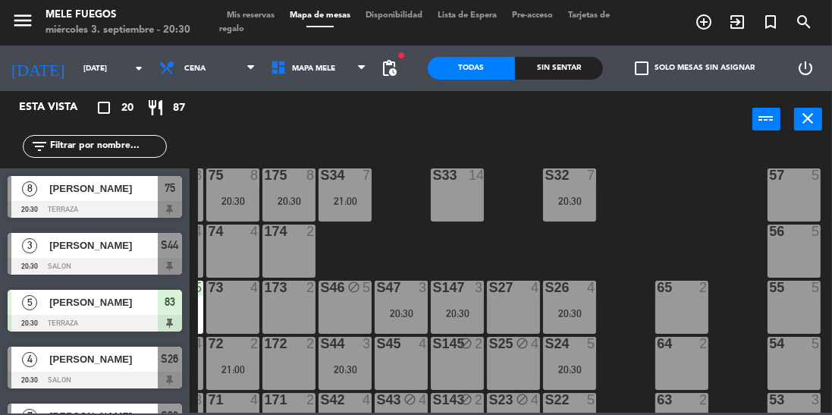
scroll to position [106, 50]
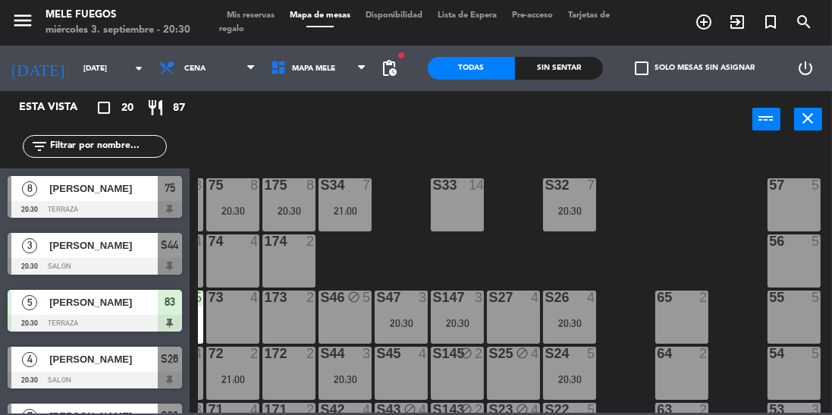
click at [466, 208] on div "S33 14" at bounding box center [457, 204] width 53 height 53
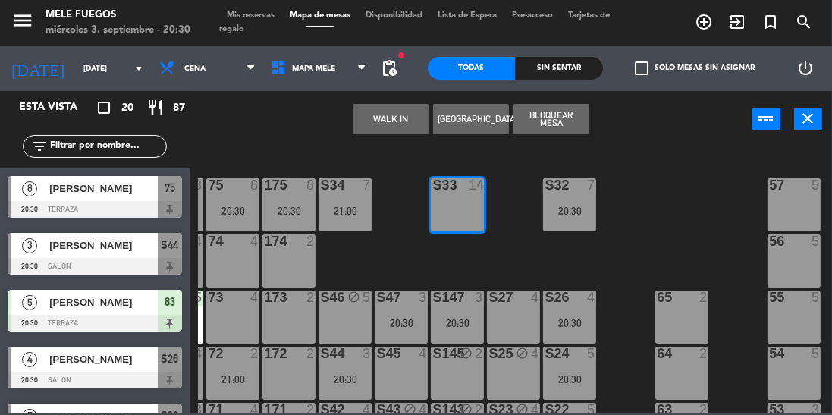
click at [478, 122] on button "[GEOGRAPHIC_DATA]" at bounding box center [471, 119] width 76 height 30
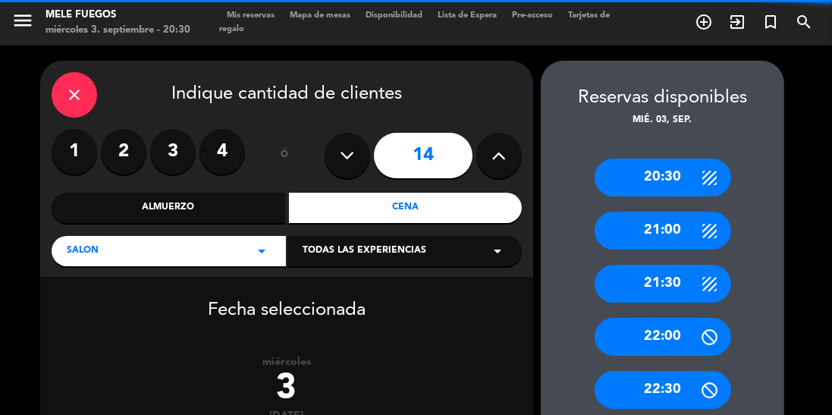
click at [68, 88] on icon "close" at bounding box center [74, 95] width 18 height 18
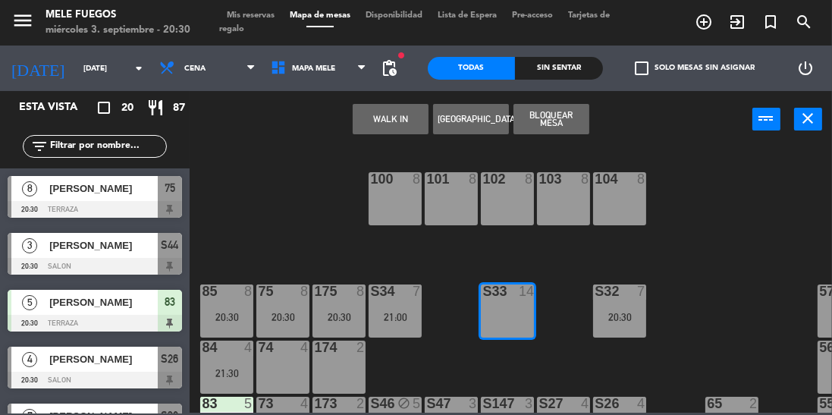
click at [565, 107] on button "Bloquear Mesa" at bounding box center [551, 119] width 76 height 30
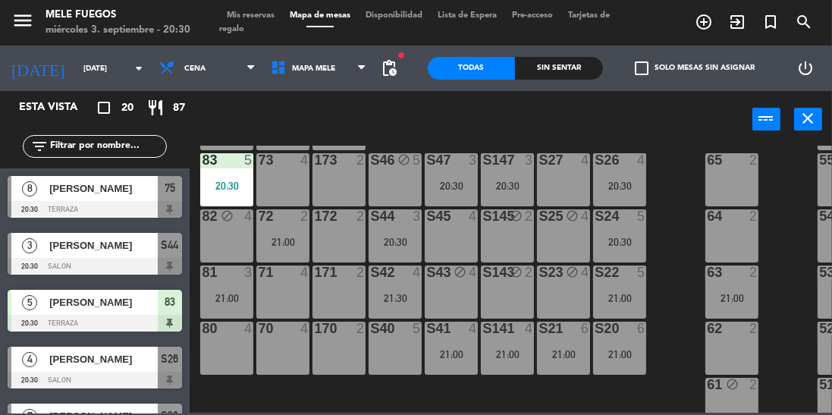
scroll to position [244, 0]
click at [622, 176] on div "S26 4 20:30" at bounding box center [619, 178] width 53 height 53
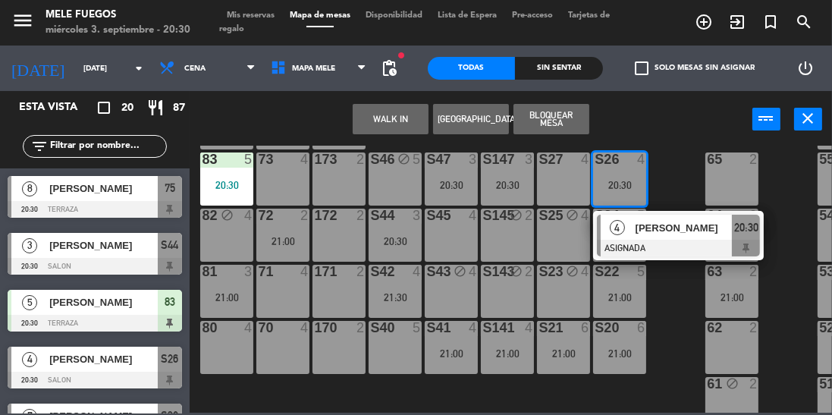
click at [686, 245] on div at bounding box center [678, 248] width 163 height 17
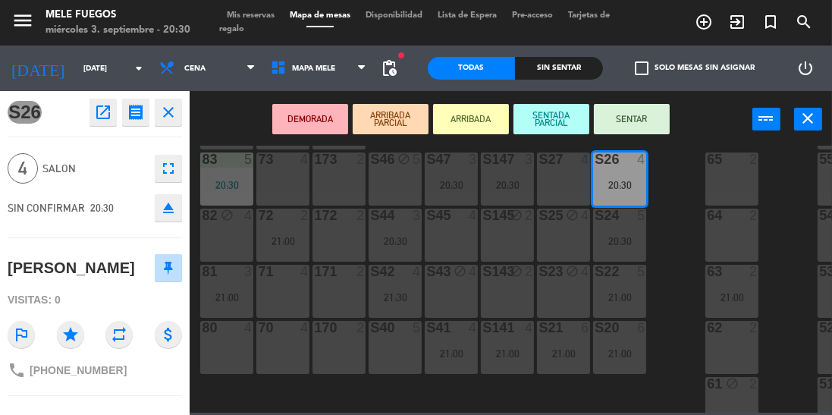
click at [644, 124] on button "SENTAR" at bounding box center [632, 119] width 76 height 30
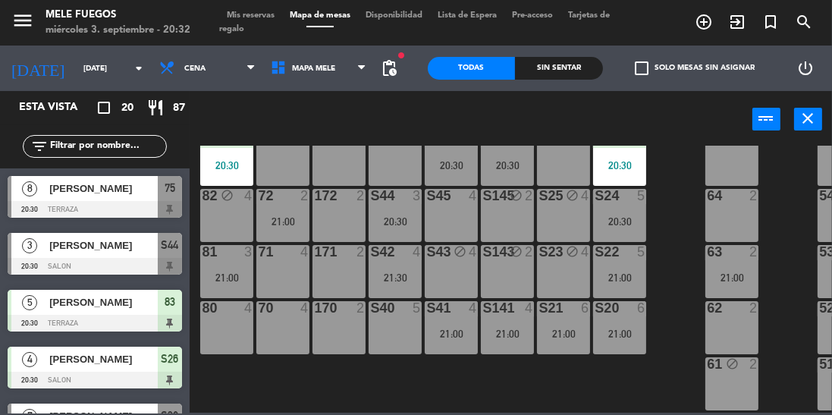
scroll to position [262, 0]
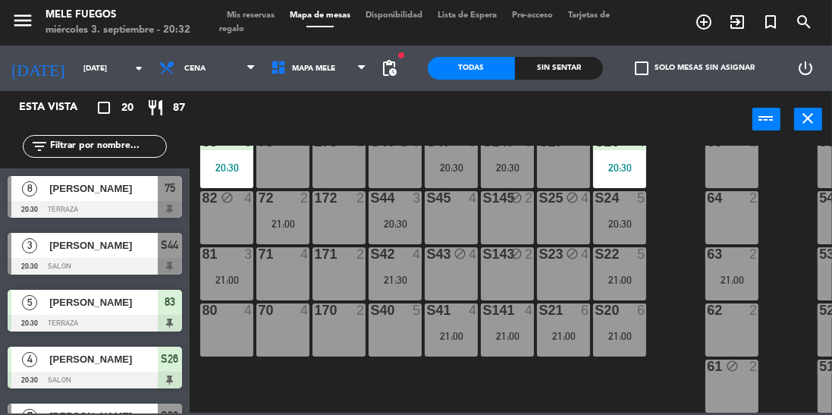
click at [625, 227] on div "20:30" at bounding box center [619, 223] width 53 height 11
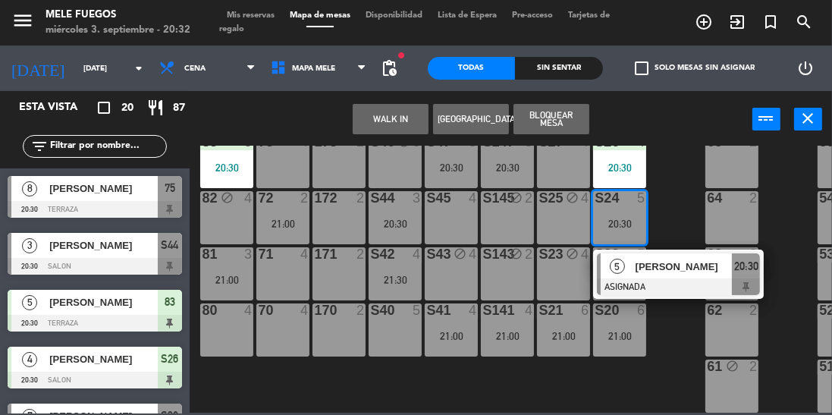
click at [622, 287] on div at bounding box center [678, 286] width 163 height 17
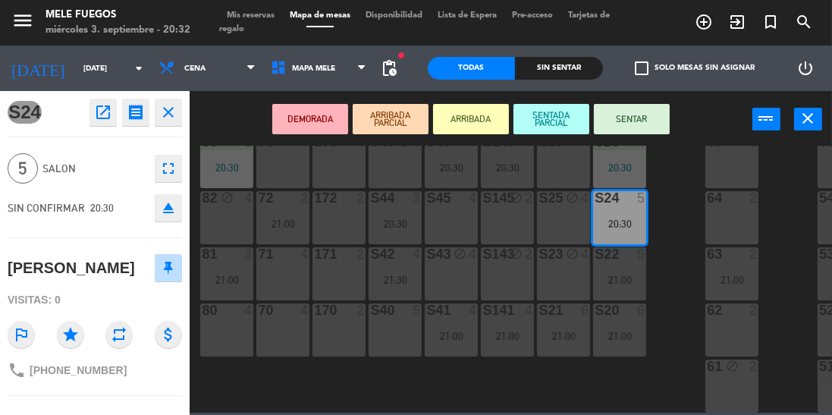
click at [629, 282] on div "21:00" at bounding box center [619, 280] width 53 height 11
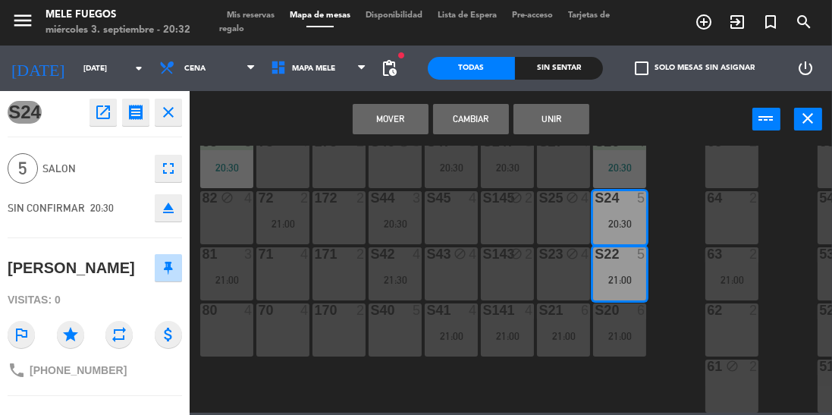
click at [400, 125] on button "Mover" at bounding box center [391, 119] width 76 height 30
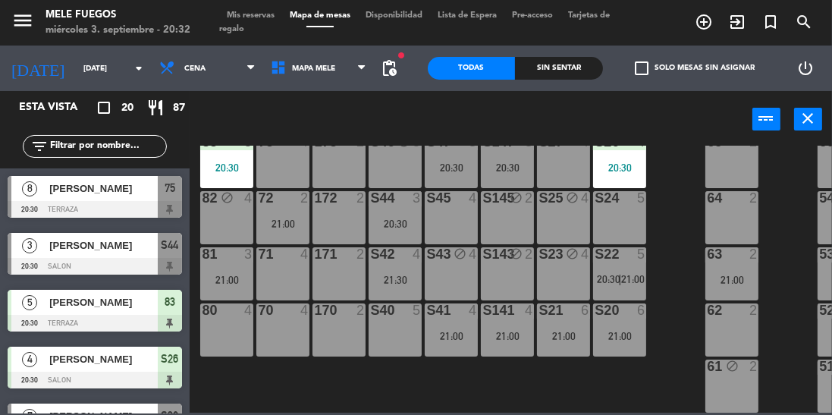
scroll to position [0, 0]
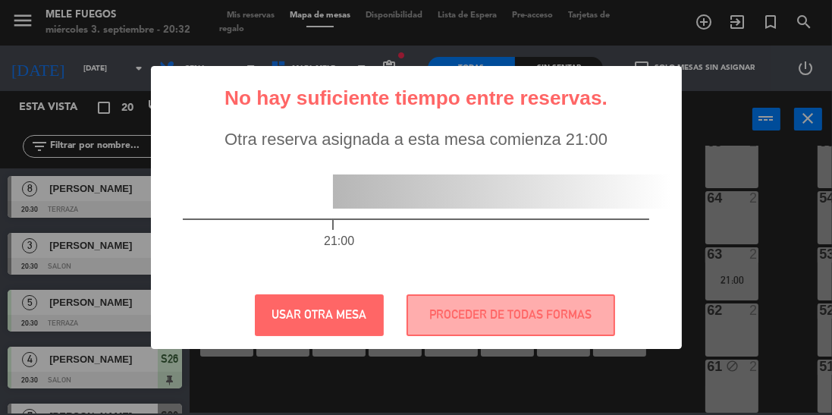
click at [626, 271] on div "21:00" at bounding box center [415, 215] width 527 height 132
click at [374, 315] on button "USAR OTRA MESA" at bounding box center [319, 315] width 129 height 42
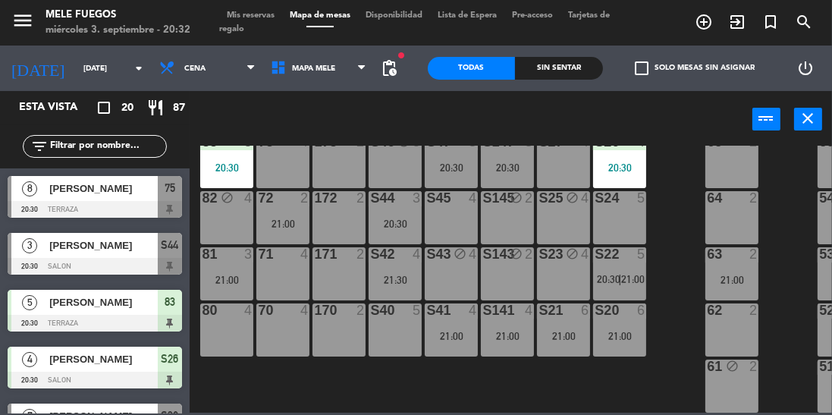
click at [632, 283] on span "21:00" at bounding box center [633, 279] width 24 height 12
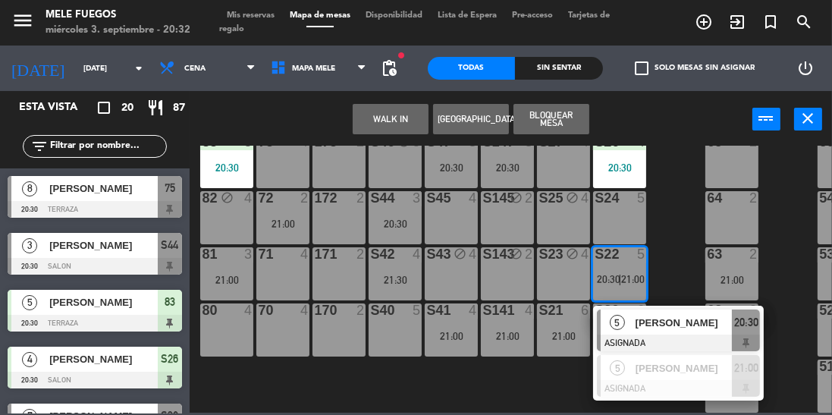
click at [622, 217] on div "S24 5" at bounding box center [619, 217] width 53 height 53
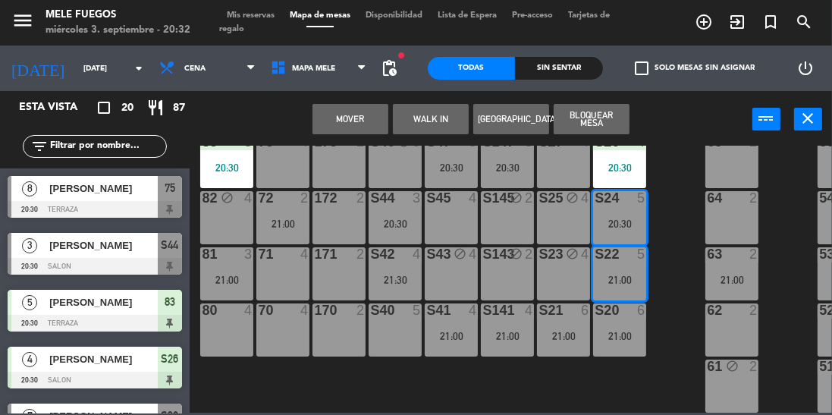
click at [626, 223] on div "20:30" at bounding box center [619, 223] width 53 height 11
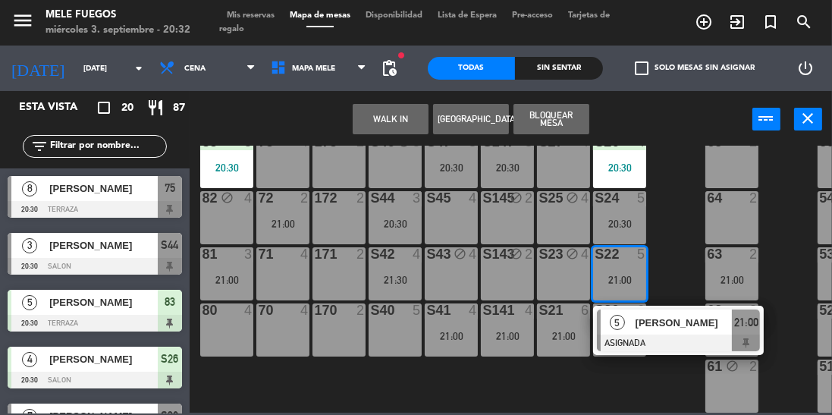
click at [631, 218] on div "20:30" at bounding box center [619, 223] width 53 height 11
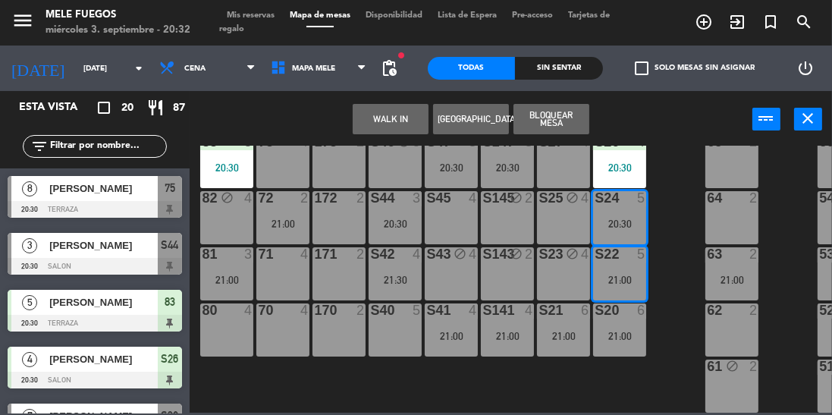
click at [622, 221] on div "20:30" at bounding box center [619, 223] width 53 height 11
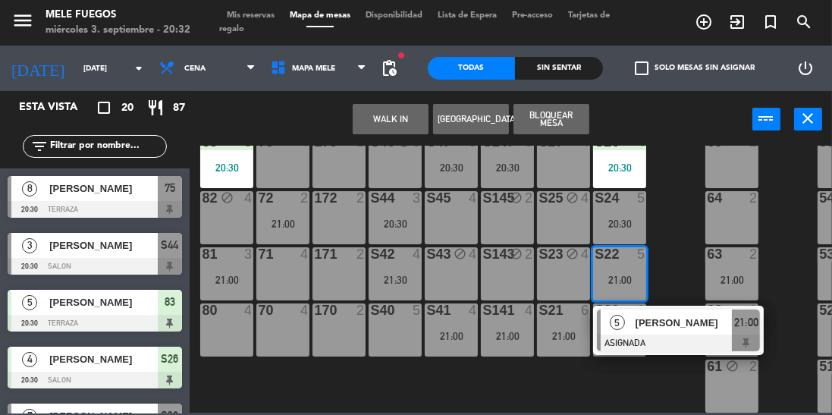
click at [679, 255] on div "100 8 101 8 102 8 103 8 104 8 S32 7 20:30 S33 block 14 S34 7 21:00 75 8 20:30 8…" at bounding box center [515, 279] width 634 height 267
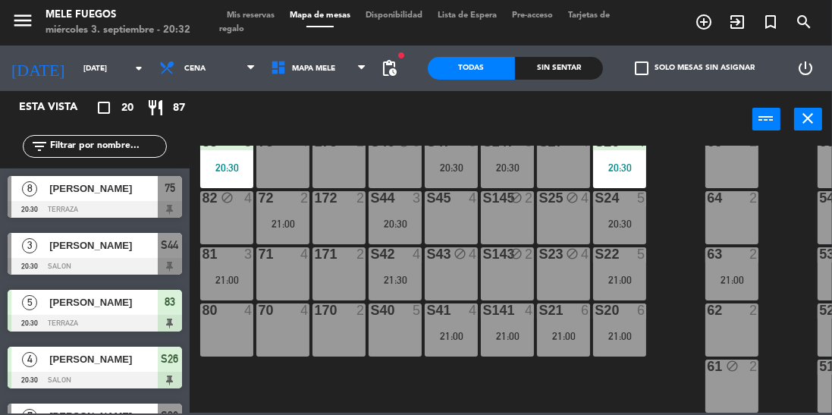
click at [632, 213] on div "S24 5 20:30" at bounding box center [619, 217] width 53 height 53
click at [687, 220] on div "100 8 101 8 102 8 103 8 104 8 S32 7 20:30 S33 block 14 S34 7 21:00 75 8 20:30 8…" at bounding box center [515, 279] width 634 height 267
click at [629, 214] on div "S24 5 20:30" at bounding box center [619, 217] width 53 height 53
click at [681, 228] on div "100 8 101 8 102 8 103 8 104 8 S32 7 20:30 S33 block 14 S34 7 21:00 75 8 20:30 8…" at bounding box center [515, 279] width 634 height 267
click at [630, 276] on div "21:00" at bounding box center [619, 280] width 53 height 11
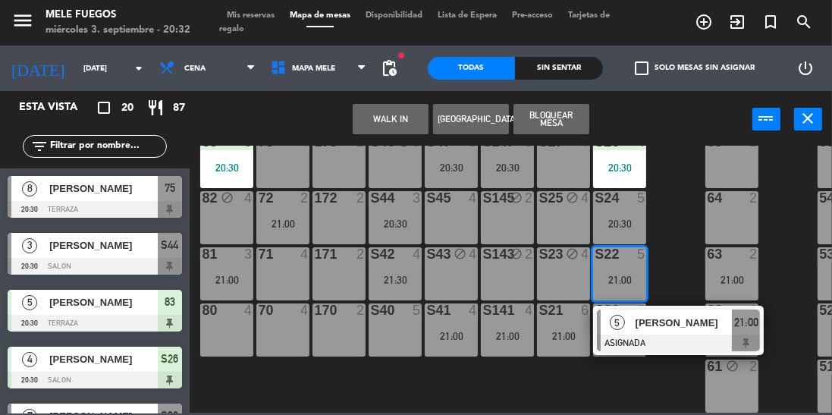
click at [629, 215] on div "S24 5 20:30" at bounding box center [619, 217] width 53 height 53
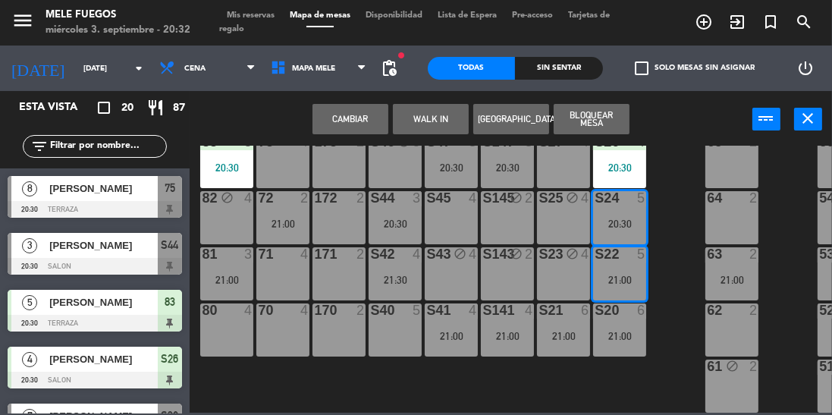
click at [380, 117] on button "Cambiar" at bounding box center [350, 119] width 76 height 30
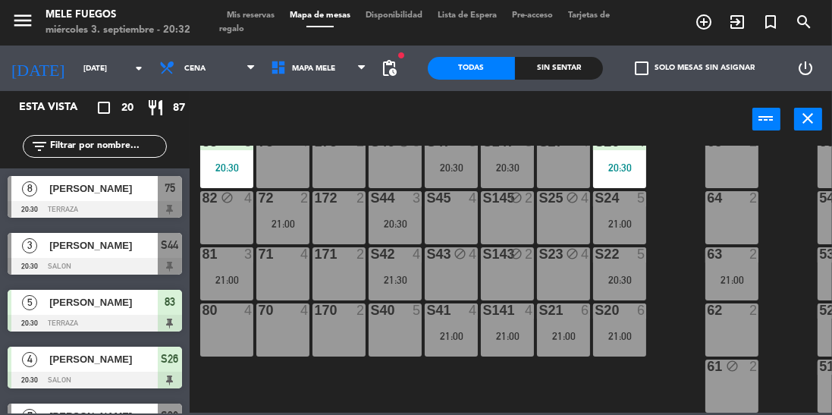
click at [633, 277] on div "20:30" at bounding box center [619, 280] width 53 height 11
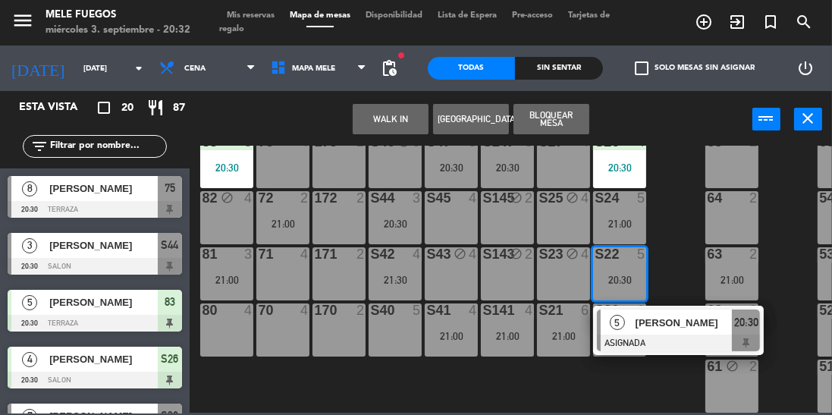
click at [739, 333] on div "20:30" at bounding box center [746, 321] width 28 height 25
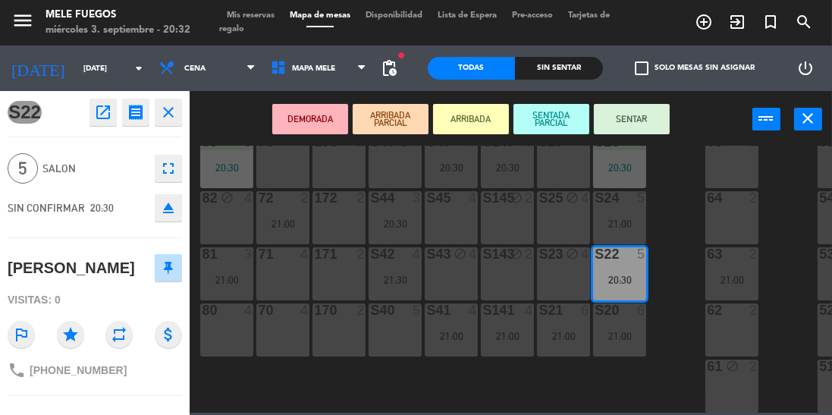
click at [655, 119] on button "SENTAR" at bounding box center [632, 119] width 76 height 30
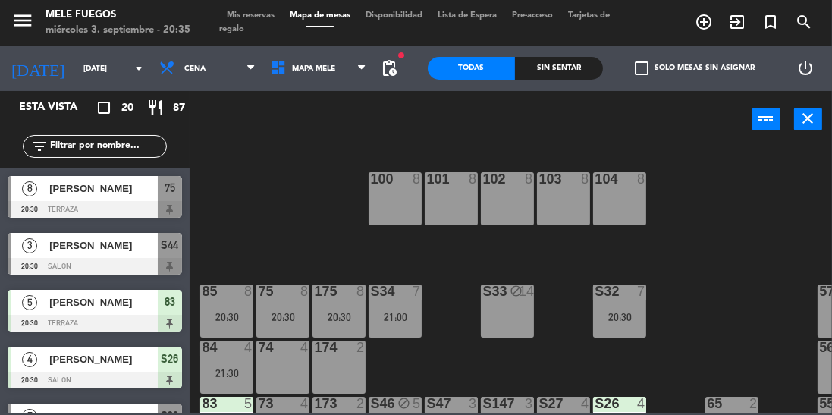
click at [270, 319] on div "20:30" at bounding box center [282, 317] width 53 height 11
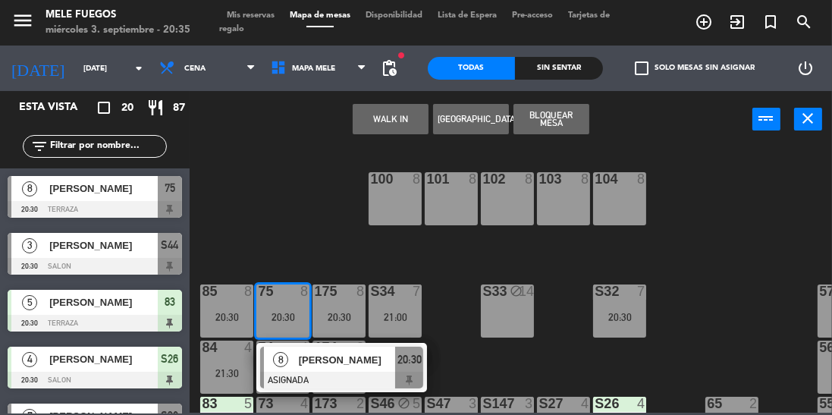
click at [347, 381] on div at bounding box center [341, 380] width 163 height 17
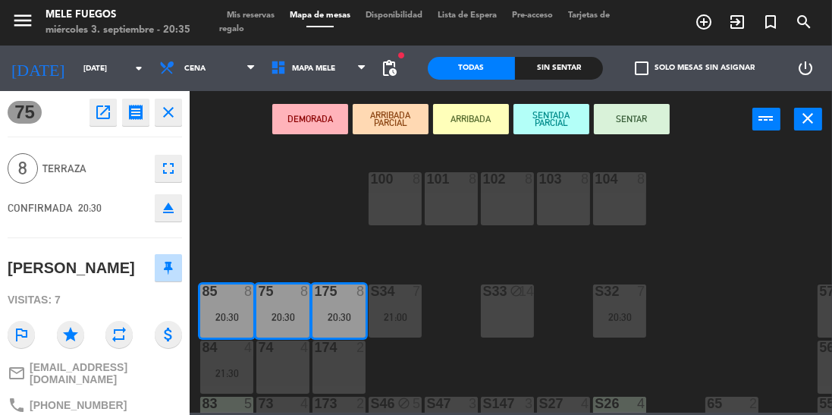
click at [616, 122] on button "SENTAR" at bounding box center [632, 119] width 76 height 30
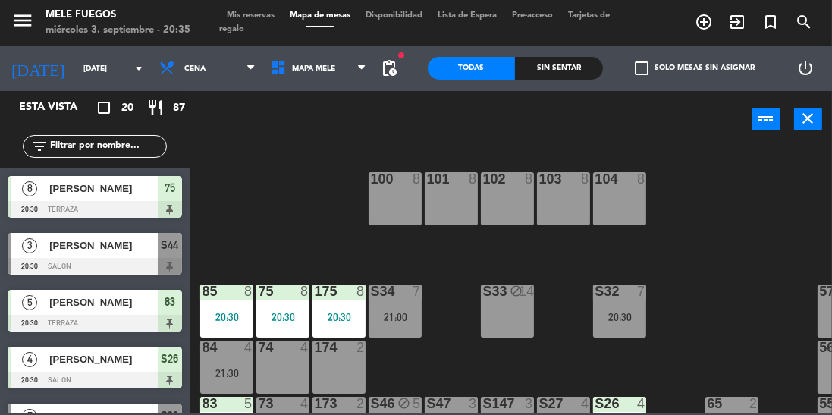
click at [605, 308] on div "S32 7 20:30" at bounding box center [619, 310] width 53 height 53
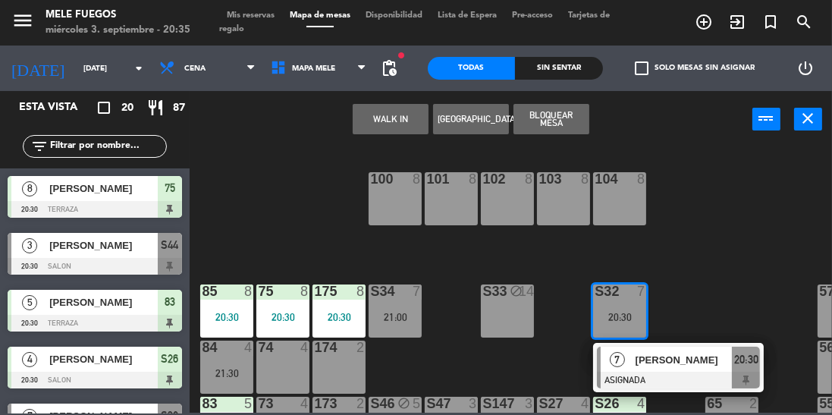
click at [681, 372] on div at bounding box center [678, 380] width 163 height 17
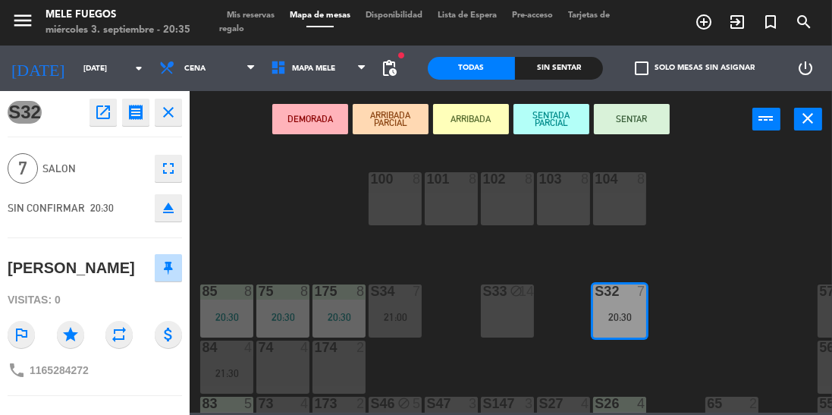
click at [710, 237] on div "100 8 101 8 102 8 103 8 104 8 S32 7 20:30 S33 block 14 S34 7 21:00 75 8 20:30 8…" at bounding box center [515, 279] width 634 height 267
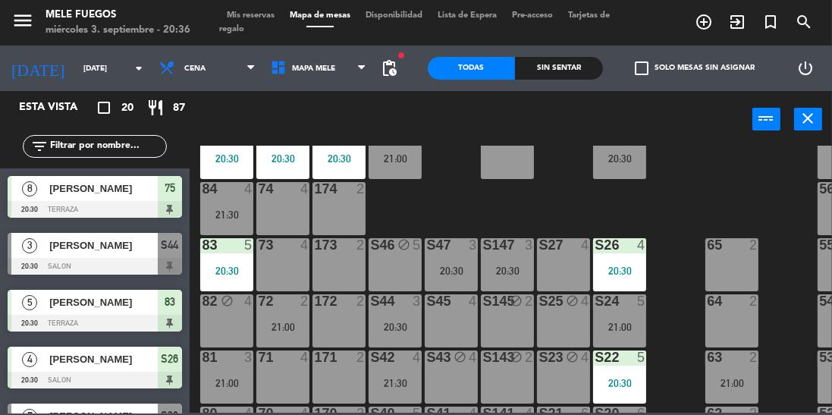
scroll to position [159, 0]
click at [462, 322] on div "S45 4" at bounding box center [451, 319] width 53 height 53
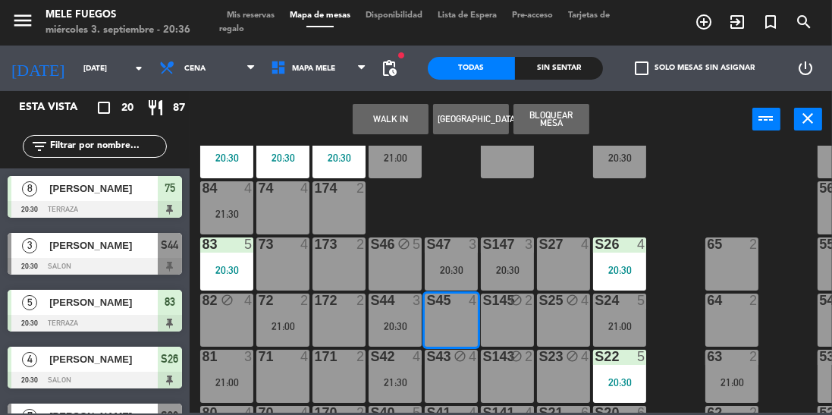
click at [551, 120] on button "Bloquear Mesa" at bounding box center [551, 119] width 76 height 30
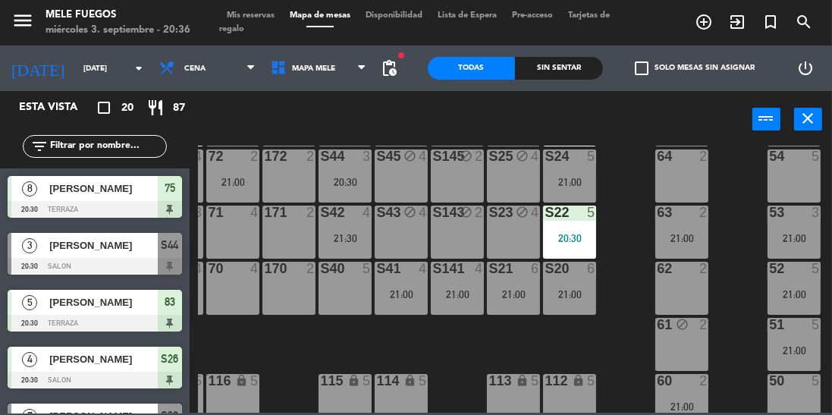
scroll to position [300, 50]
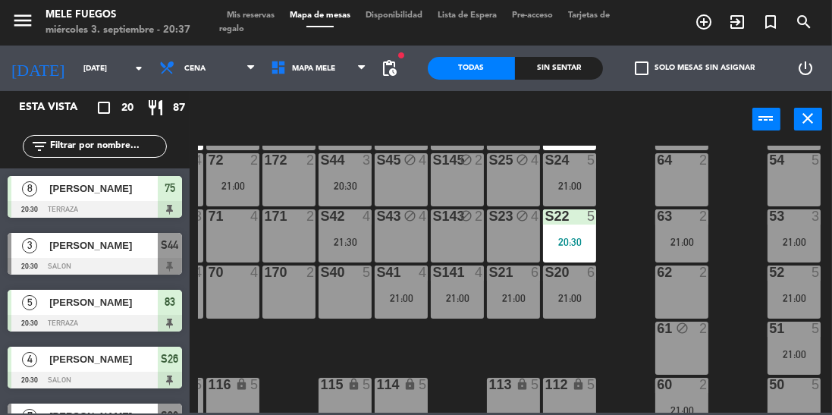
click at [618, 319] on div "100 8 101 8 102 8 103 8 104 8 S32 7 20:30 S33 block 14 S34 7 21:00 75 8 20:30 8…" at bounding box center [515, 279] width 634 height 267
click at [735, 306] on div "100 8 101 8 102 8 103 8 104 8 S32 7 20:30 S33 block 14 S34 7 21:00 75 8 20:30 8…" at bounding box center [515, 279] width 634 height 267
click at [799, 290] on div "52 5 21:00" at bounding box center [793, 291] width 53 height 53
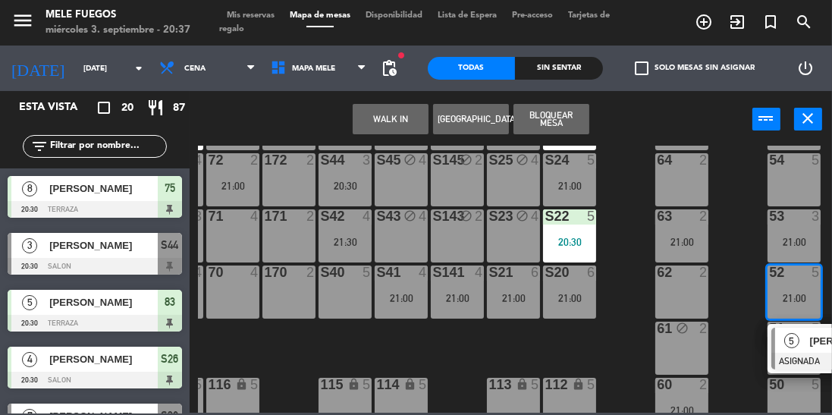
click at [738, 318] on div "100 8 101 8 102 8 103 8 104 8 S32 7 20:30 S33 block 14 S34 7 21:00 75 8 20:30 8…" at bounding box center [515, 279] width 634 height 267
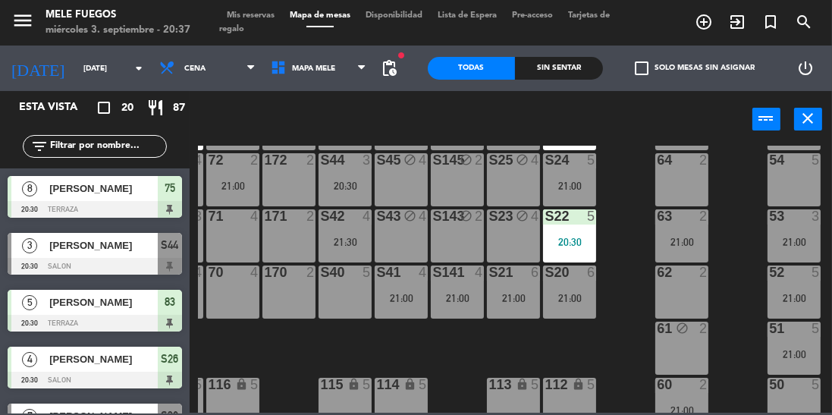
click at [795, 234] on div "53 3 21:00" at bounding box center [793, 235] width 53 height 53
click at [734, 316] on div "100 8 101 8 102 8 103 8 104 8 S32 7 20:30 S33 block 14 S34 7 21:00 75 8 20:30 8…" at bounding box center [515, 279] width 634 height 267
click at [786, 240] on div "21:00" at bounding box center [793, 242] width 53 height 11
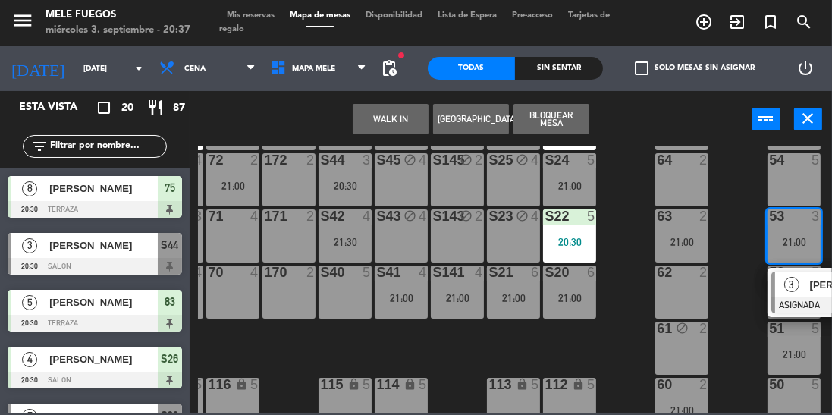
click at [796, 286] on span "3" at bounding box center [791, 284] width 15 height 15
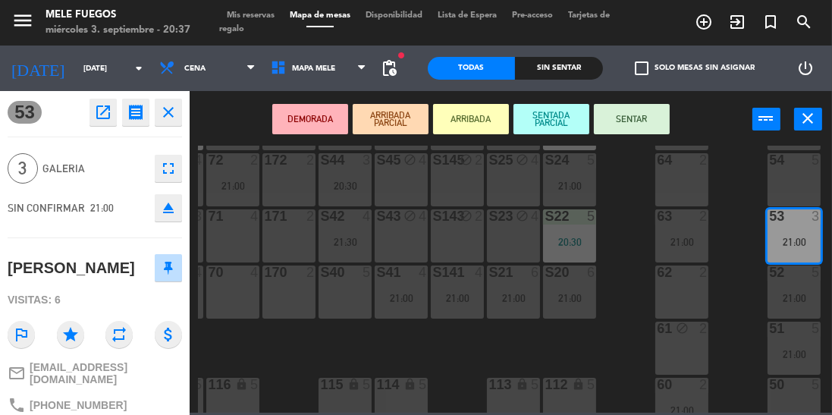
click at [638, 117] on button "SENTAR" at bounding box center [632, 119] width 76 height 30
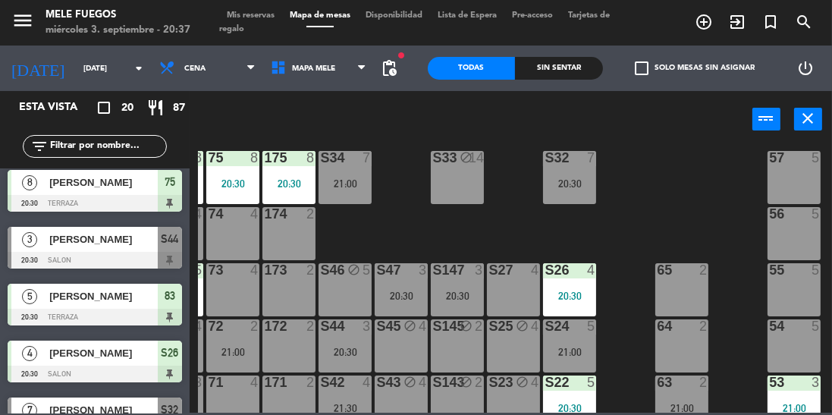
scroll to position [117, 50]
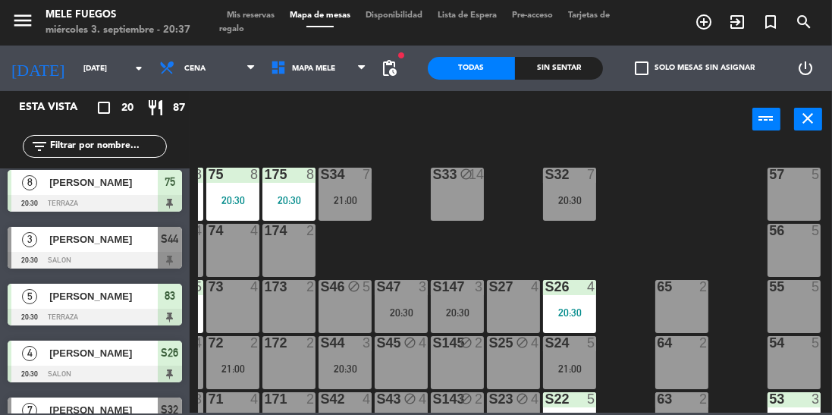
click at [356, 199] on div "21:00" at bounding box center [344, 200] width 53 height 11
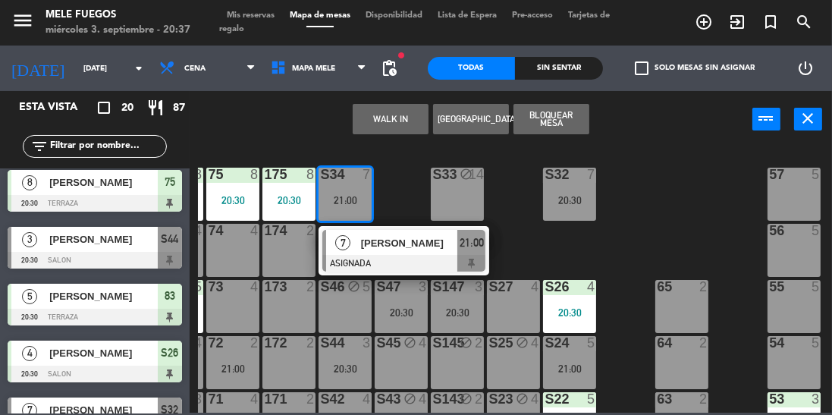
click at [406, 259] on div at bounding box center [403, 263] width 163 height 17
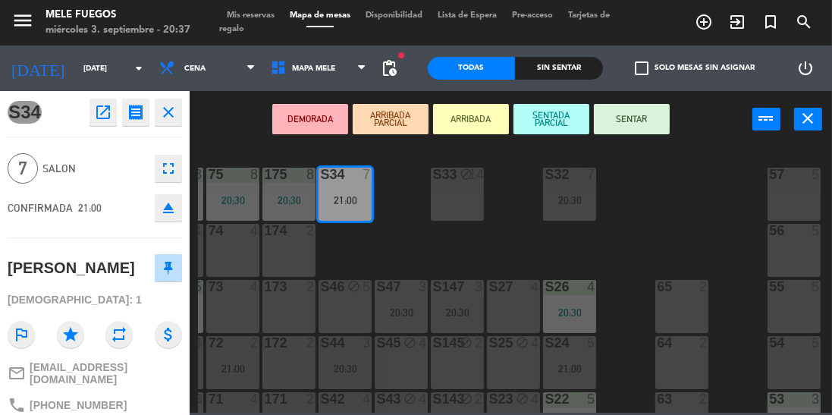
click at [626, 199] on div "100 8 101 8 102 8 103 8 104 8 S32 7 20:30 S33 block 14 S34 7 21:00 75 8 20:30 8…" at bounding box center [515, 279] width 634 height 267
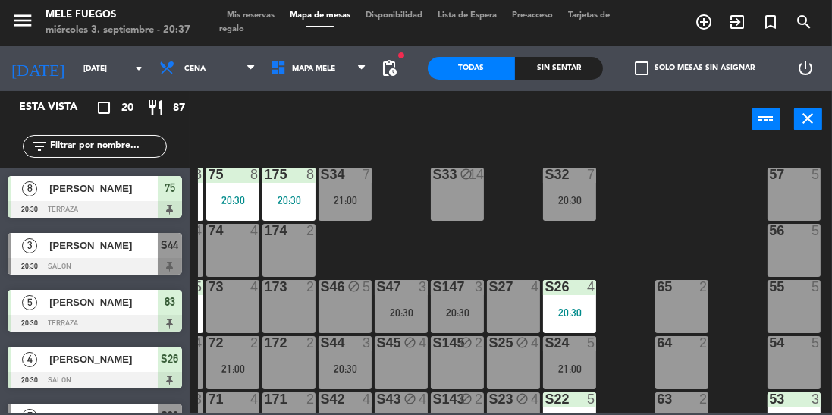
scroll to position [120, 0]
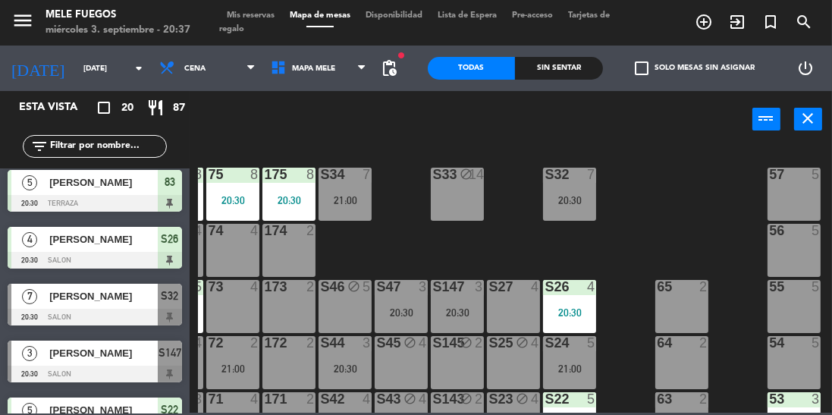
click at [562, 196] on div "20:30" at bounding box center [569, 200] width 53 height 11
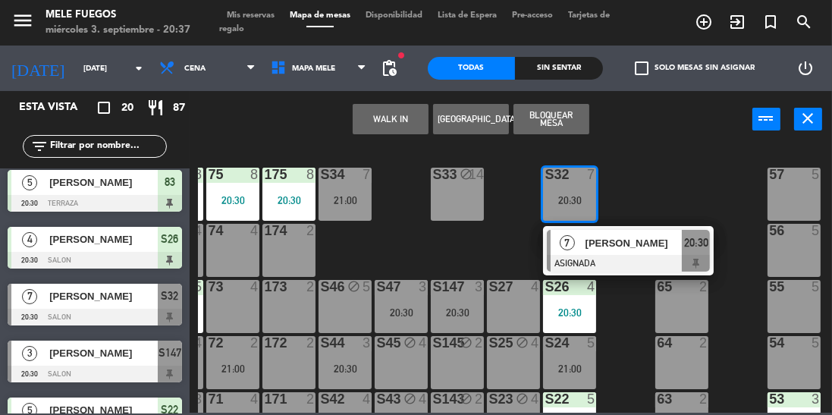
click at [623, 260] on div at bounding box center [628, 263] width 163 height 17
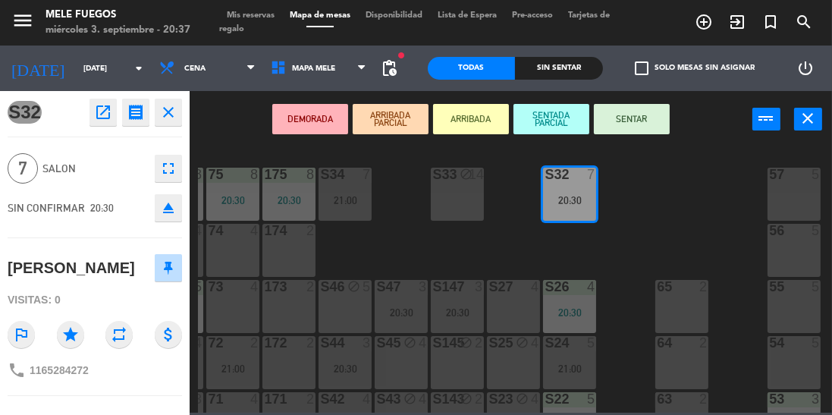
click at [655, 126] on button "SENTAR" at bounding box center [632, 119] width 76 height 30
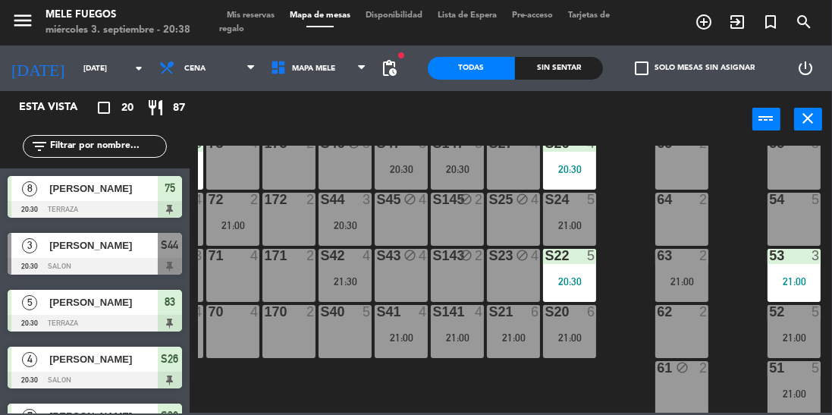
scroll to position [285, 50]
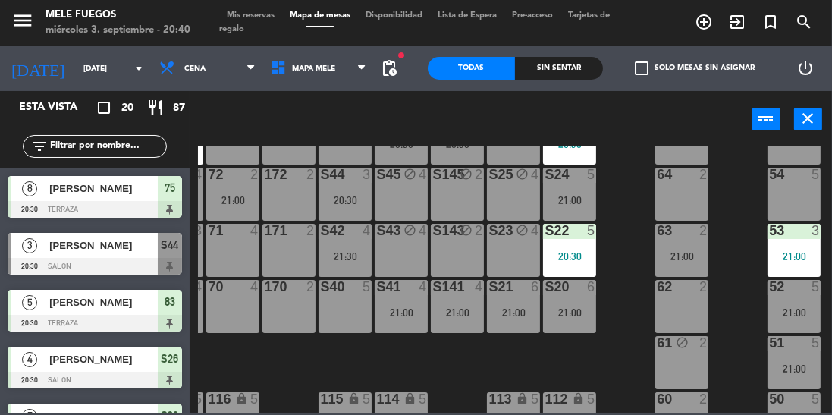
click at [701, 210] on div "64 2" at bounding box center [681, 194] width 53 height 53
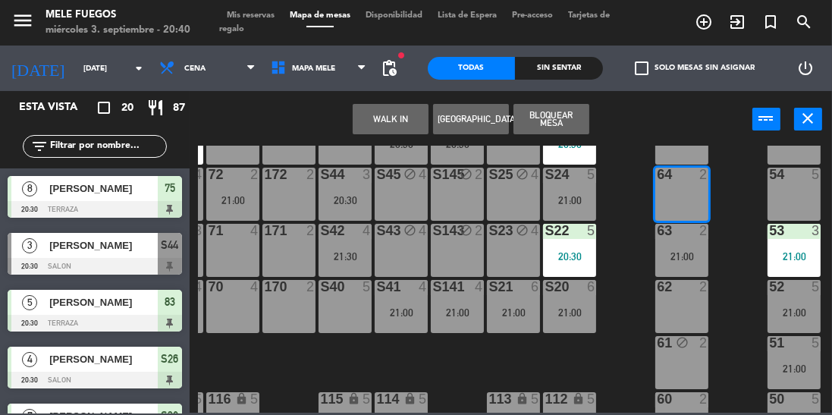
click at [735, 234] on div "100 8 101 8 102 8 103 8 104 8 S32 7 20:30 S33 block 14 S34 7 21:00 75 8 20:30 8…" at bounding box center [515, 279] width 634 height 267
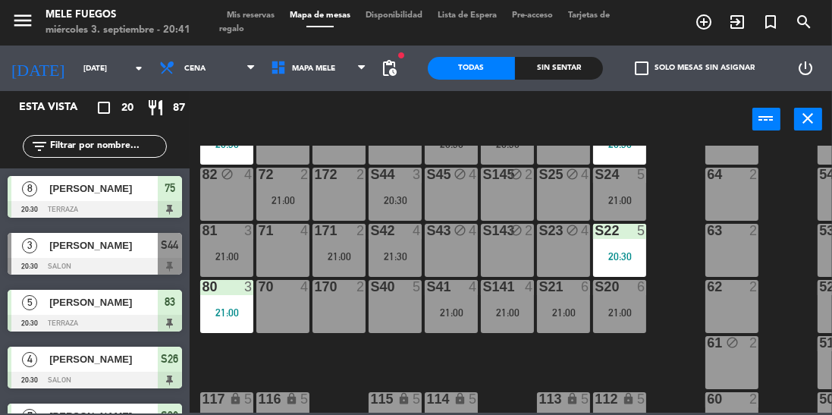
scroll to position [0, 0]
click at [283, 260] on div "71 4" at bounding box center [282, 250] width 53 height 53
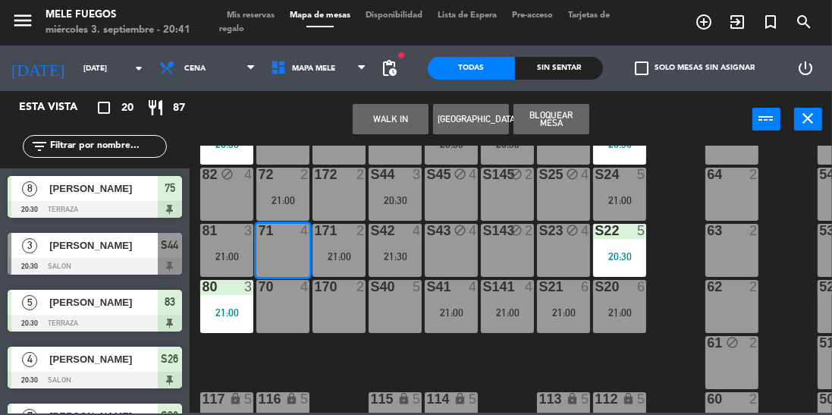
click at [563, 114] on button "Bloquear Mesa" at bounding box center [551, 119] width 76 height 30
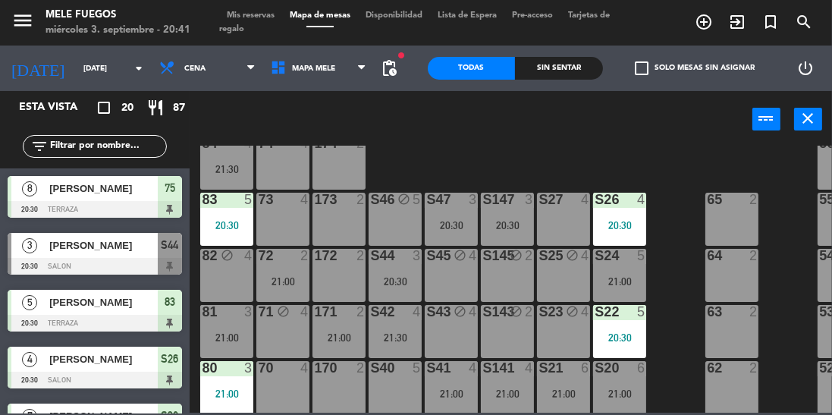
scroll to position [199, 0]
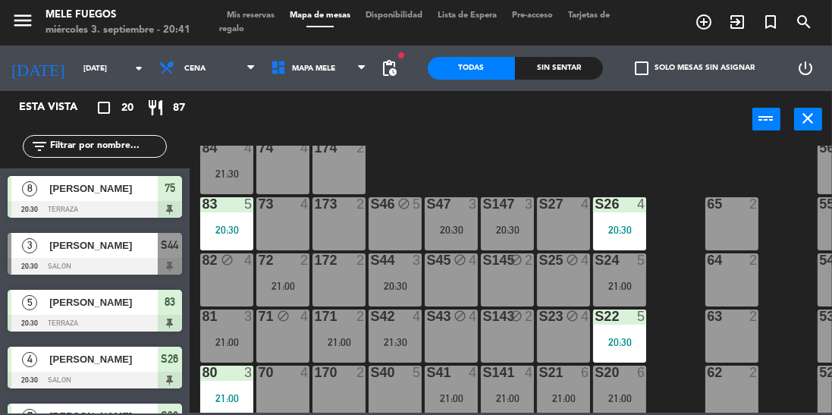
click at [664, 243] on div "100 8 101 8 102 8 103 8 104 8 S32 7 20:30 S33 block 14 S34 7 21:00 75 8 20:30 8…" at bounding box center [515, 279] width 634 height 267
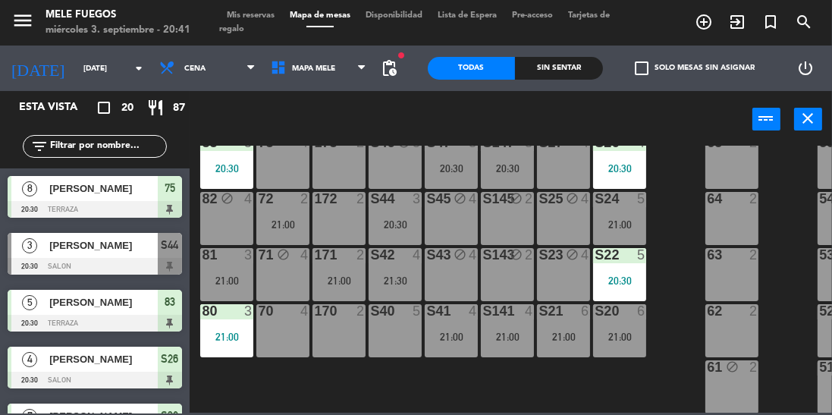
scroll to position [262, 0]
click at [373, 223] on div "20:30" at bounding box center [395, 223] width 53 height 11
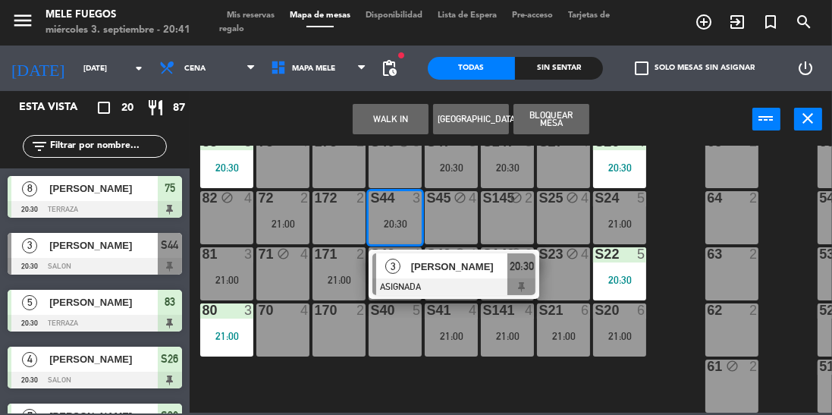
click at [676, 195] on div "100 8 101 8 102 8 103 8 104 8 S32 7 20:30 S33 block 14 S34 7 21:00 75 8 20:30 8…" at bounding box center [515, 279] width 634 height 267
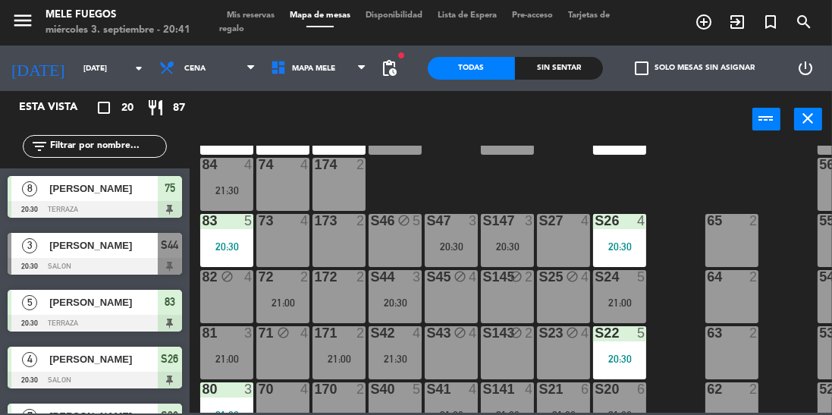
scroll to position [180, 0]
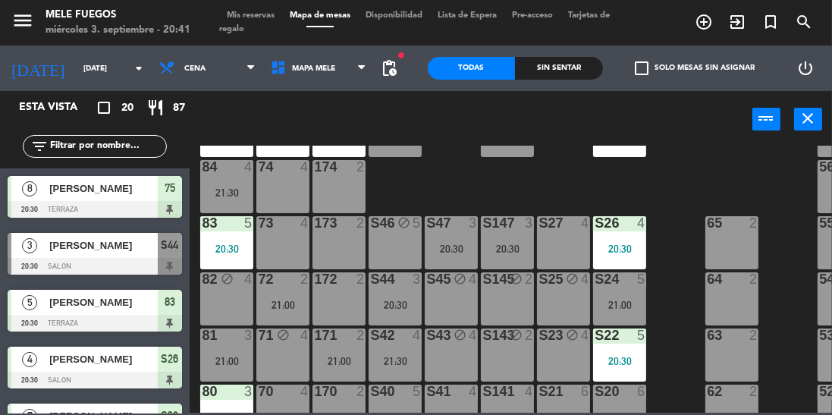
click at [410, 305] on div "20:30" at bounding box center [395, 305] width 53 height 11
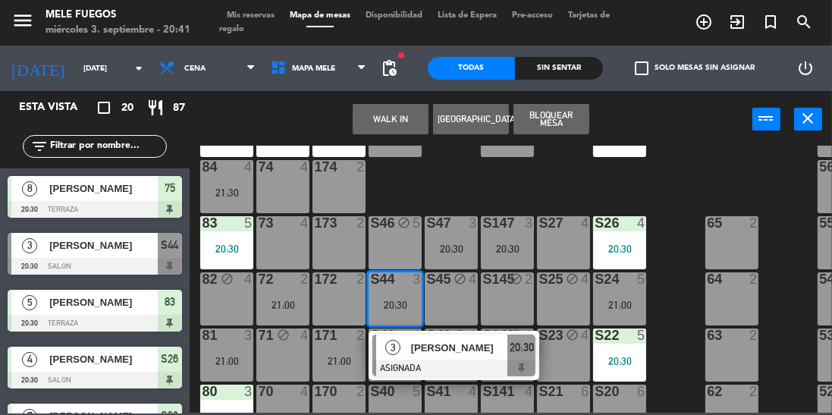
click at [676, 193] on div "100 8 101 8 102 8 103 8 104 8 S32 7 20:30 S33 block 14 S34 7 21:00 75 8 20:30 8…" at bounding box center [515, 279] width 634 height 267
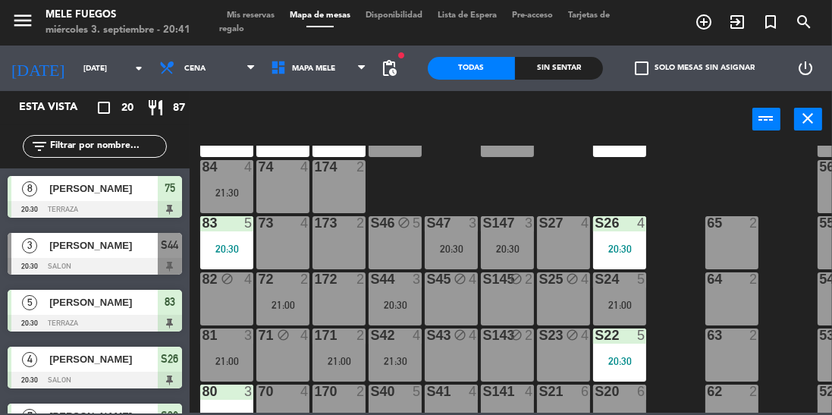
click at [404, 296] on div "S44 3 20:30" at bounding box center [395, 298] width 53 height 53
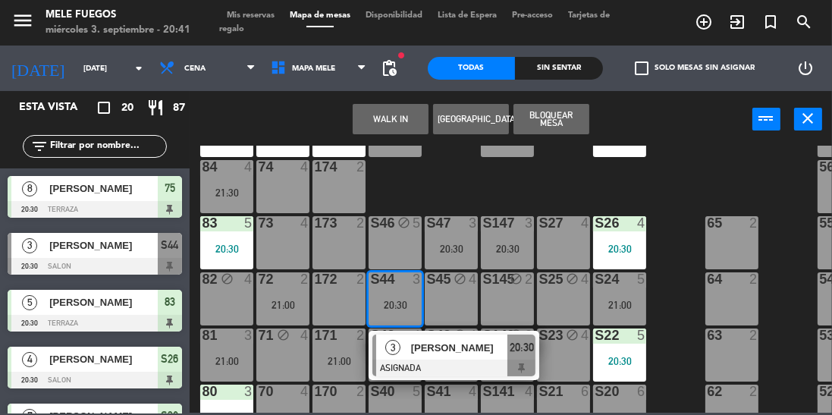
click at [670, 194] on div "100 8 101 8 102 8 103 8 104 8 S32 7 20:30 S33 block 14 S34 7 21:00 75 8 20:30 8…" at bounding box center [515, 279] width 634 height 267
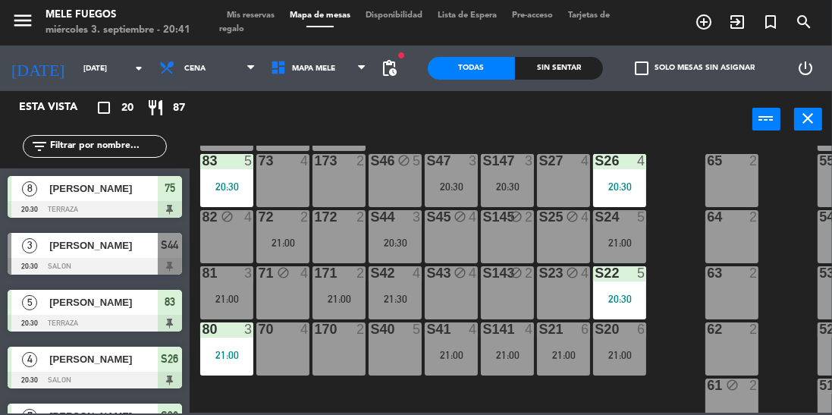
scroll to position [241, 0]
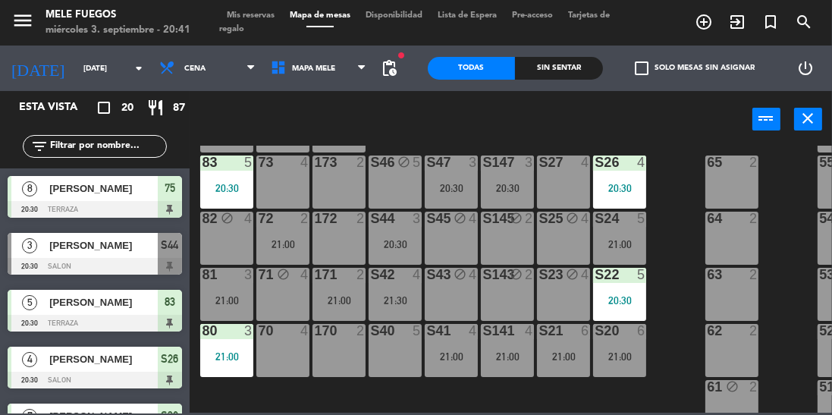
click at [399, 252] on div "S44 3 20:30" at bounding box center [395, 238] width 53 height 53
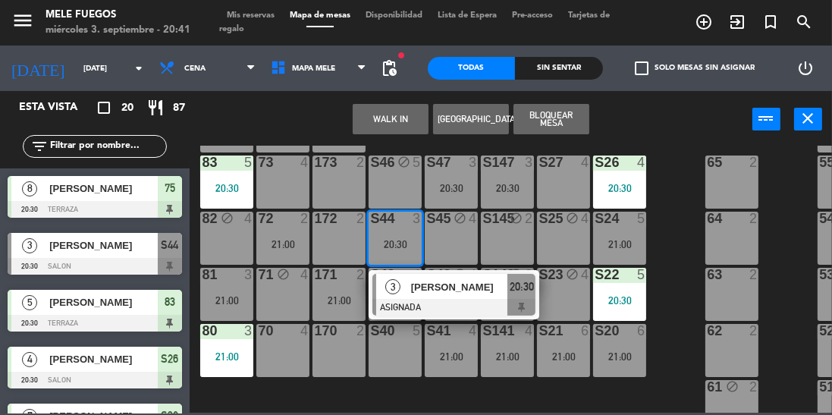
click at [679, 221] on div "100 8 101 8 102 8 103 8 104 8 S32 7 20:30 S33 block 14 S34 7 21:00 75 8 20:30 8…" at bounding box center [515, 279] width 634 height 267
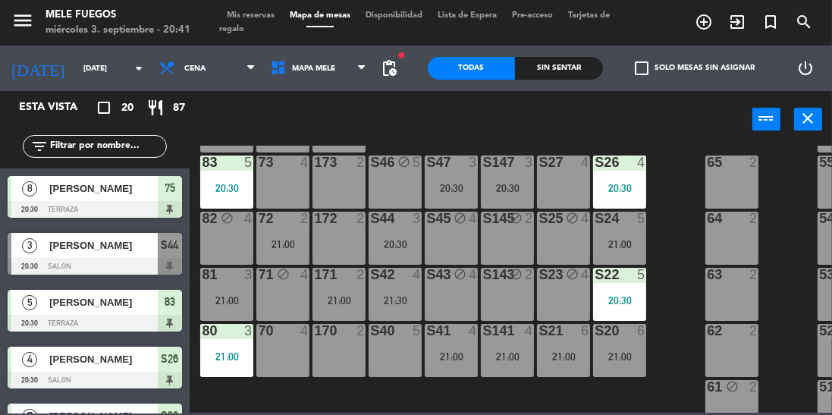
click at [510, 203] on div "S147 3 20:30" at bounding box center [507, 181] width 53 height 53
click at [657, 193] on div "100 8 101 8 102 8 103 8 104 8 S32 7 20:30 S33 block 14 S34 7 21:00 75 8 20:30 8…" at bounding box center [515, 279] width 634 height 267
